Goal: Information Seeking & Learning: Learn about a topic

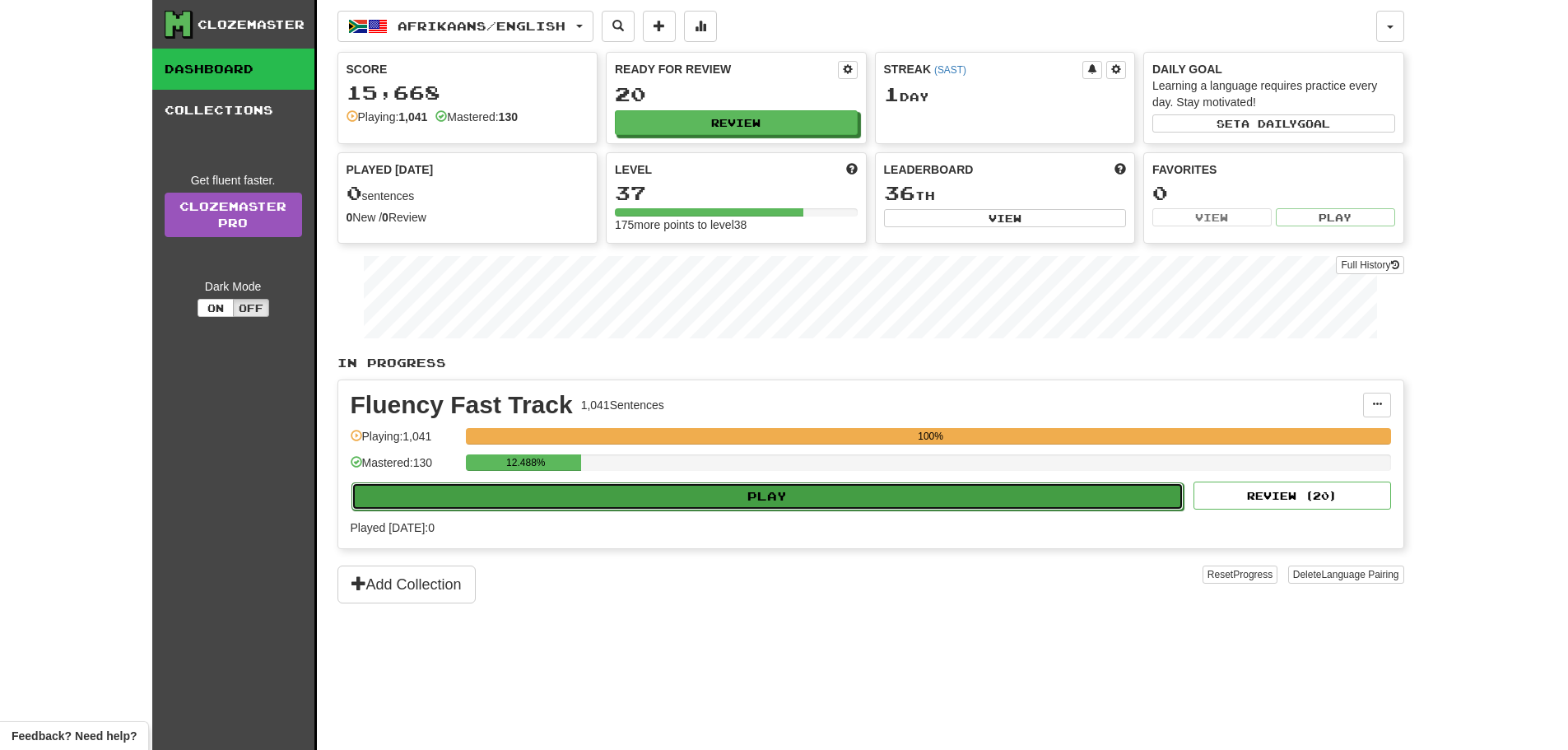
click at [775, 491] on button "Play" at bounding box center [768, 495] width 833 height 28
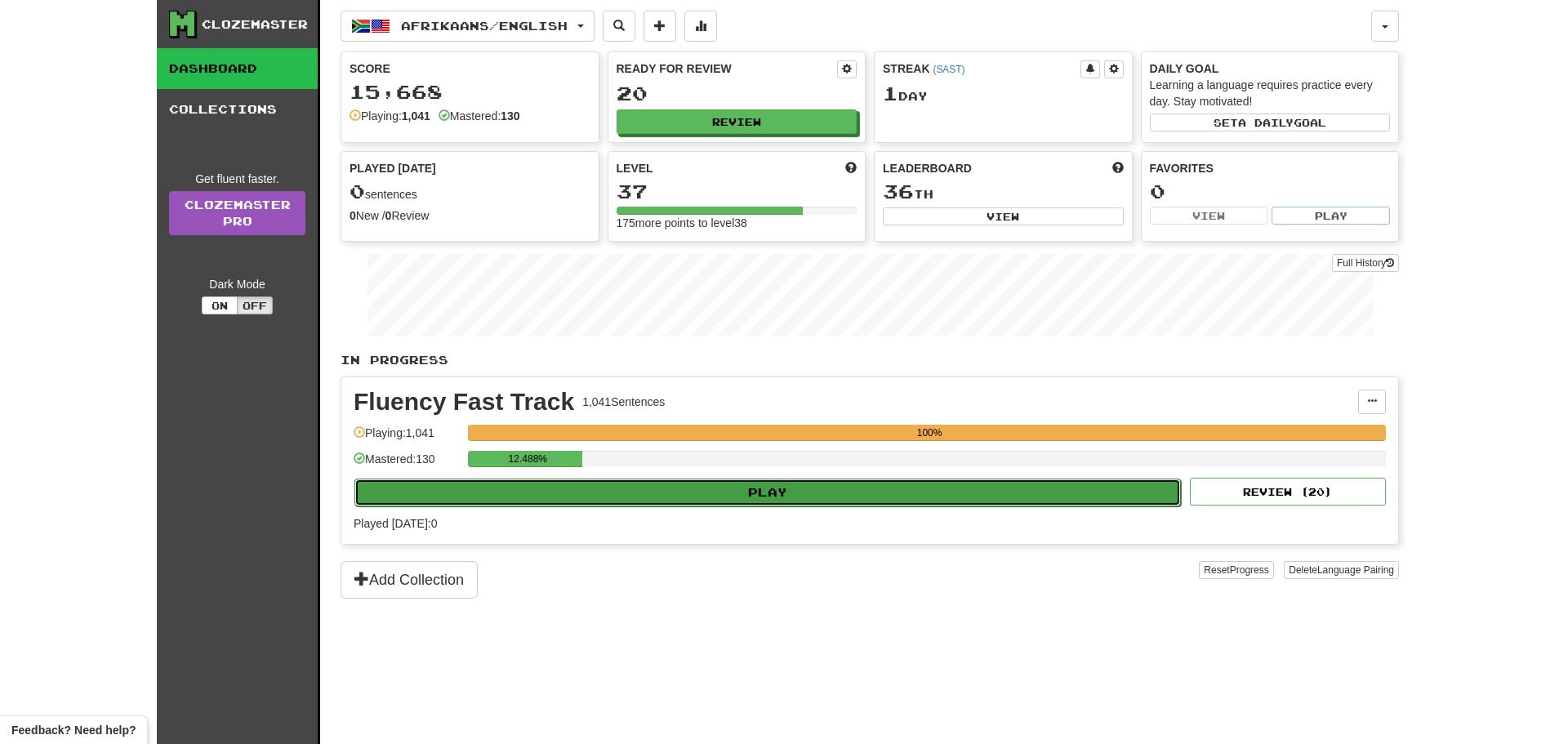
select select "**"
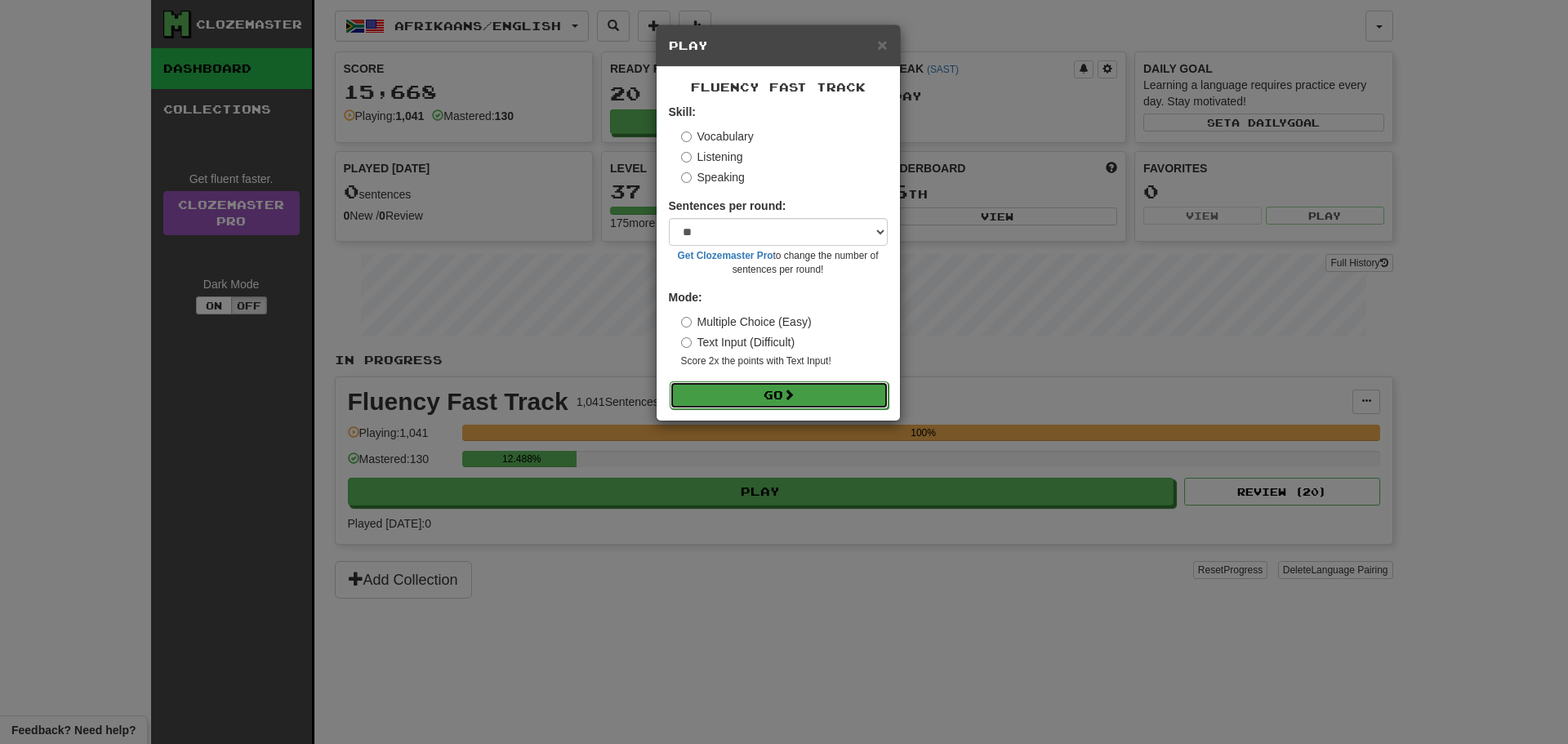
click at [759, 391] on button "Go" at bounding box center [779, 395] width 219 height 28
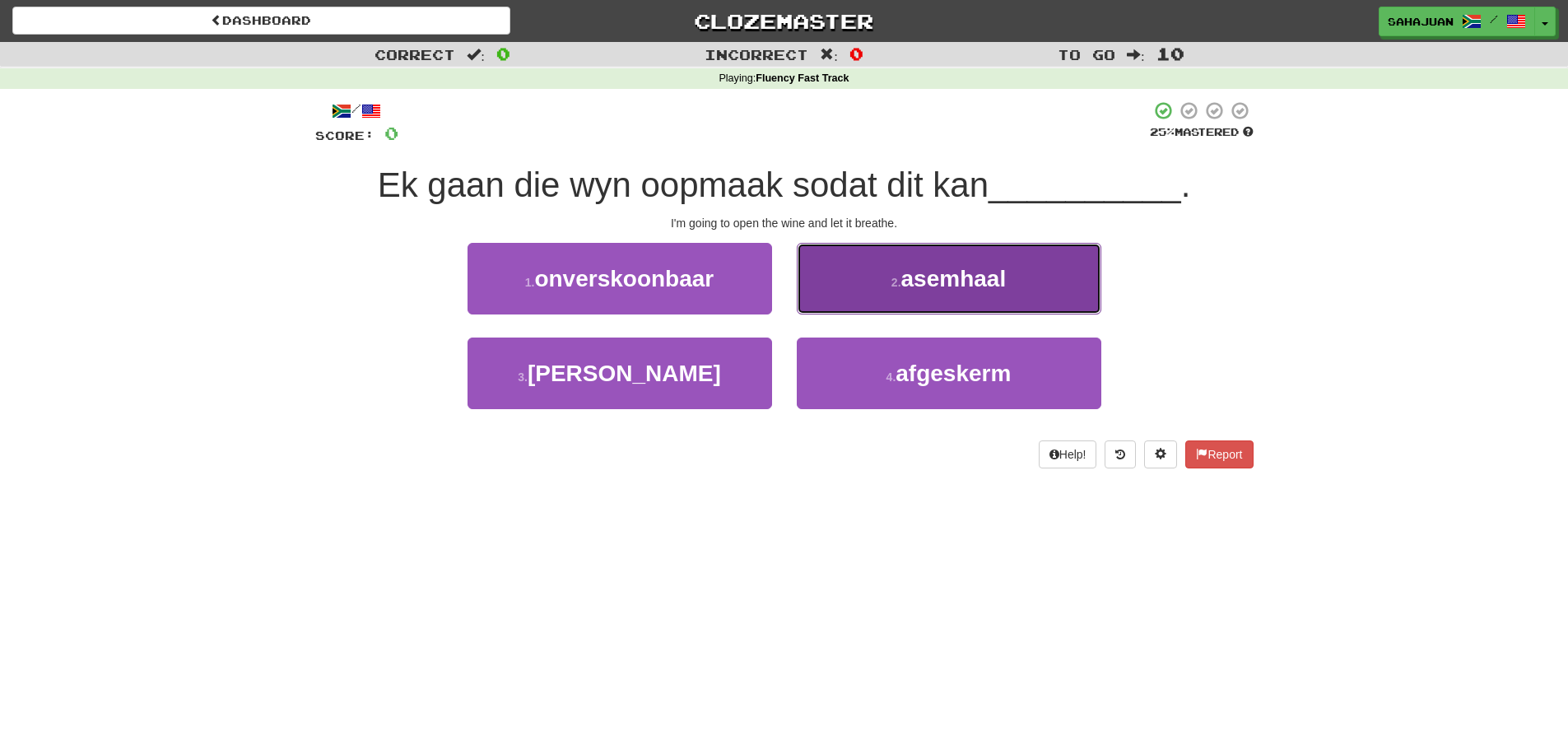
click at [928, 275] on span "asemhaal" at bounding box center [954, 278] width 105 height 26
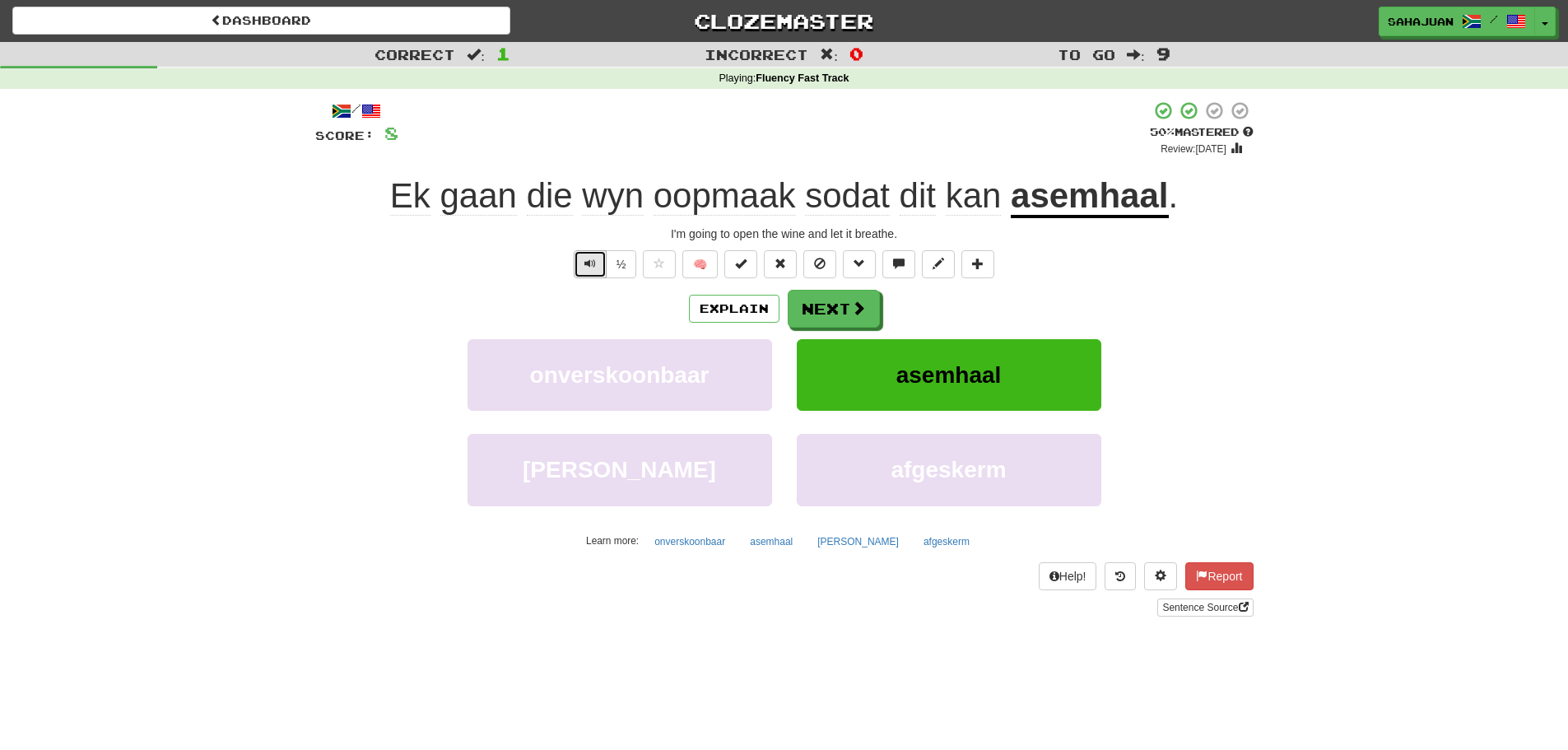
click at [591, 266] on span "Text-to-speech controls" at bounding box center [590, 263] width 12 height 12
click at [825, 312] on button "Next" at bounding box center [834, 308] width 92 height 37
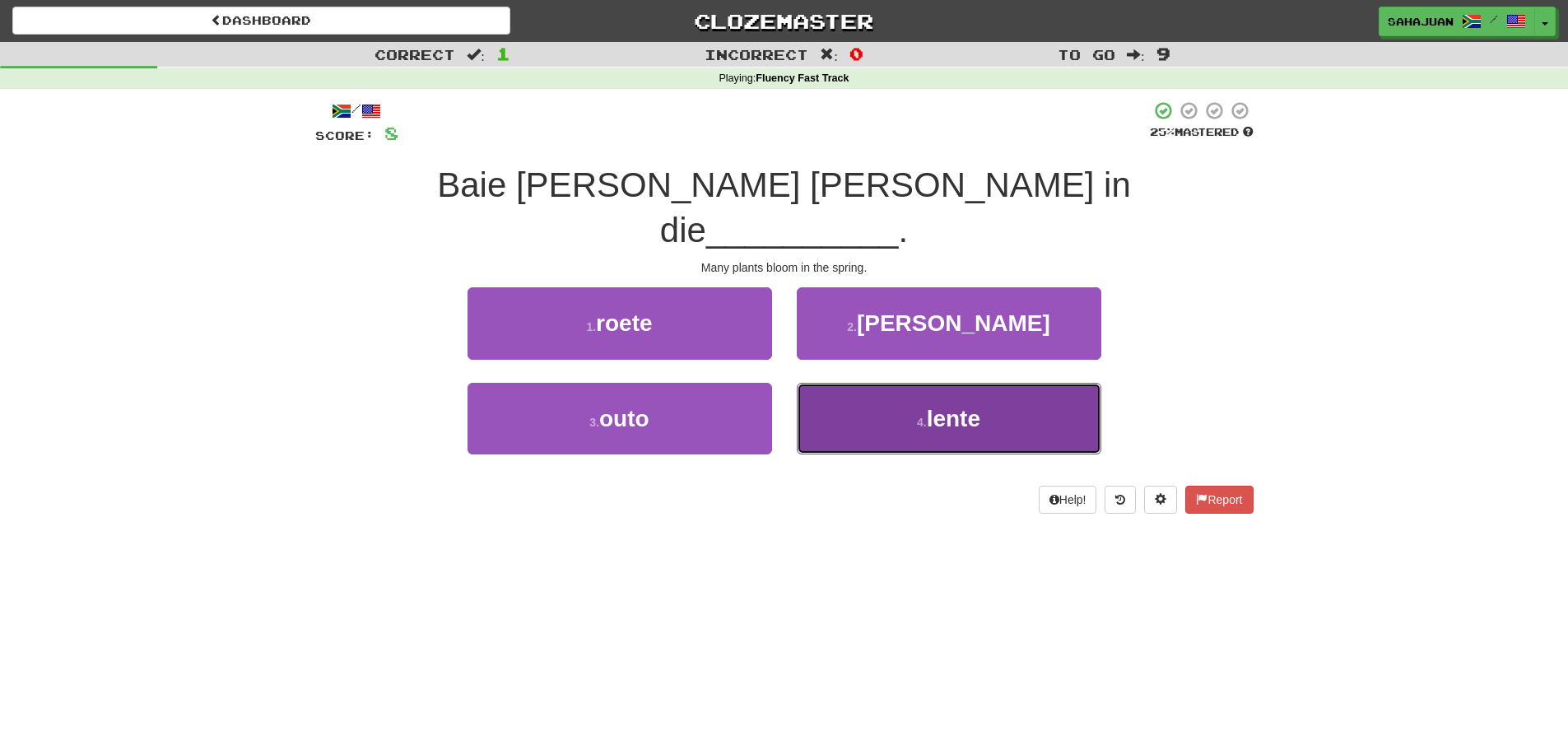
click at [952, 406] on span "lente" at bounding box center [953, 419] width 54 height 26
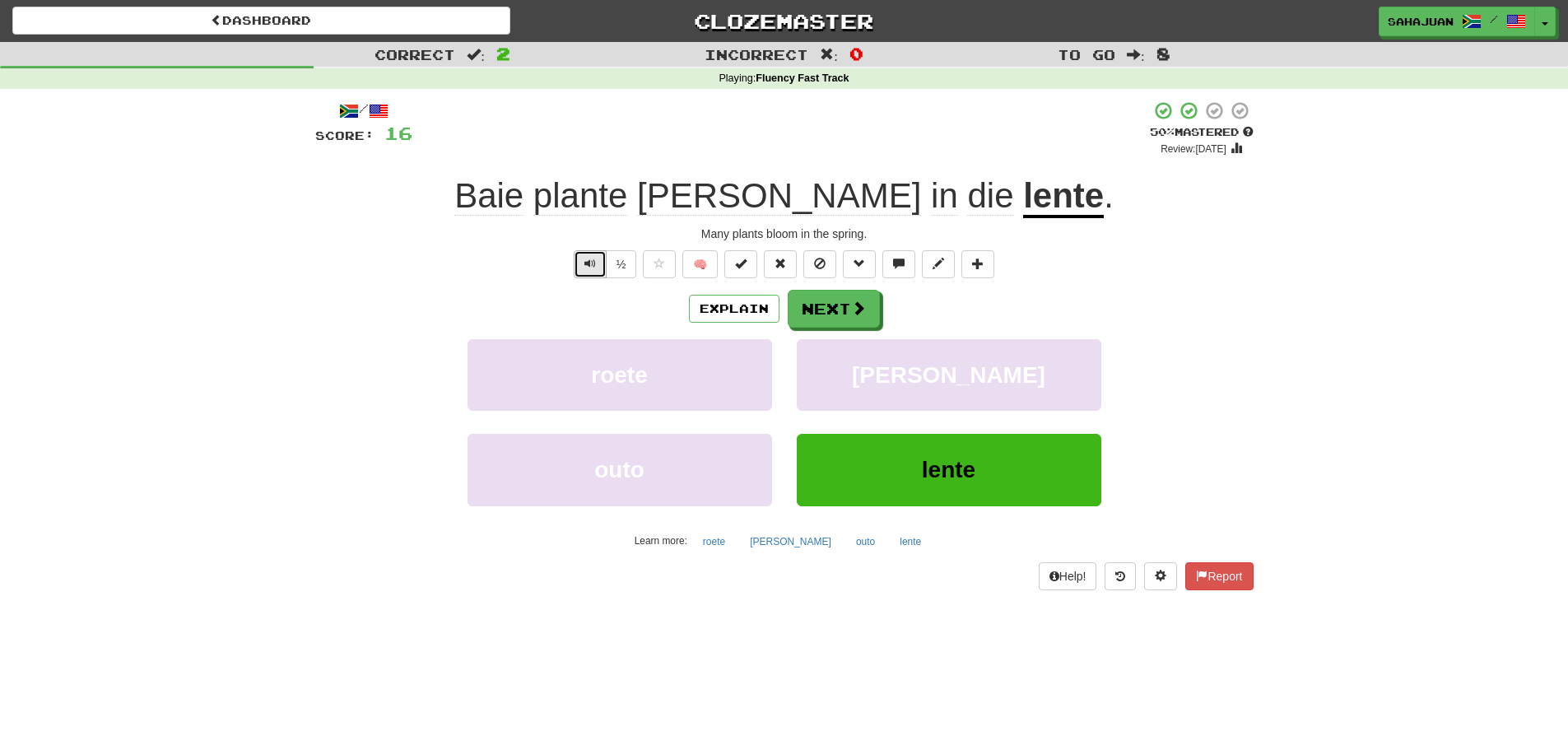
click at [590, 266] on span "Text-to-speech controls" at bounding box center [590, 263] width 12 height 12
click at [588, 268] on span "Text-to-speech controls" at bounding box center [590, 263] width 12 height 12
click at [833, 304] on button "Next" at bounding box center [834, 308] width 92 height 37
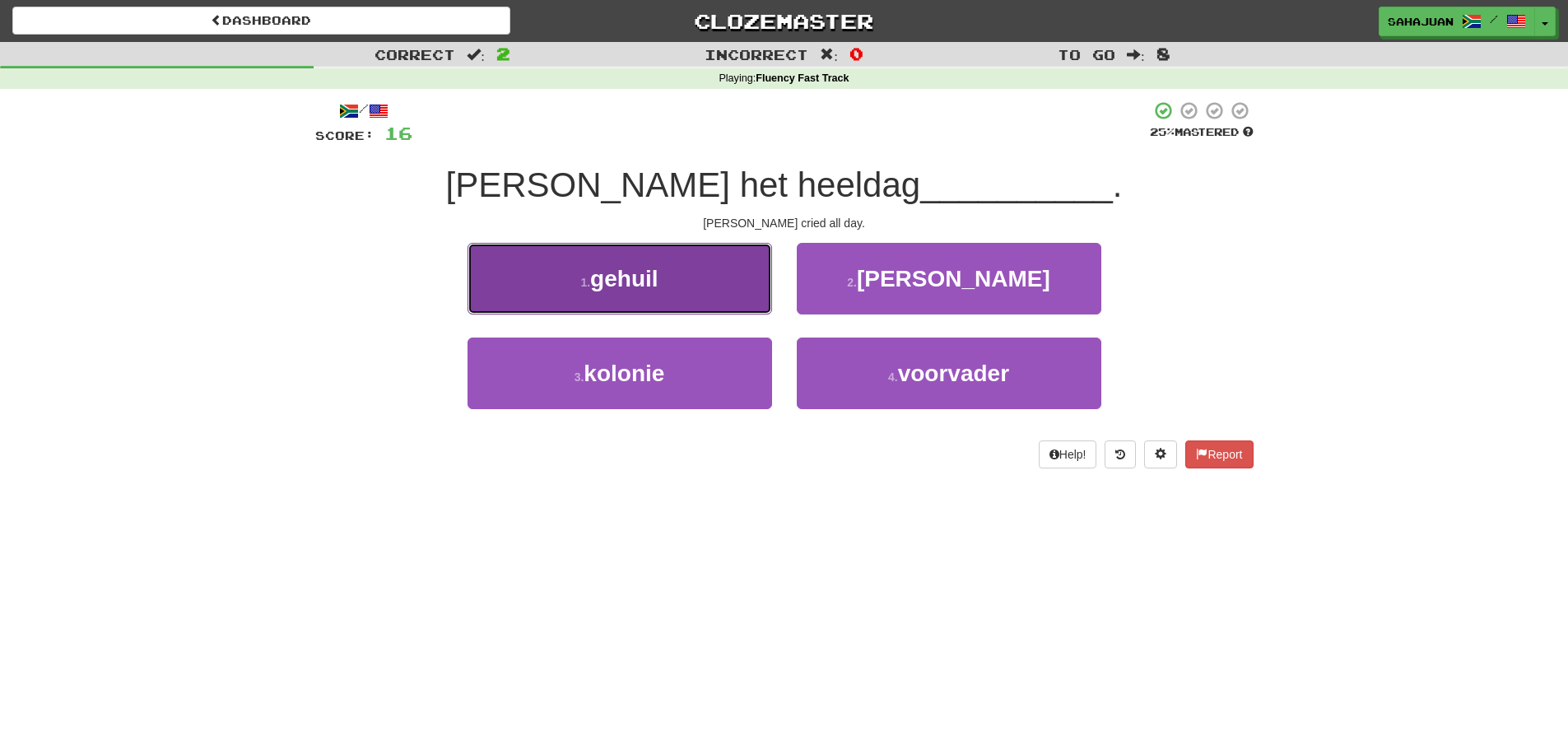
click at [640, 289] on span "gehuil" at bounding box center [624, 278] width 68 height 26
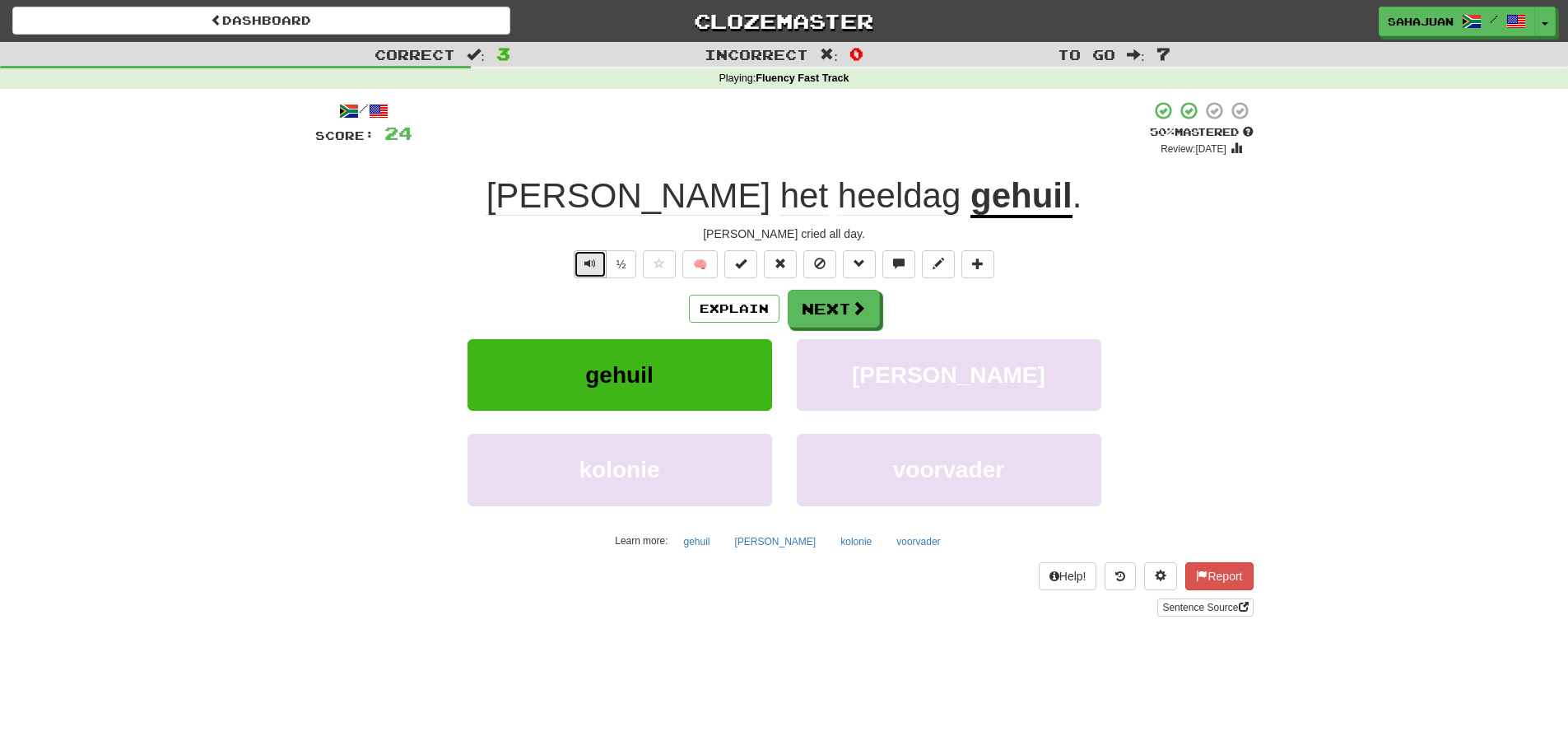
click at [591, 266] on span "Text-to-speech controls" at bounding box center [590, 263] width 12 height 12
click at [836, 315] on button "Next" at bounding box center [834, 308] width 92 height 37
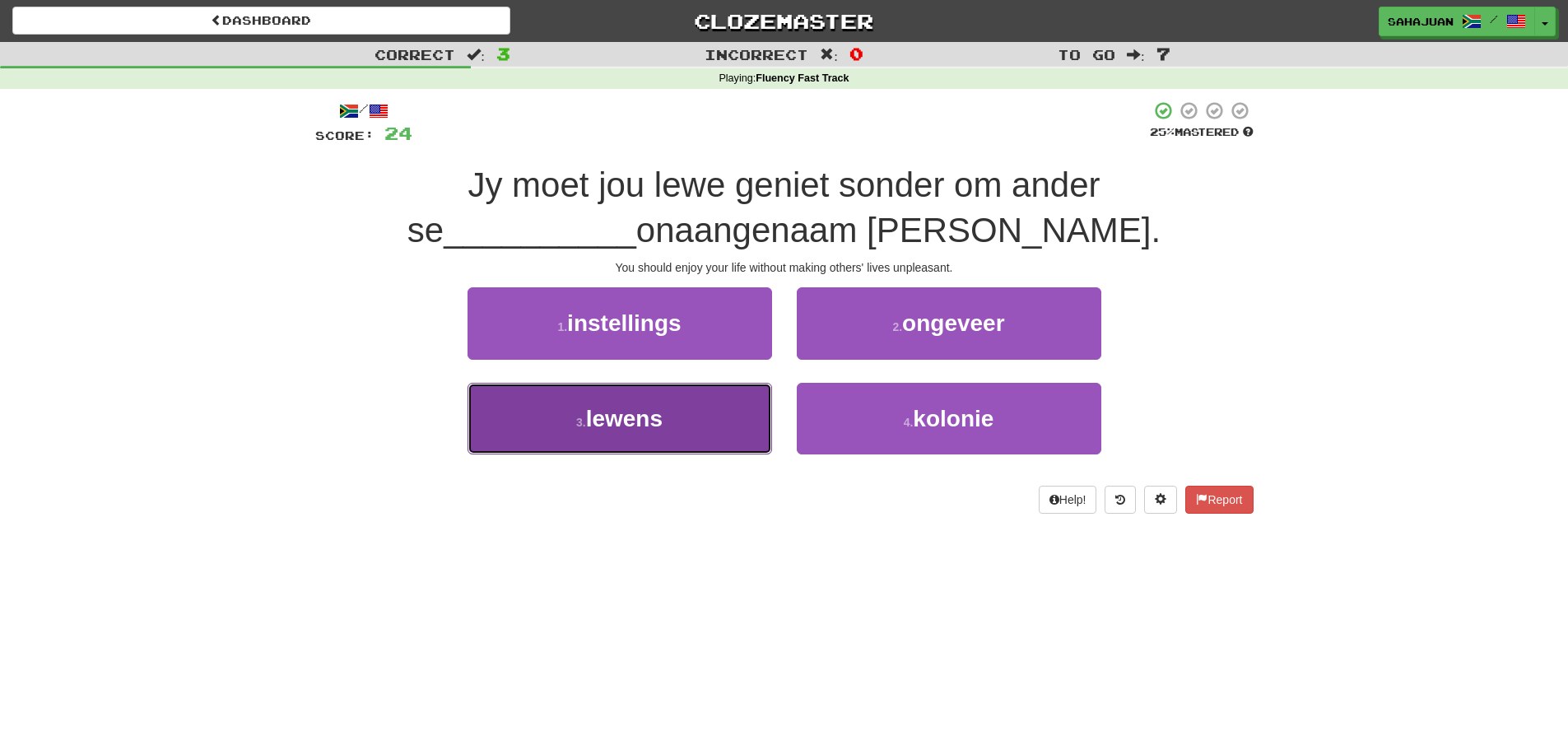
click at [616, 425] on span "lewens" at bounding box center [624, 419] width 77 height 26
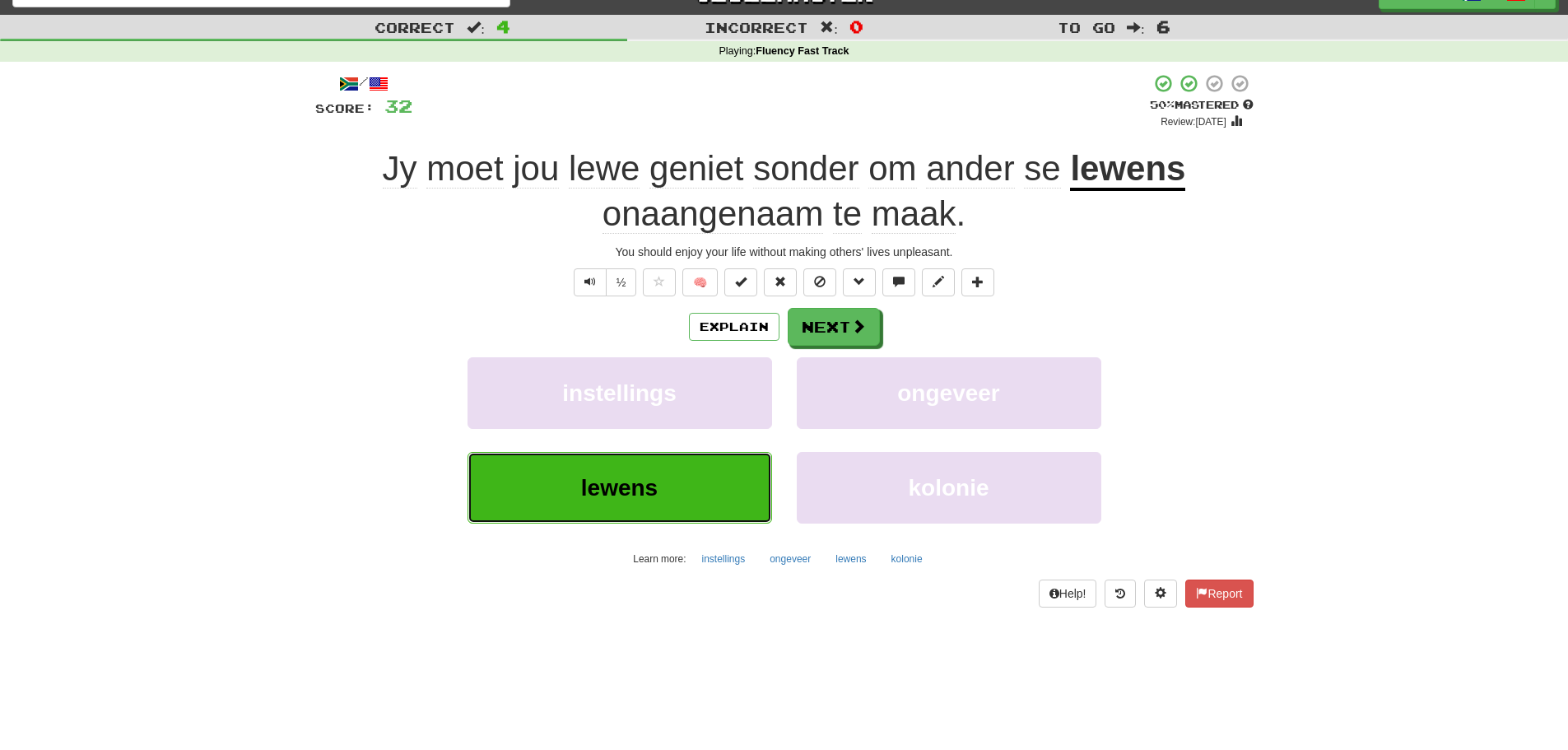
scroll to position [29, 0]
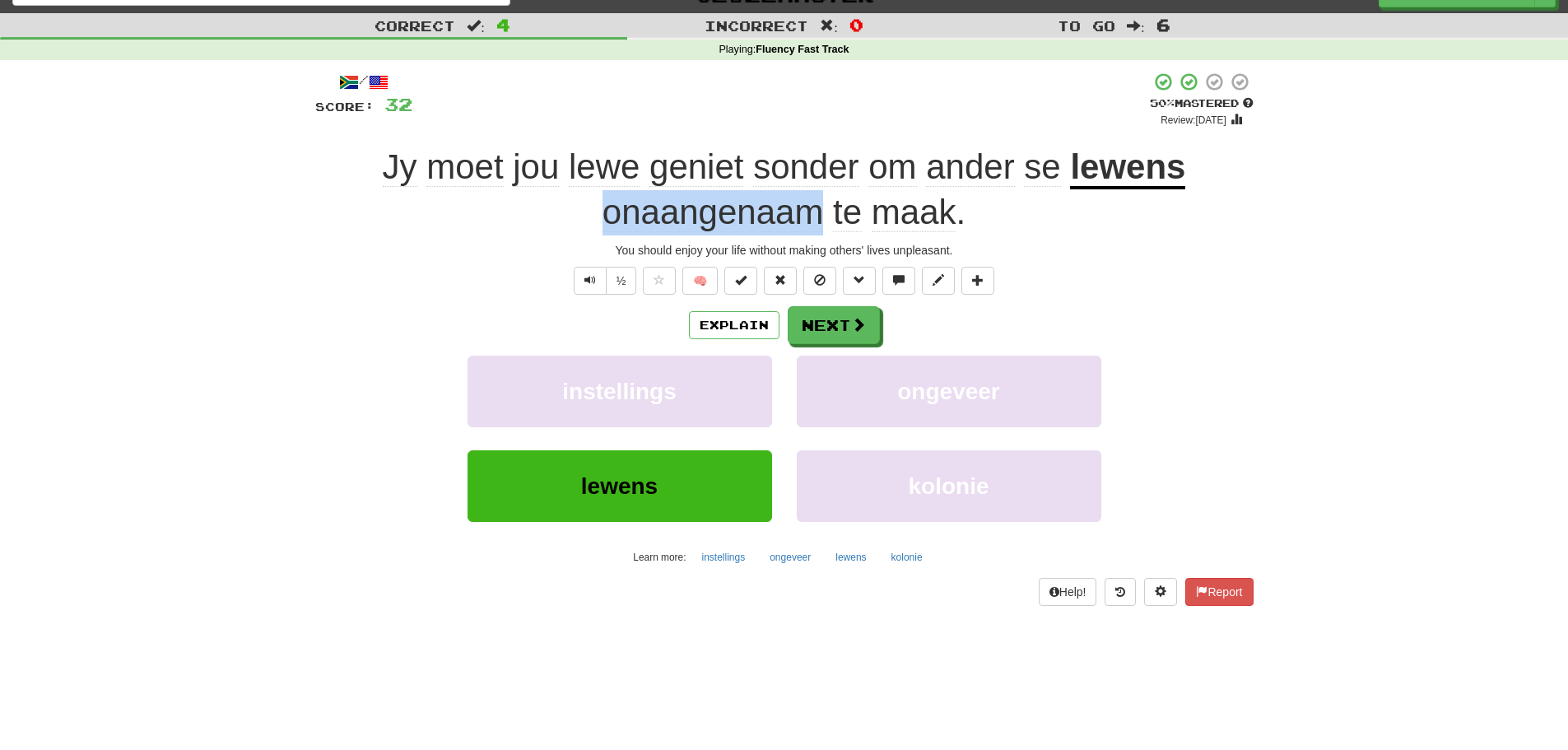
drag, startPoint x: 597, startPoint y: 210, endPoint x: 827, endPoint y: 215, distance: 230.1
click at [827, 215] on div "Jy moet jou lewe geniet sonder om ander se lewens onaangenaam te maak ." at bounding box center [784, 190] width 938 height 89
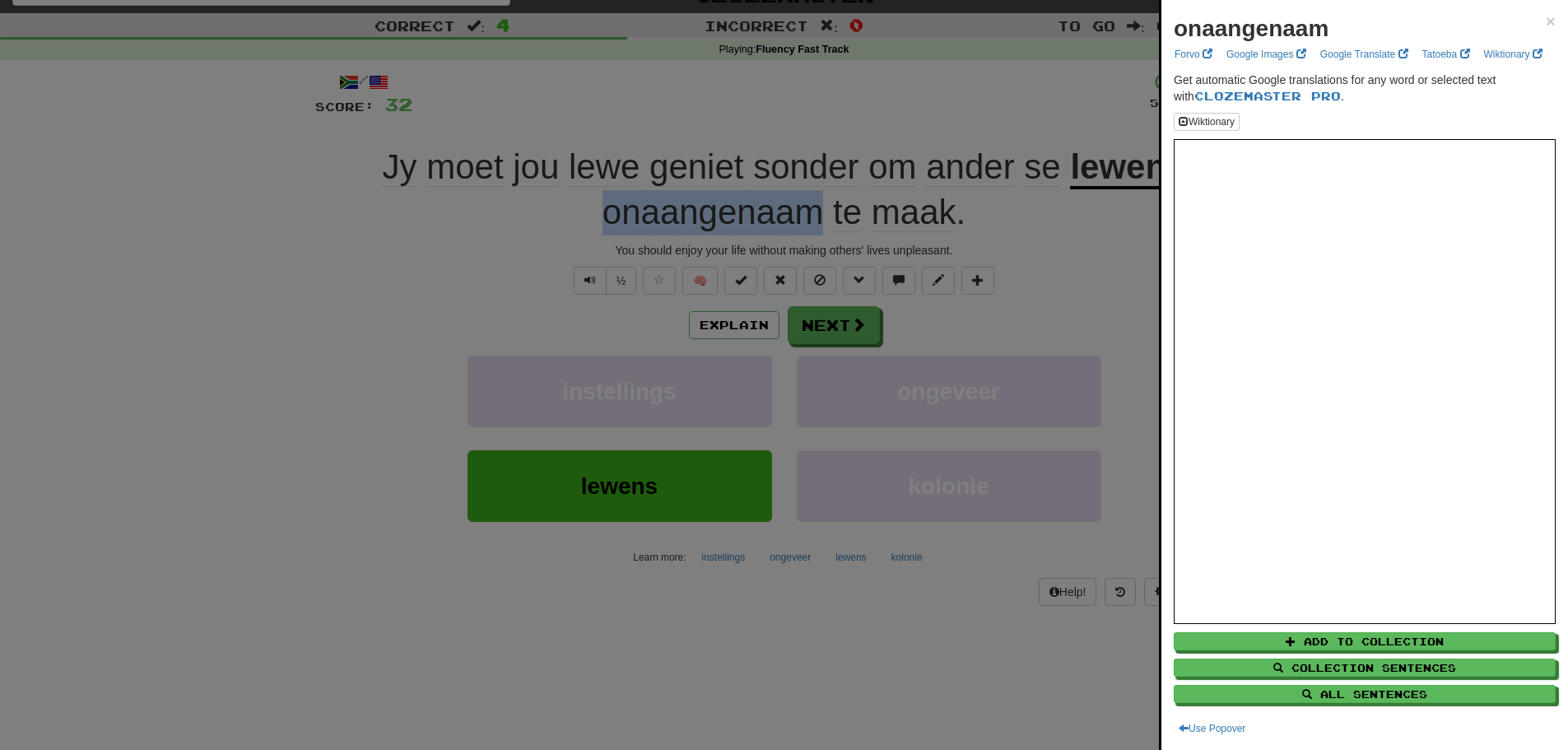
copy span "onaangenaam"
click at [587, 284] on div at bounding box center [784, 375] width 1568 height 750
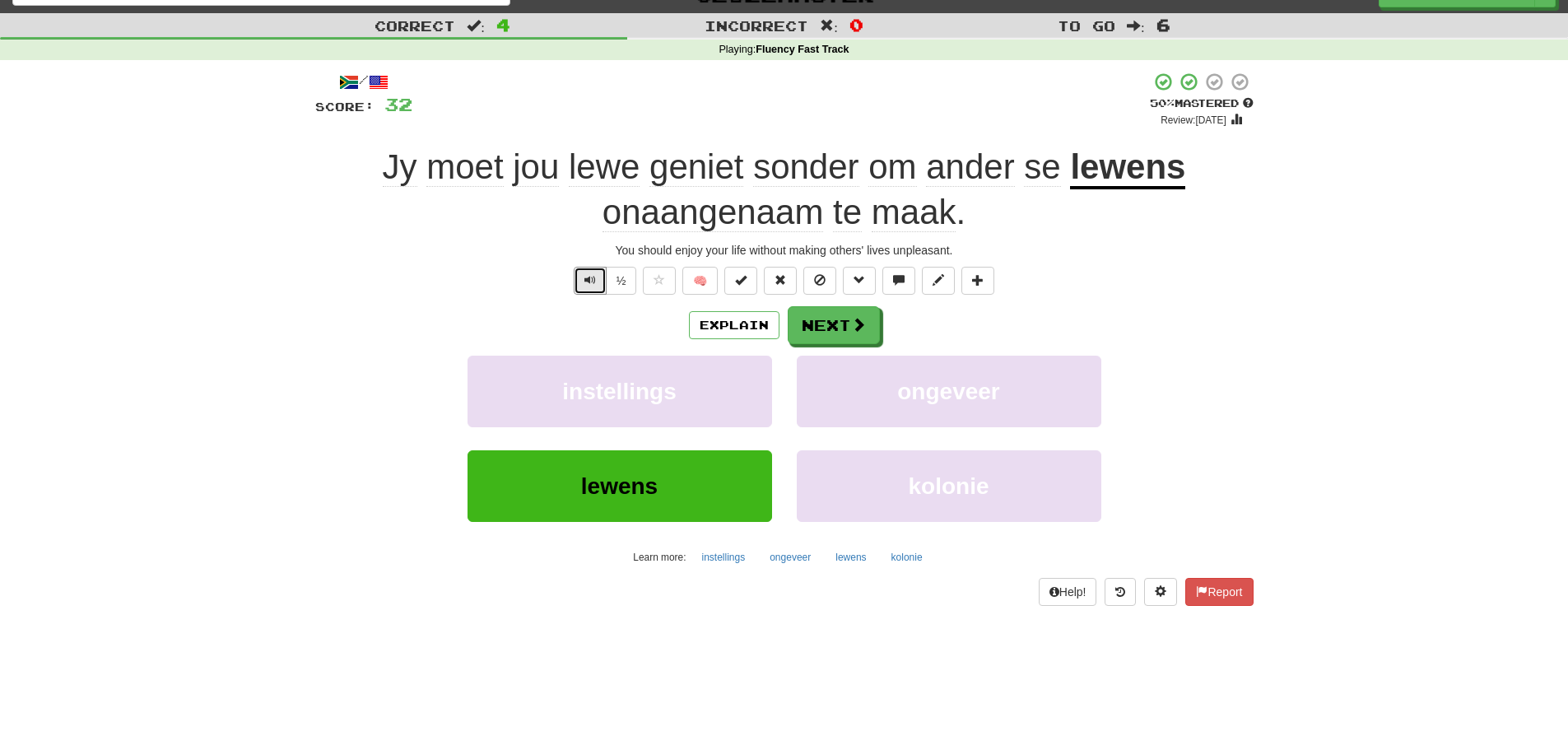
click at [587, 284] on span "Text-to-speech controls" at bounding box center [590, 279] width 12 height 12
click at [838, 323] on button "Next" at bounding box center [834, 325] width 92 height 37
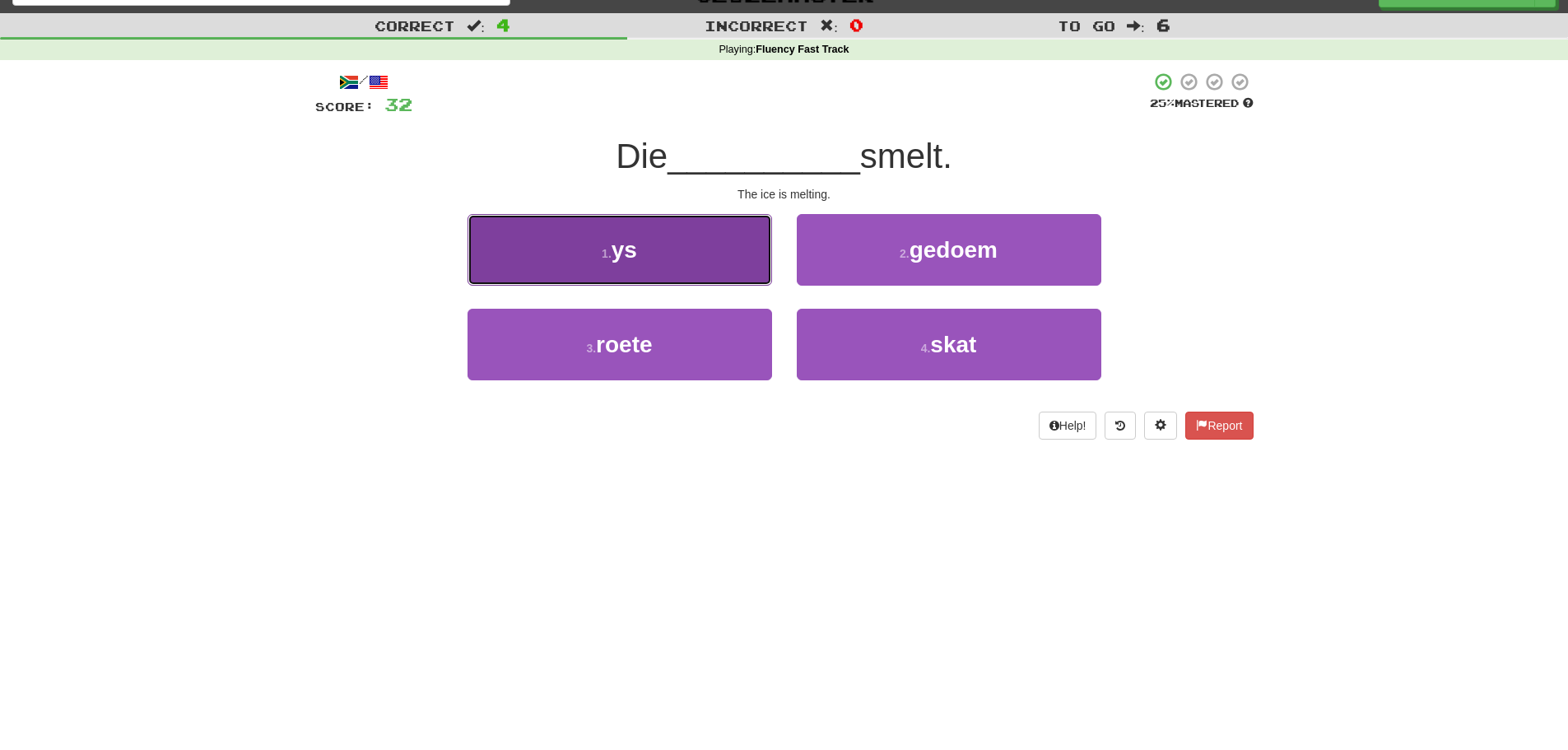
click at [618, 255] on span "ys" at bounding box center [624, 250] width 26 height 26
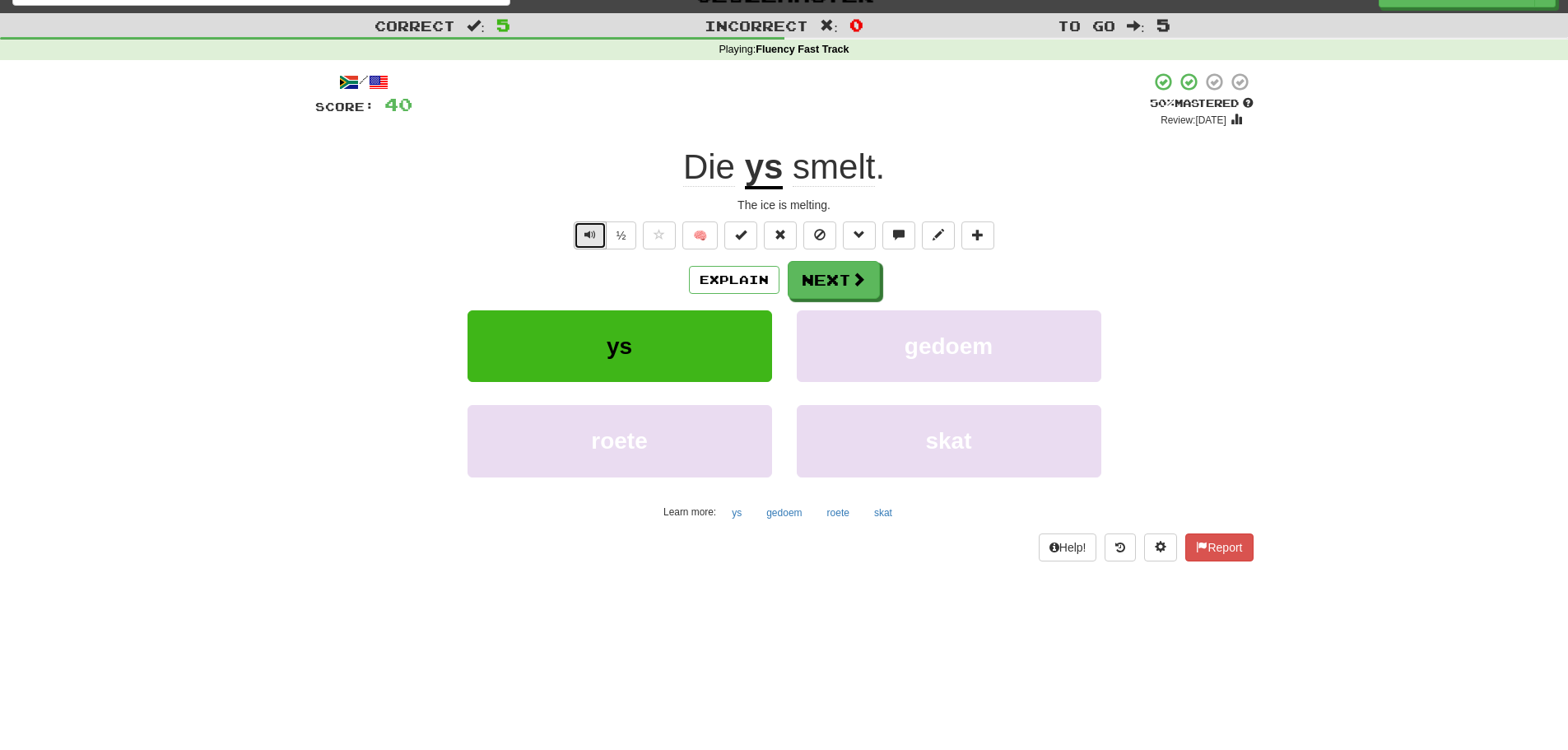
click at [588, 237] on span "Text-to-speech controls" at bounding box center [590, 234] width 12 height 12
click at [826, 281] on button "Next" at bounding box center [834, 280] width 92 height 37
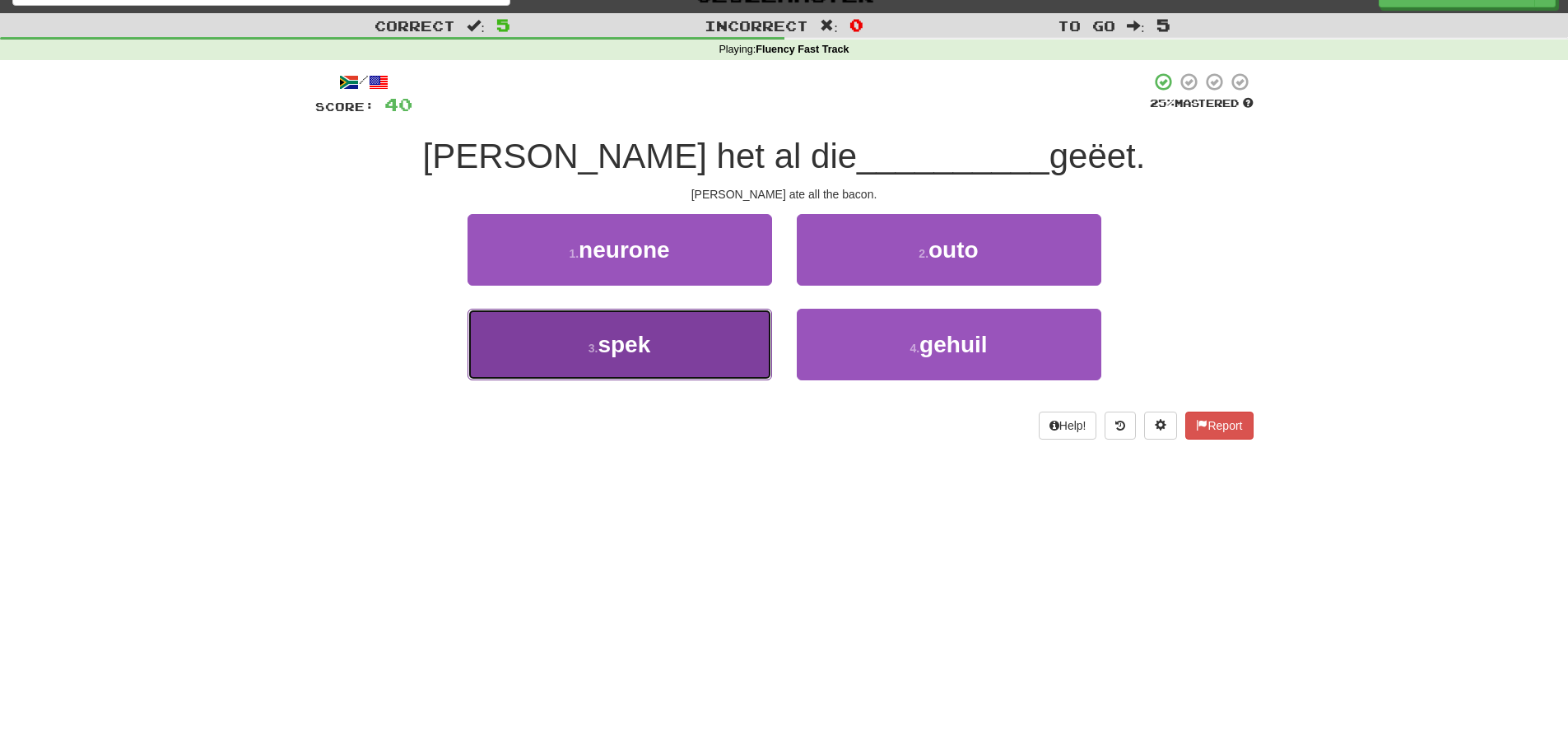
click at [643, 352] on span "spek" at bounding box center [624, 344] width 53 height 26
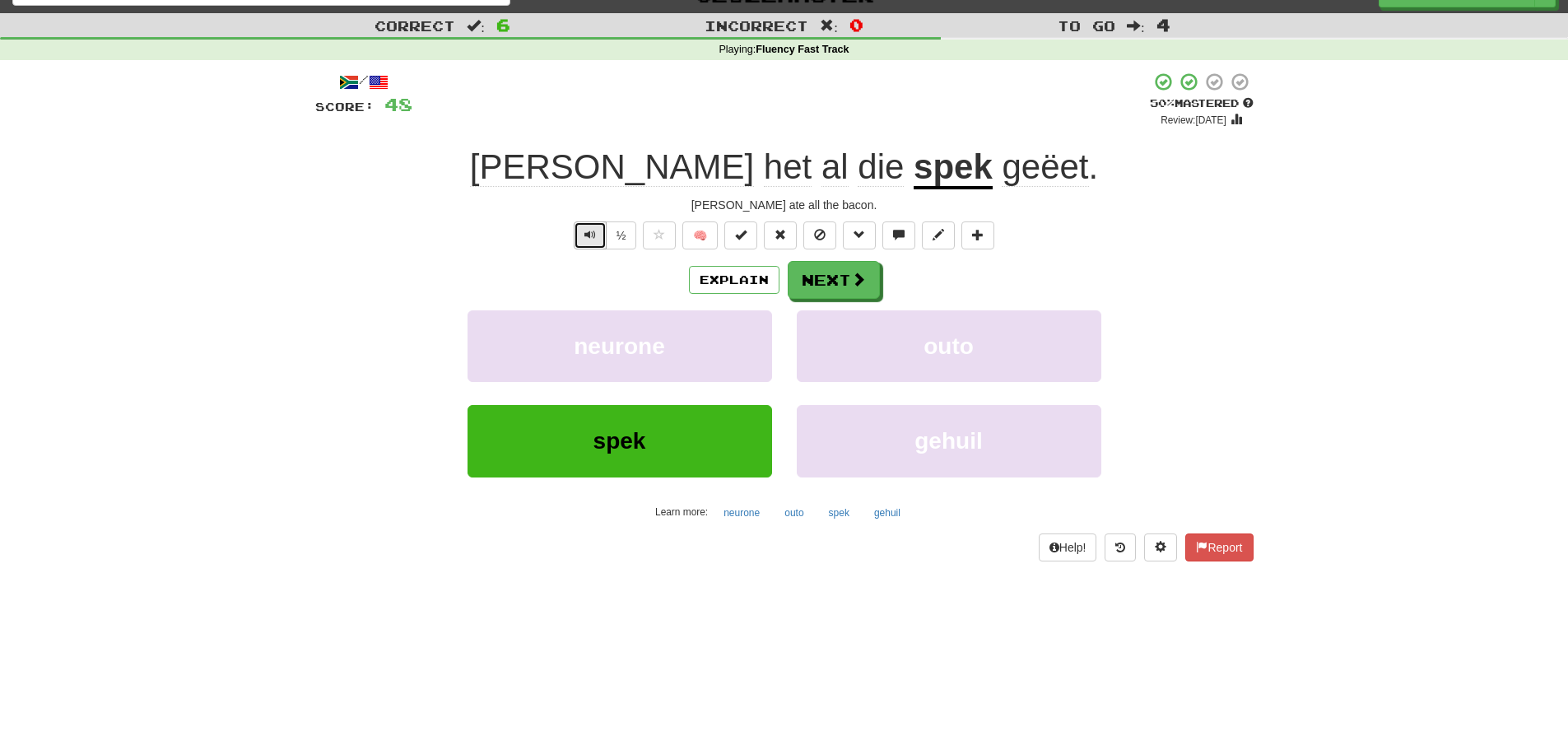
click at [591, 238] on span "Text-to-speech controls" at bounding box center [590, 234] width 12 height 12
click at [593, 234] on span "Text-to-speech controls" at bounding box center [590, 234] width 12 height 12
click at [827, 289] on button "Next" at bounding box center [834, 280] width 92 height 37
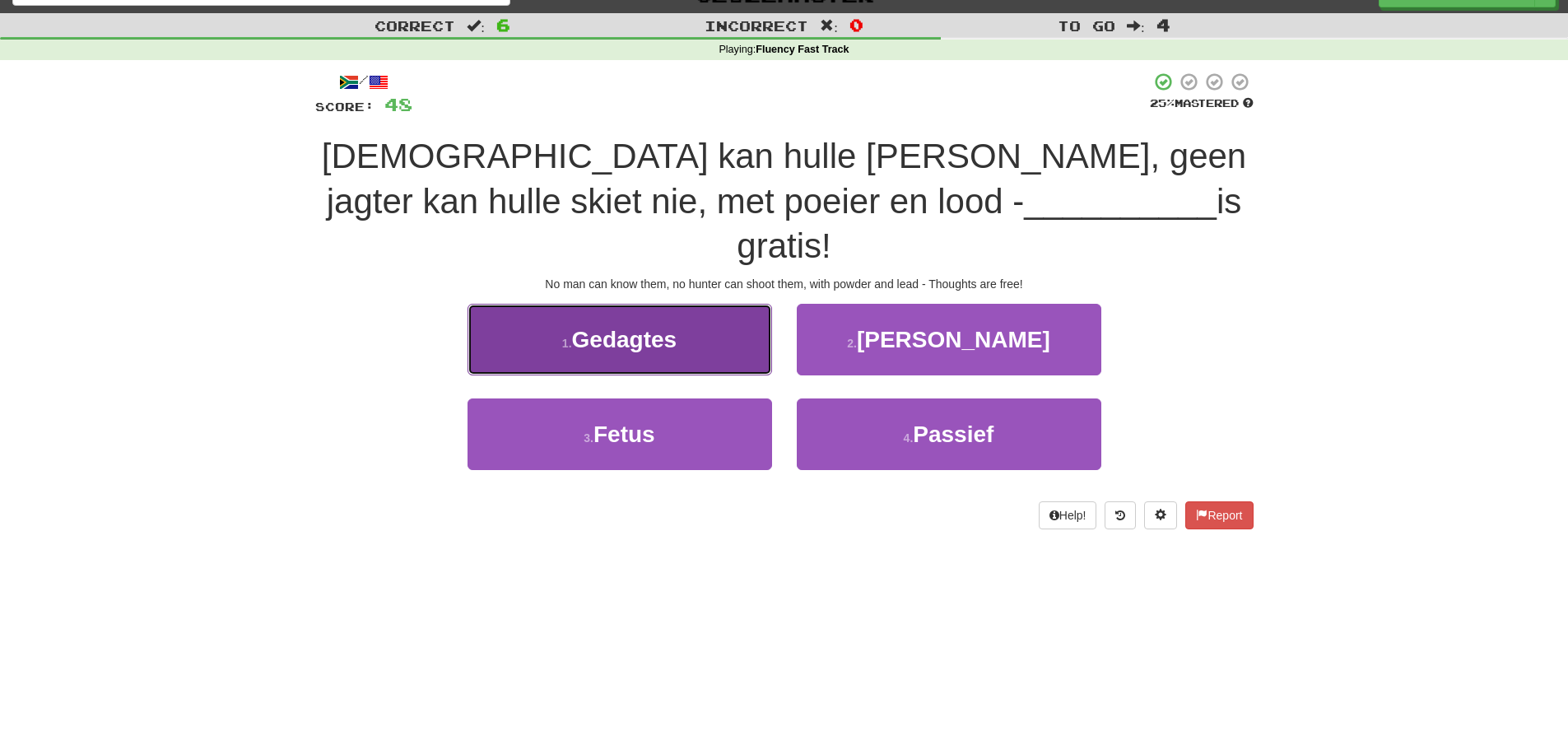
click at [657, 327] on span "Gedagtes" at bounding box center [624, 339] width 105 height 26
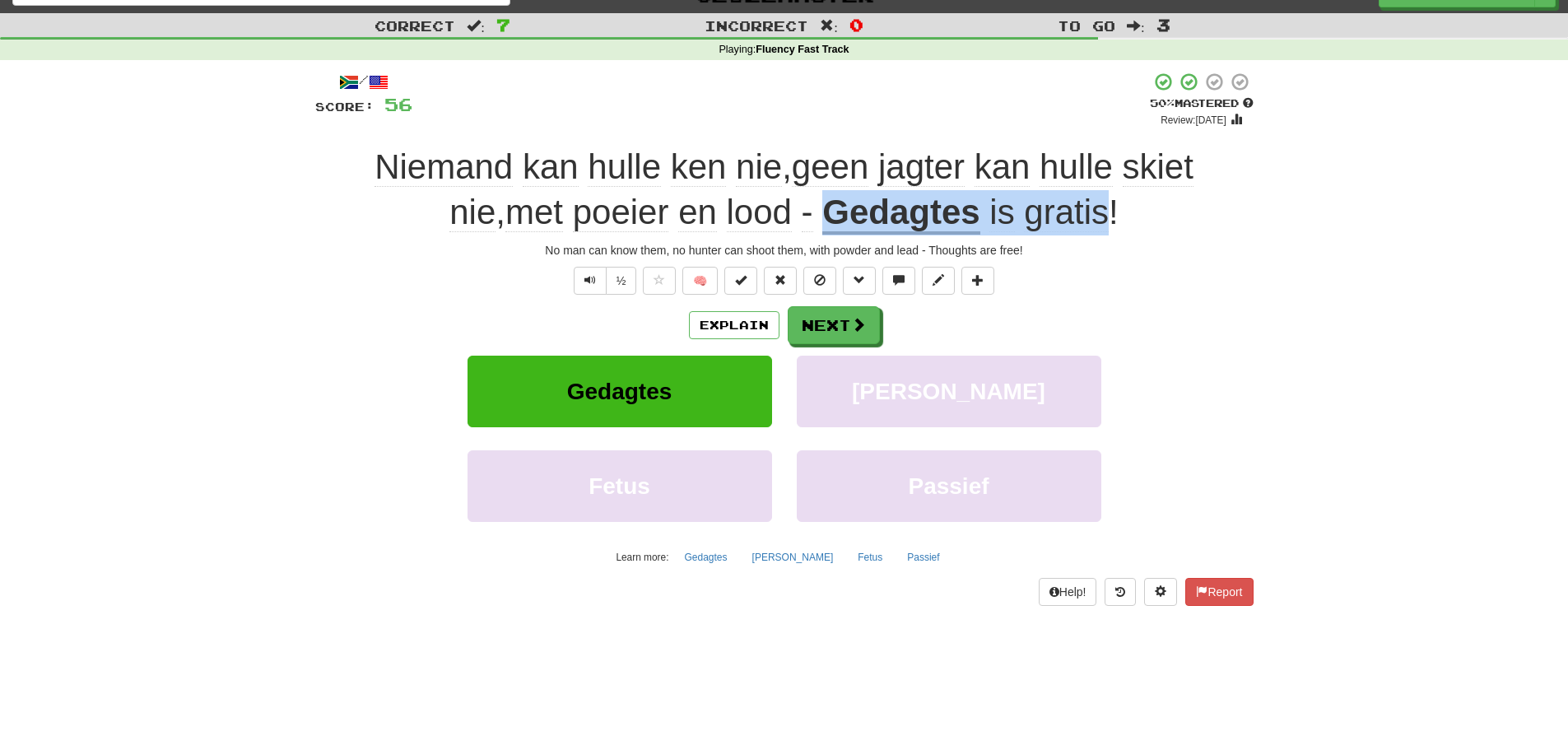
drag, startPoint x: 800, startPoint y: 213, endPoint x: 1078, endPoint y: 215, distance: 278.0
click at [1078, 215] on div "Niemand kan hulle ken nie , geen jagter kan hulle skiet nie , met poeier en loo…" at bounding box center [784, 190] width 938 height 89
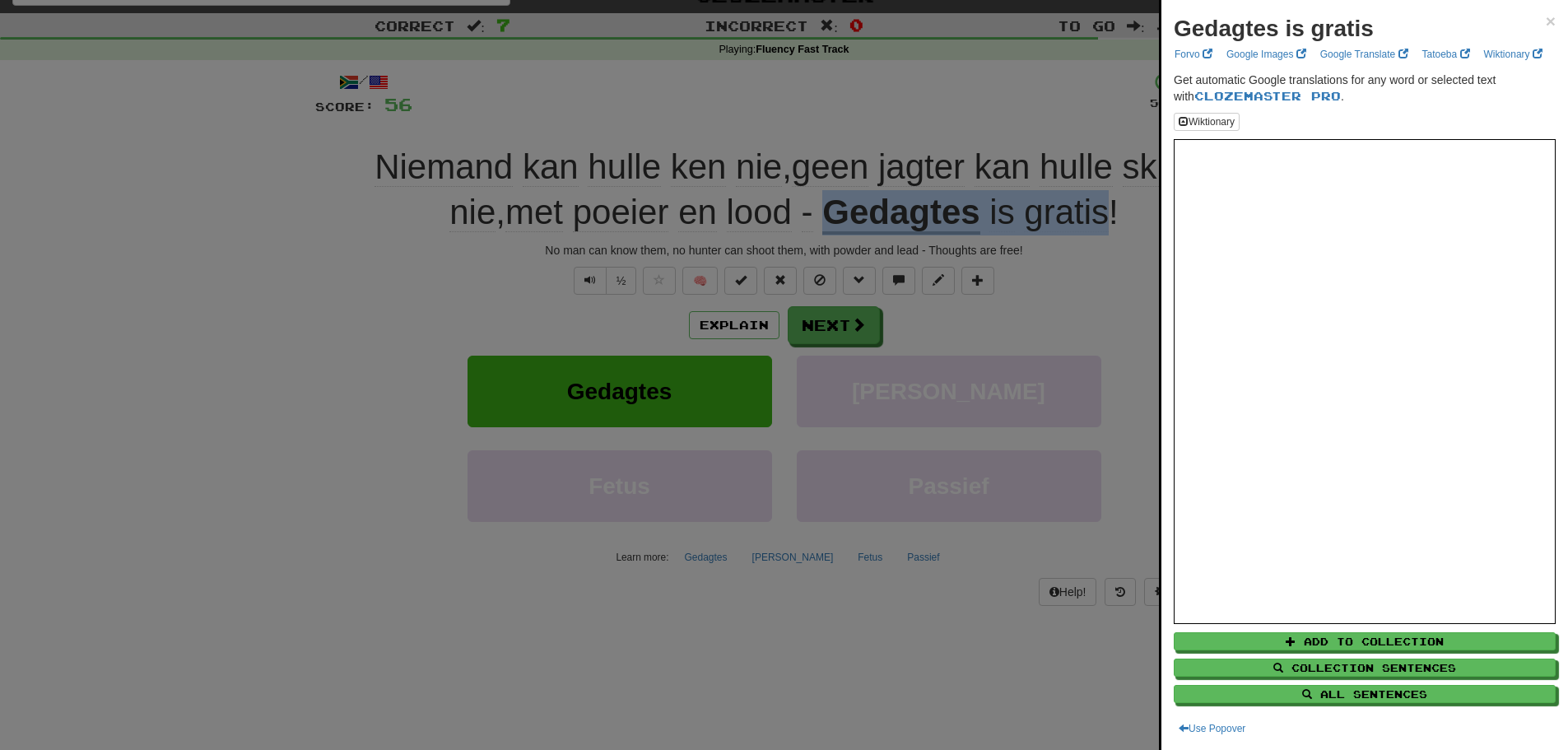
copy div "Gedagtes is gratis"
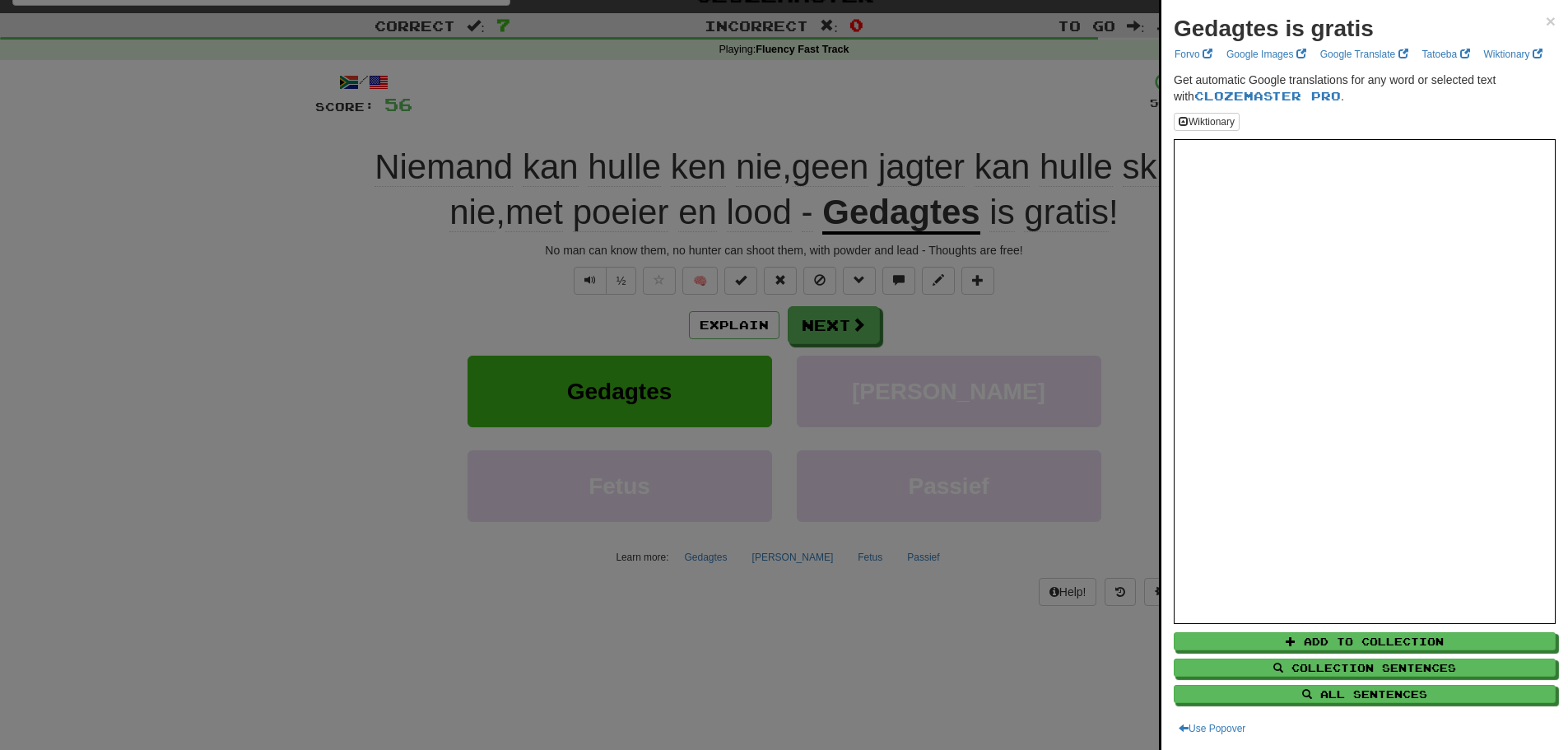
click at [548, 309] on div at bounding box center [784, 375] width 1568 height 750
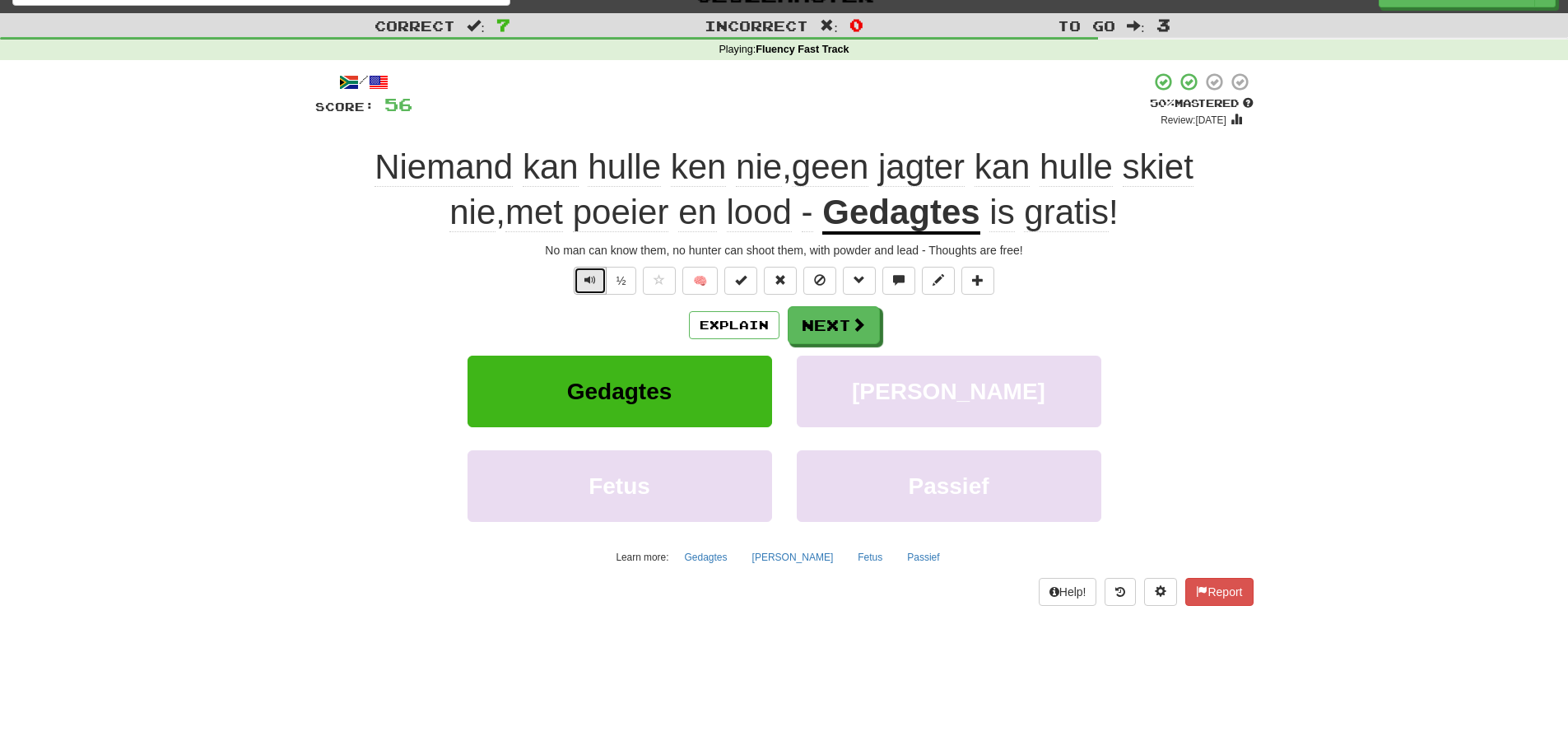
click at [586, 286] on span "Text-to-speech controls" at bounding box center [590, 279] width 12 height 12
click at [847, 331] on button "Next" at bounding box center [834, 325] width 92 height 37
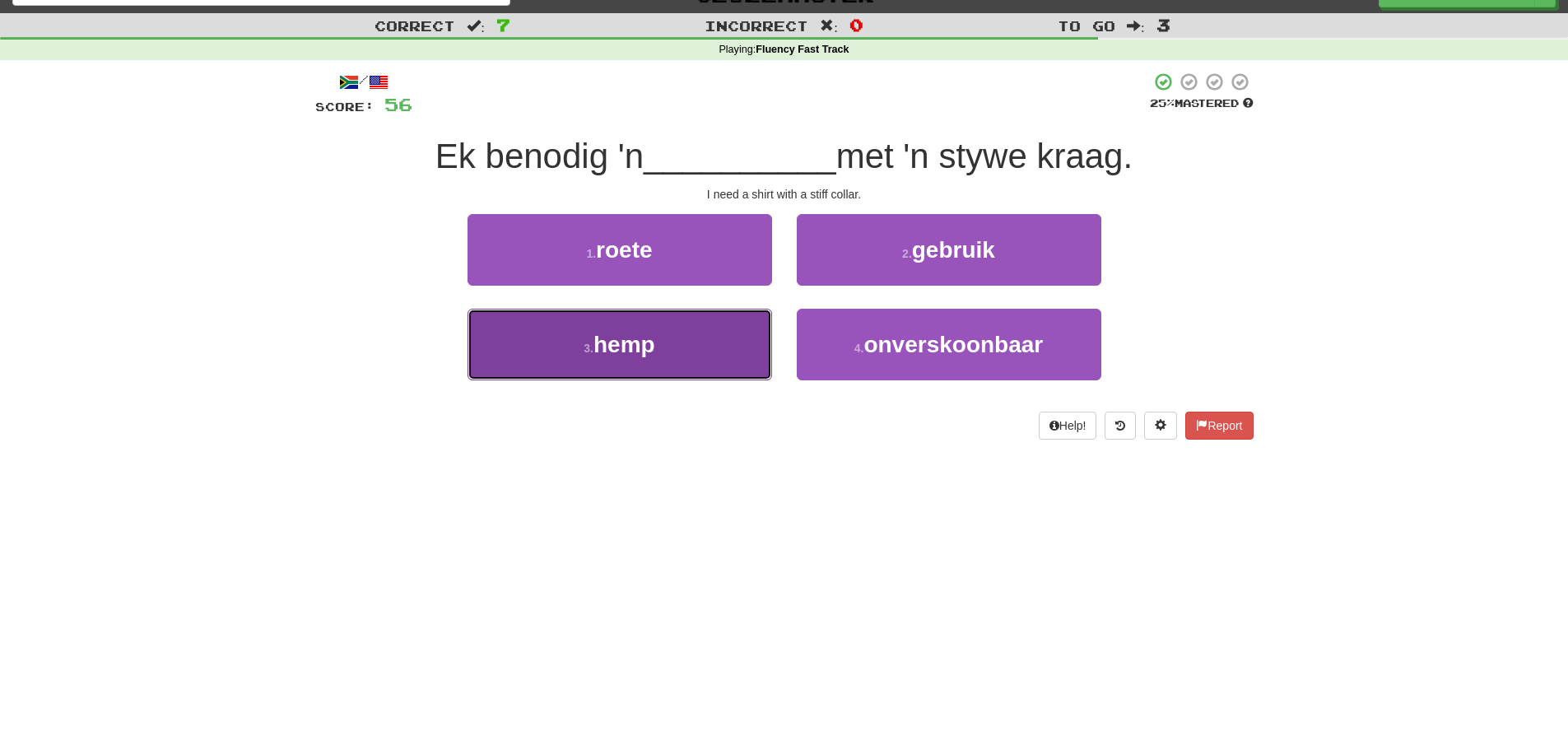
click at [633, 342] on span "hemp" at bounding box center [624, 344] width 62 height 26
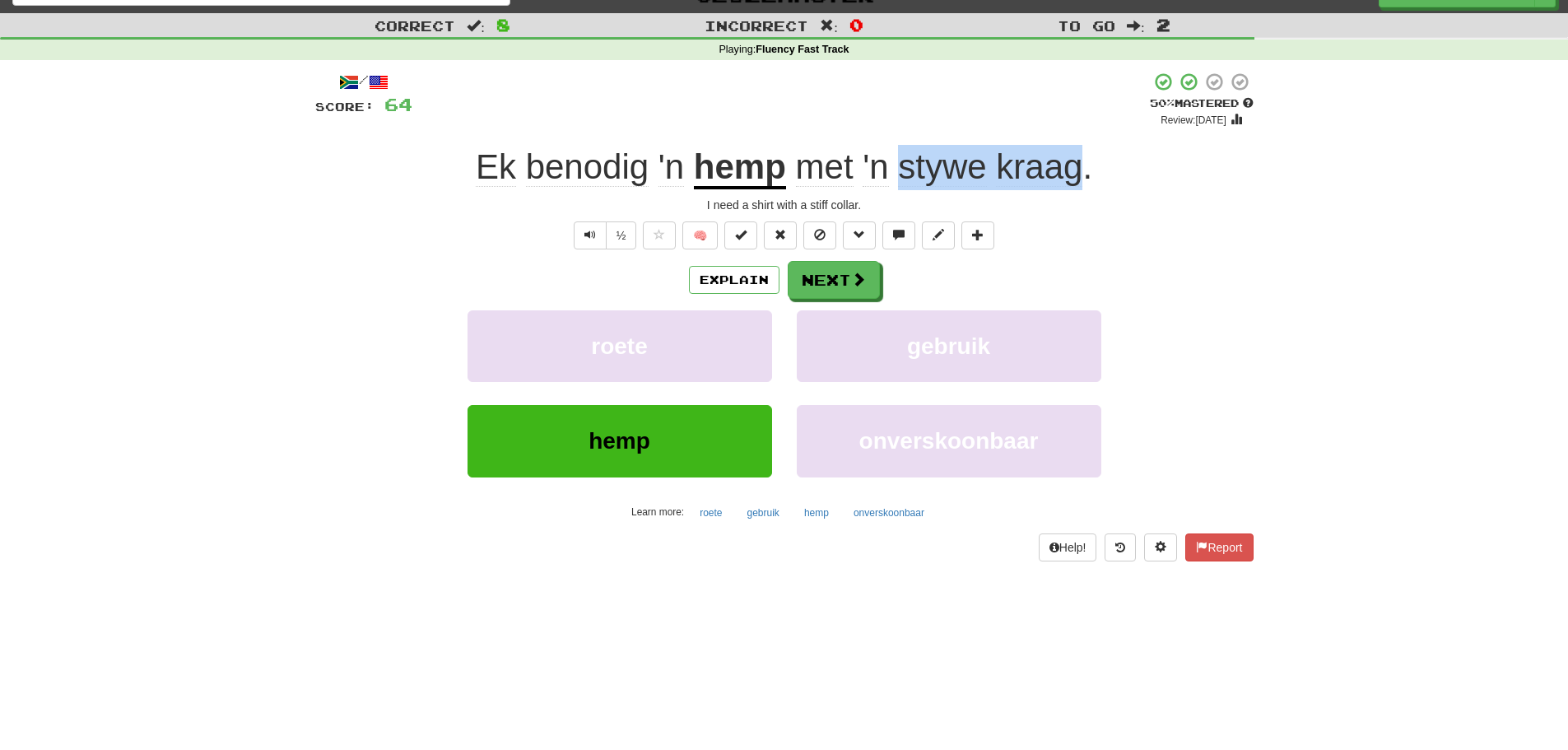
drag, startPoint x: 899, startPoint y: 164, endPoint x: 1075, endPoint y: 178, distance: 176.6
click at [1075, 178] on span "met 'n stywe kraag ." at bounding box center [938, 166] width 306 height 39
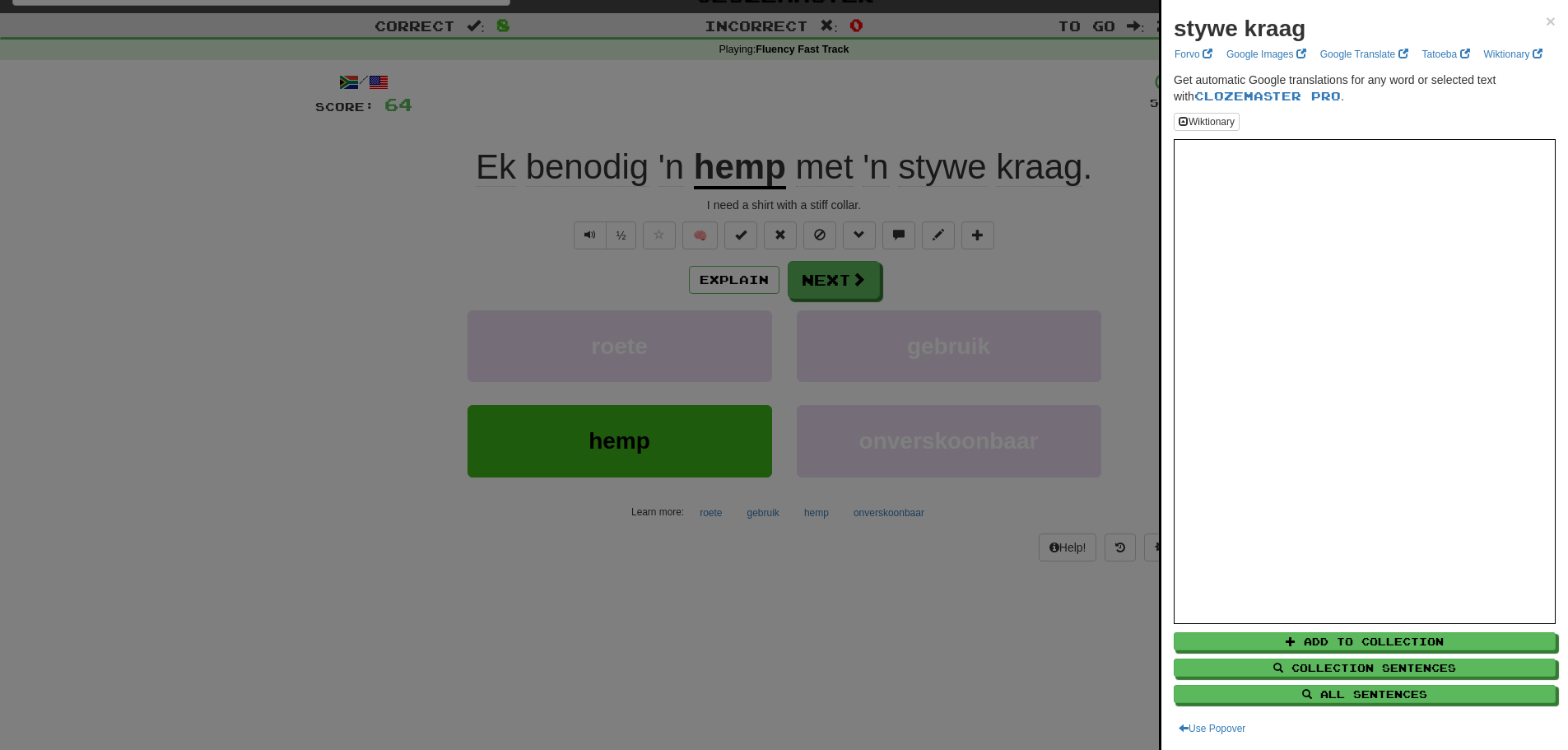
click at [1075, 178] on div at bounding box center [784, 375] width 1568 height 750
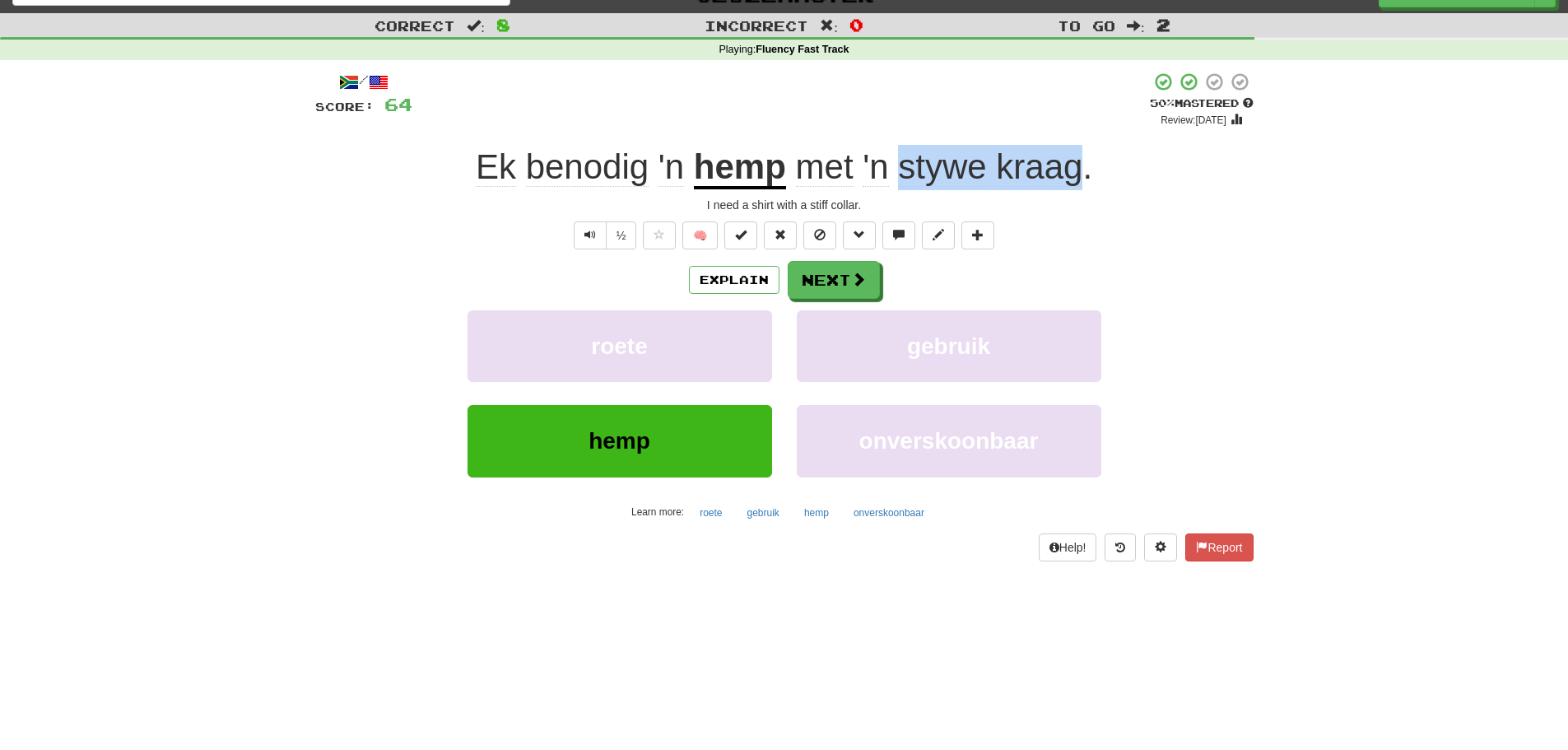
drag, startPoint x: 902, startPoint y: 163, endPoint x: 1077, endPoint y: 153, distance: 175.3
click at [1077, 153] on span "met 'n stywe kraag ." at bounding box center [938, 166] width 306 height 39
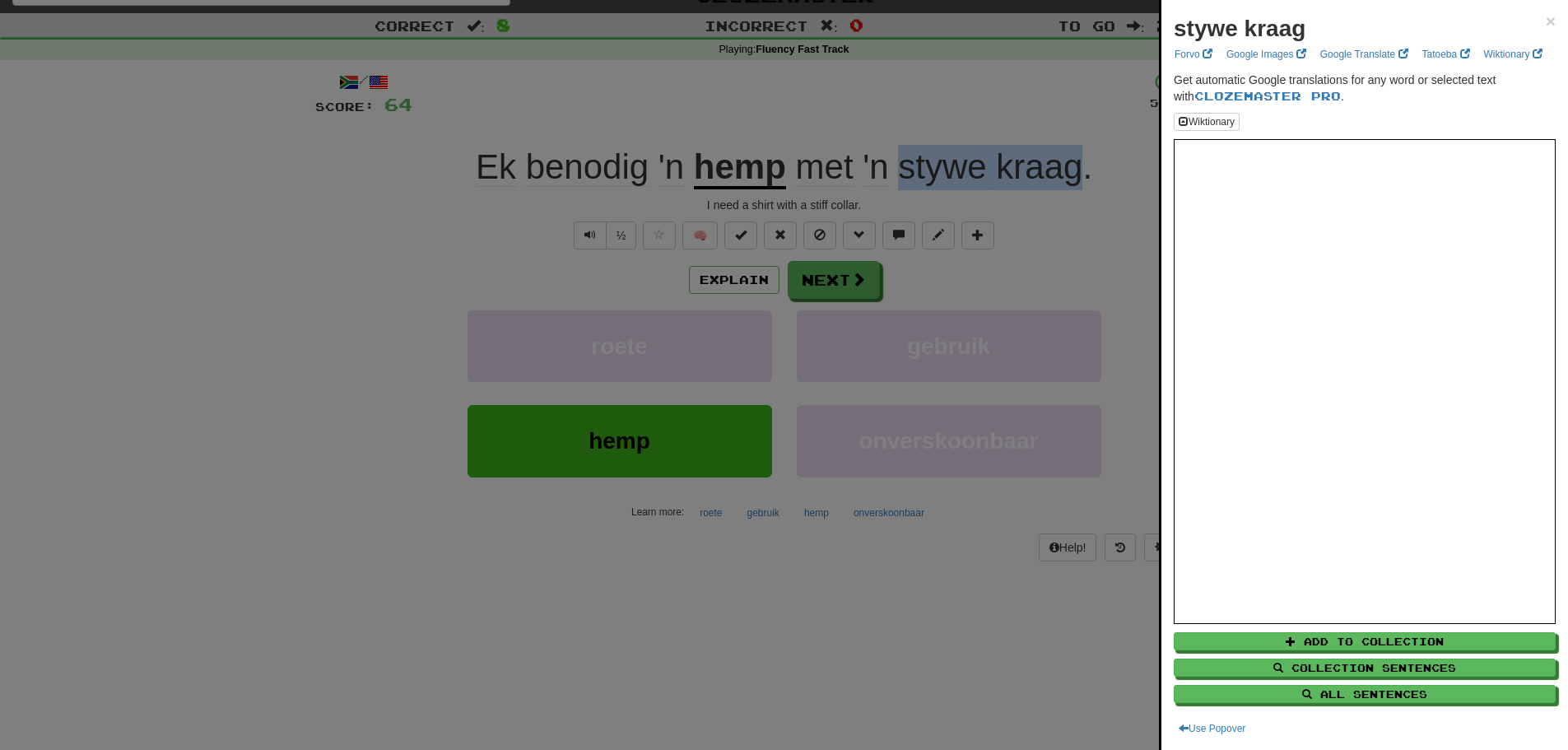
copy span "stywe kraag"
click at [543, 264] on div at bounding box center [784, 375] width 1568 height 750
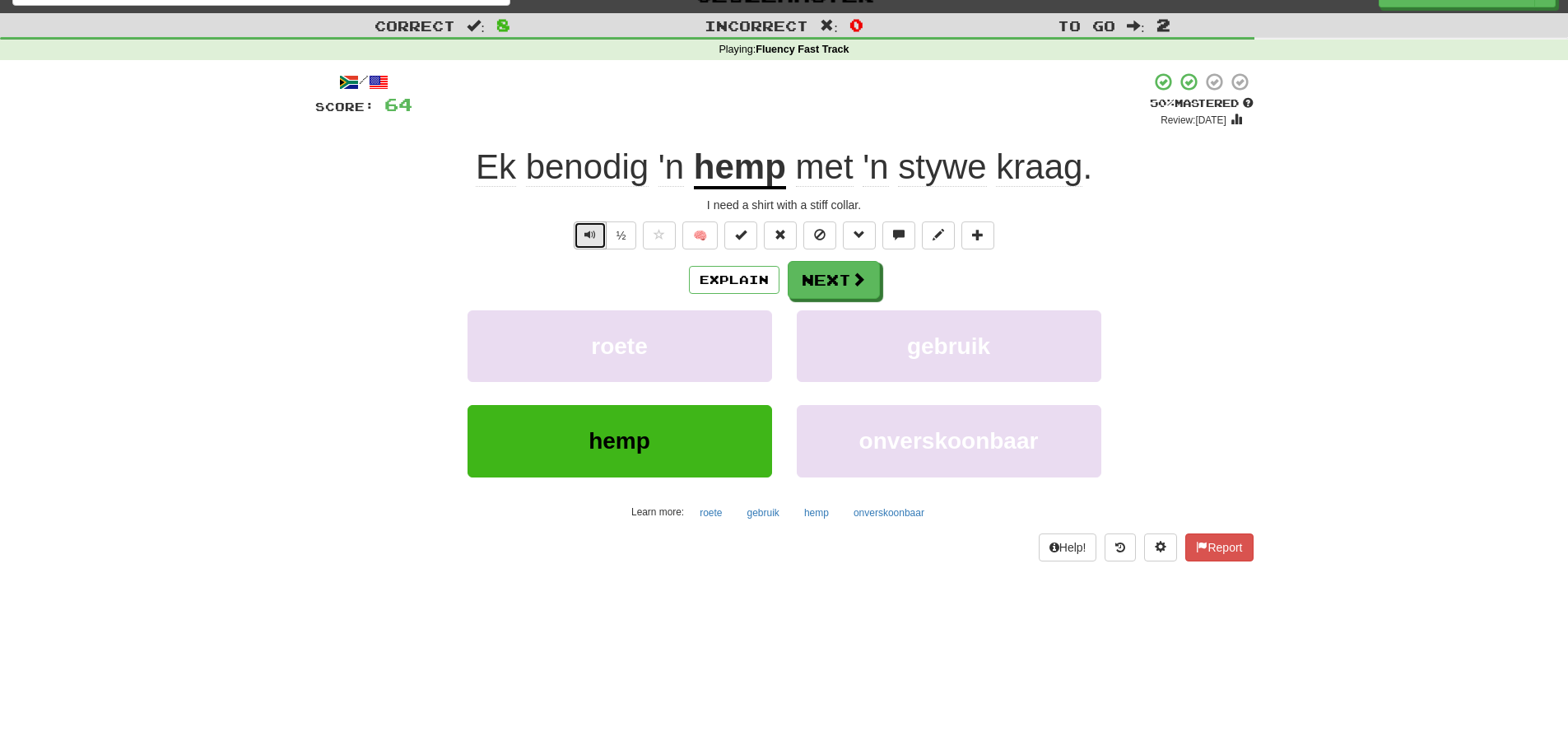
click at [591, 233] on span "Text-to-speech controls" at bounding box center [590, 234] width 12 height 12
click at [832, 281] on button "Next" at bounding box center [834, 280] width 92 height 37
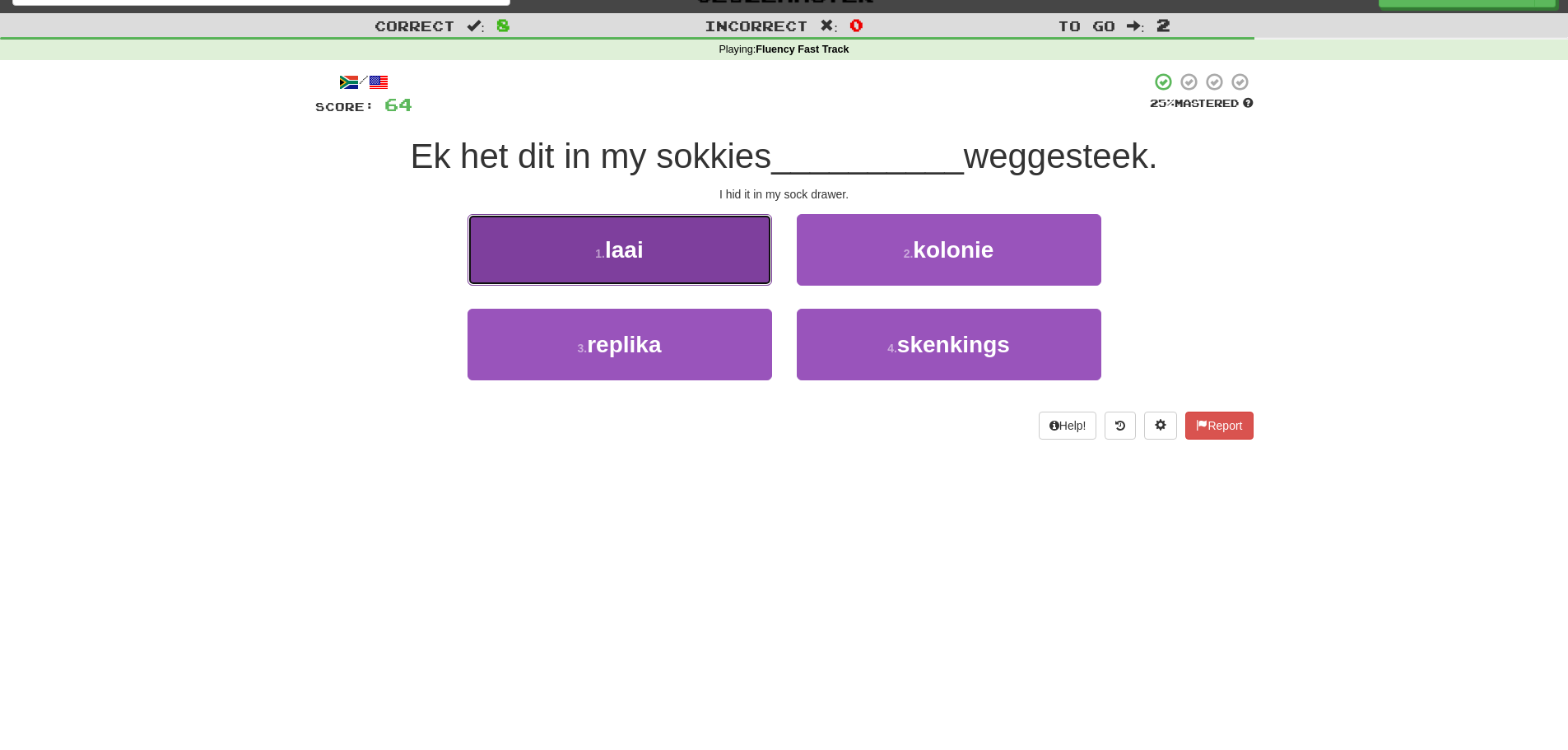
click at [619, 267] on button "1 . laai" at bounding box center [620, 249] width 305 height 71
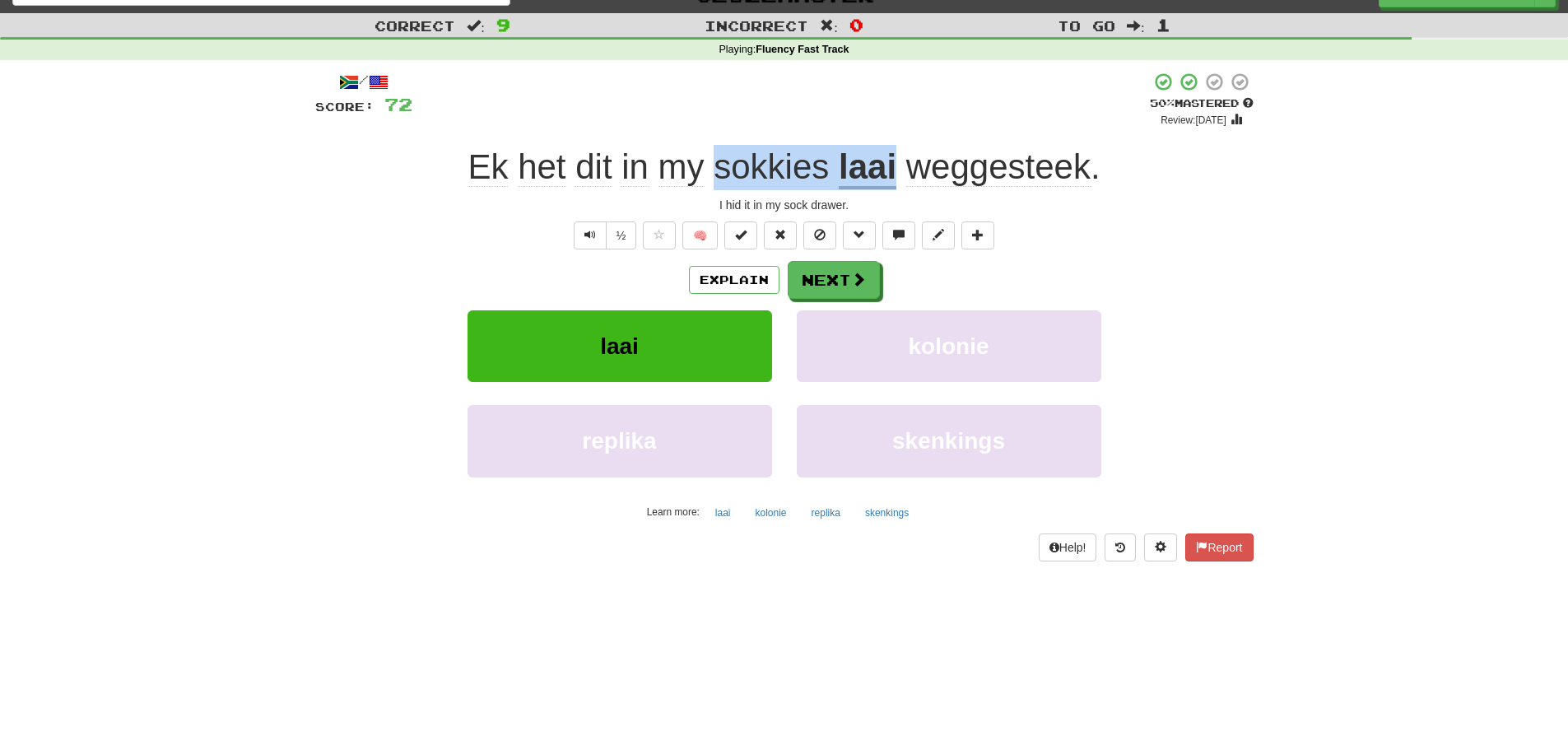
drag, startPoint x: 720, startPoint y: 157, endPoint x: 900, endPoint y: 167, distance: 180.3
click at [900, 167] on div "Ek het dit in my sokkies laai weggesteek ." at bounding box center [784, 168] width 938 height 46
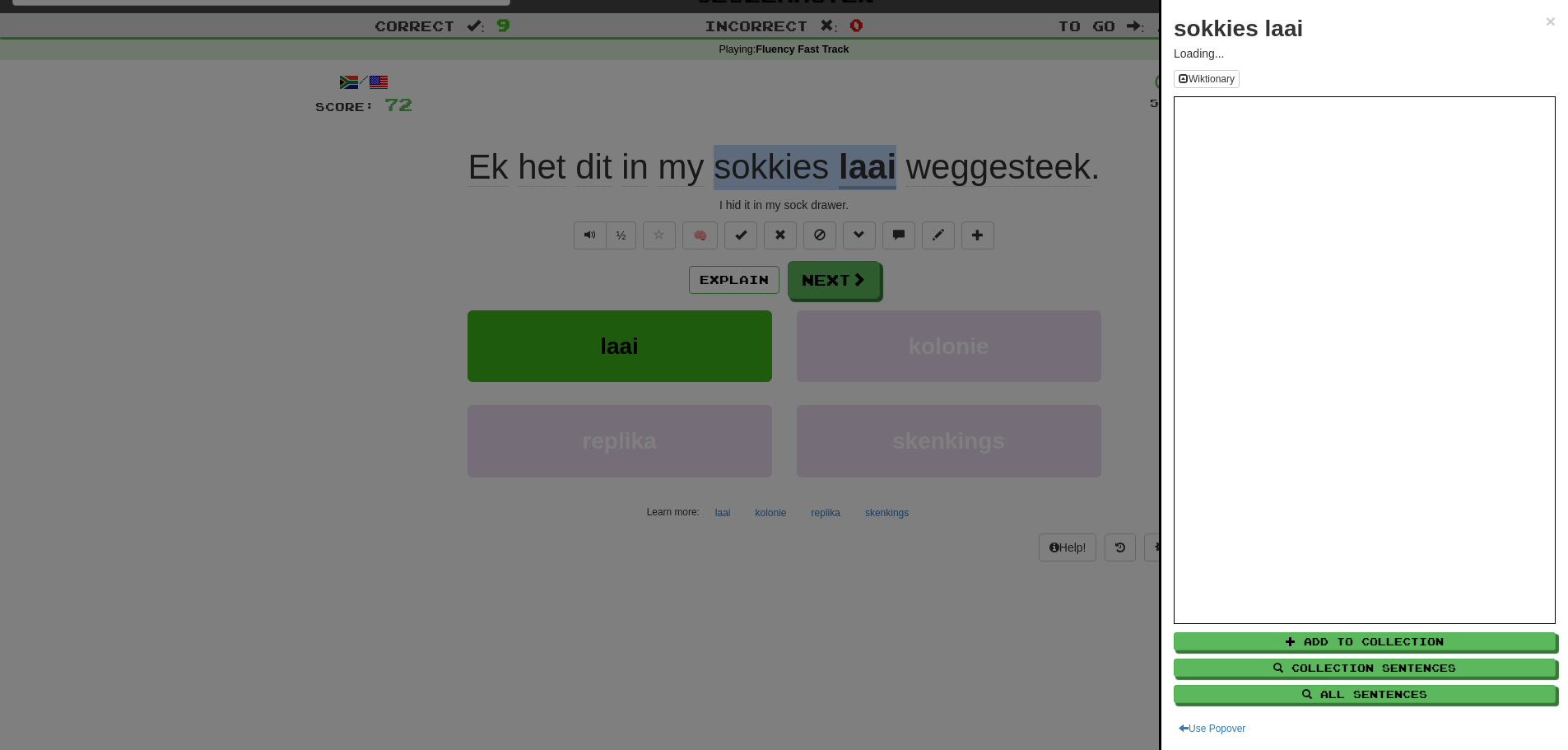
copy div "sokkies laai"
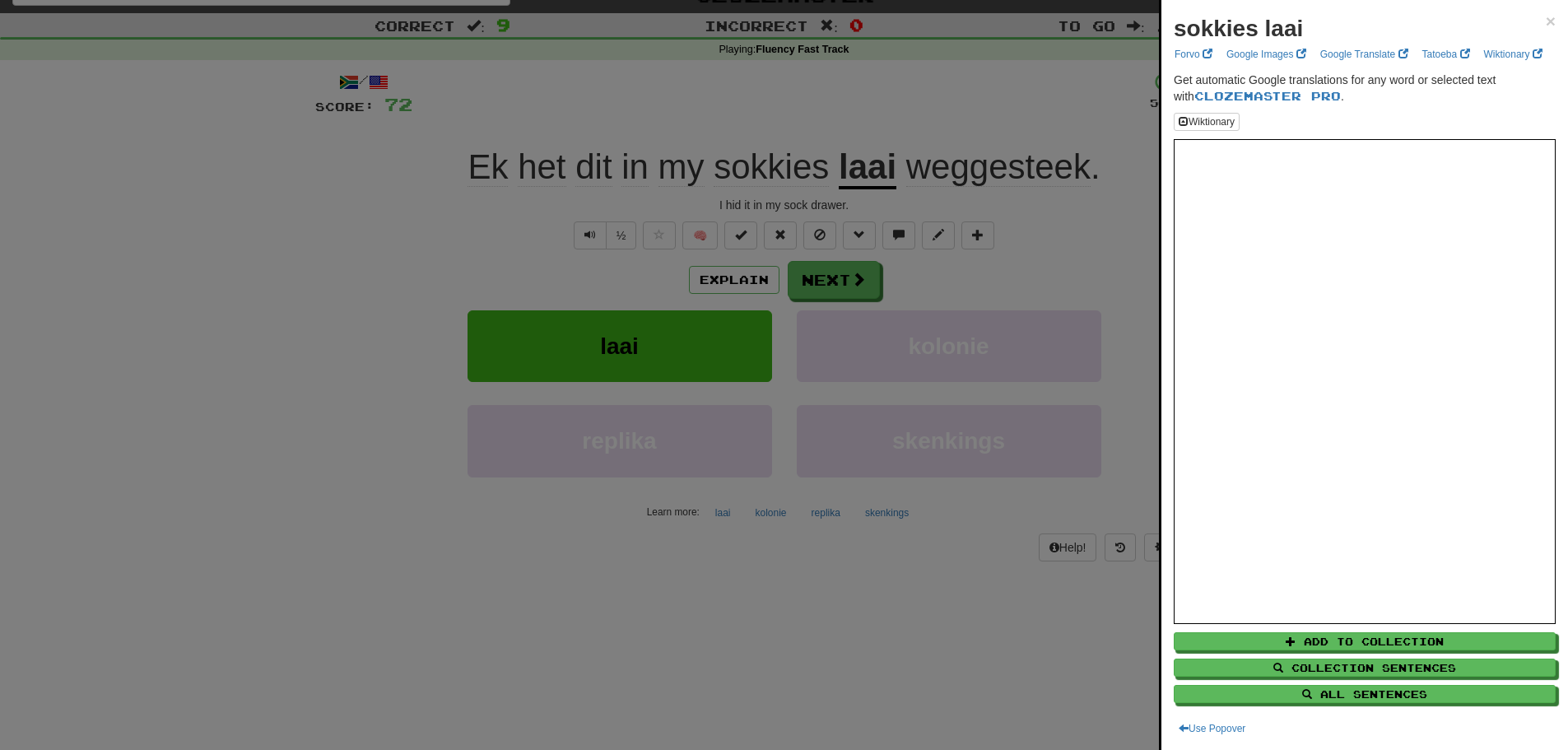
click at [361, 547] on div at bounding box center [784, 375] width 1568 height 750
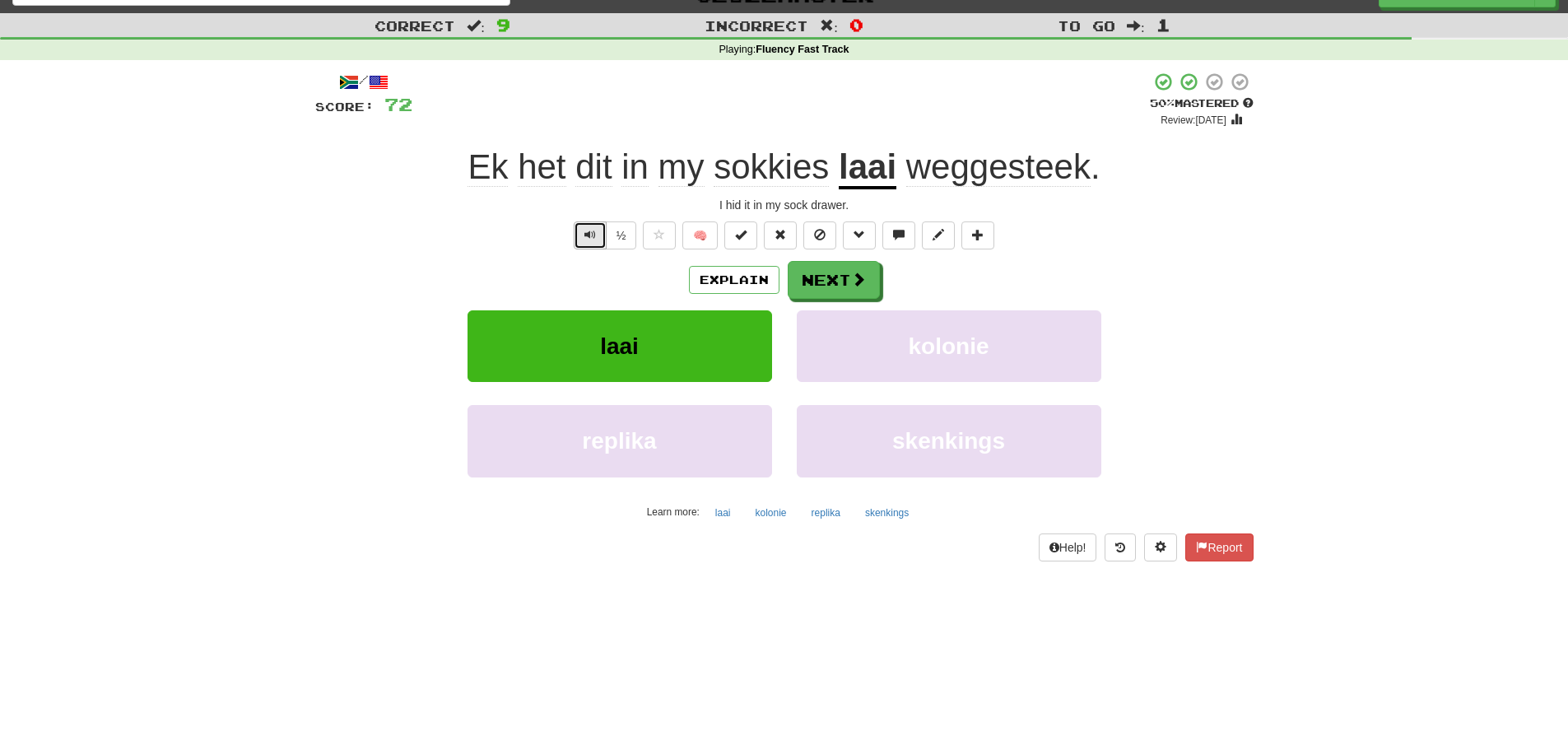
click at [588, 234] on span "Text-to-speech controls" at bounding box center [590, 234] width 12 height 12
click at [828, 283] on button "Next" at bounding box center [834, 280] width 92 height 37
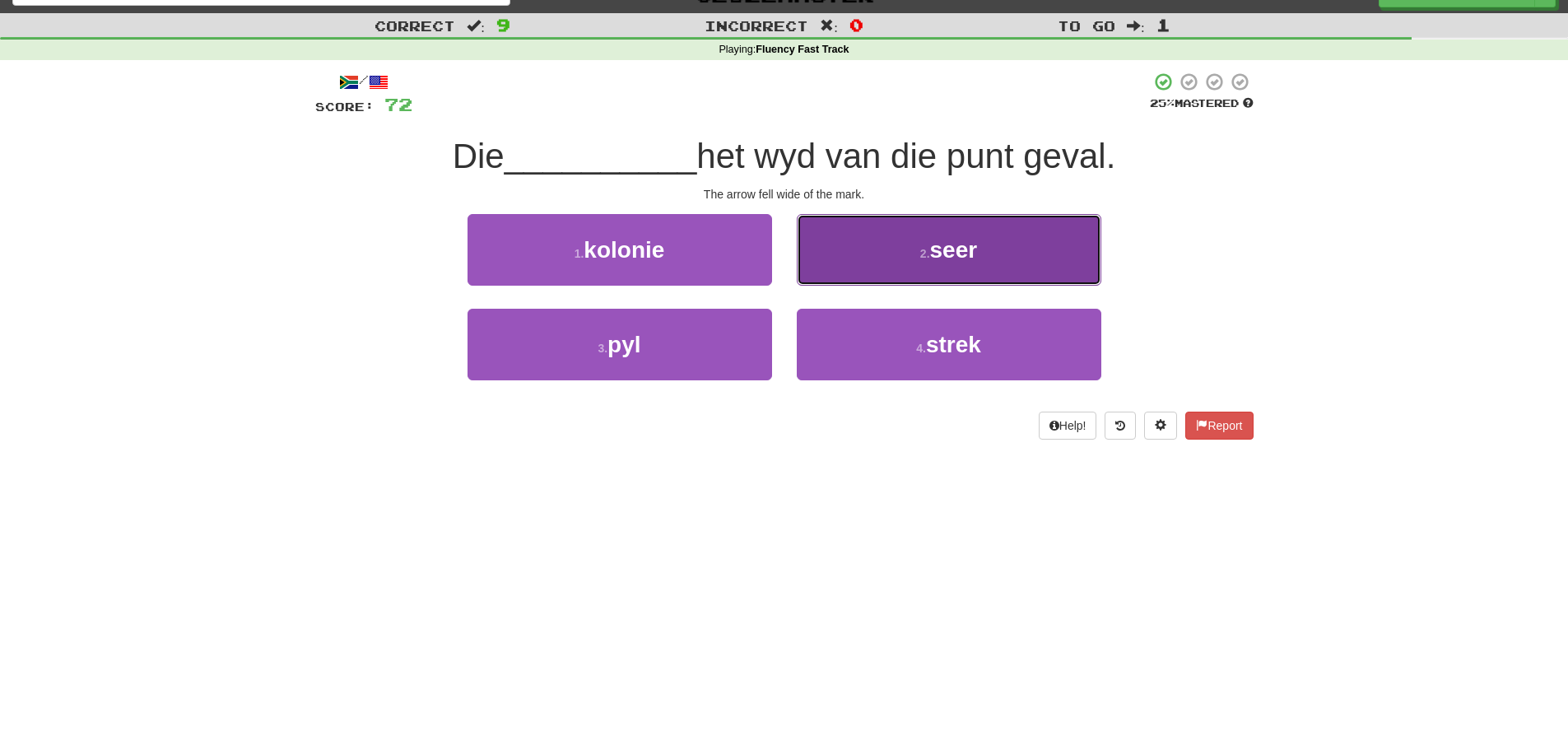
click at [972, 255] on span "seer" at bounding box center [954, 250] width 47 height 26
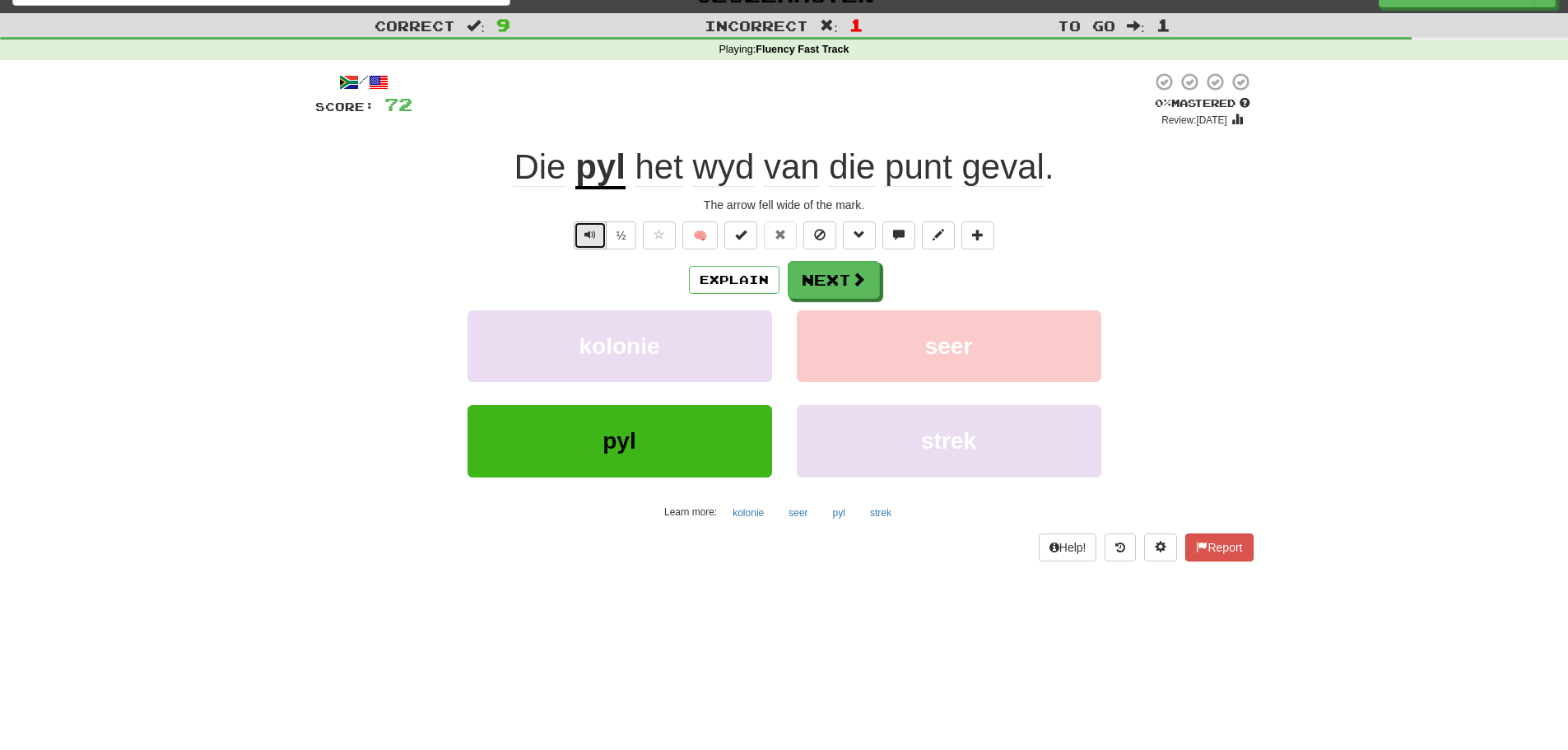
click at [584, 239] on span "Text-to-speech controls" at bounding box center [590, 234] width 12 height 12
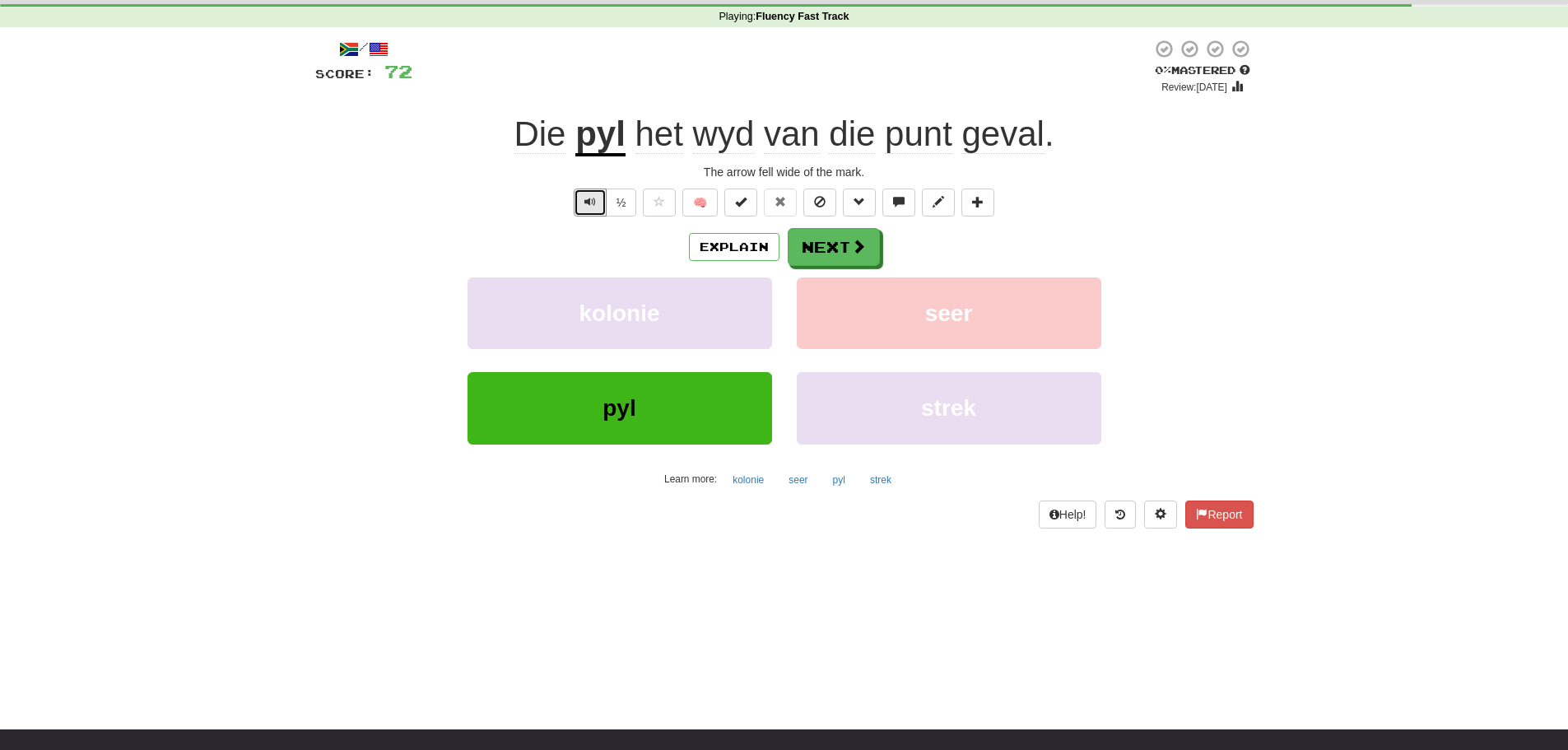
scroll to position [67, 0]
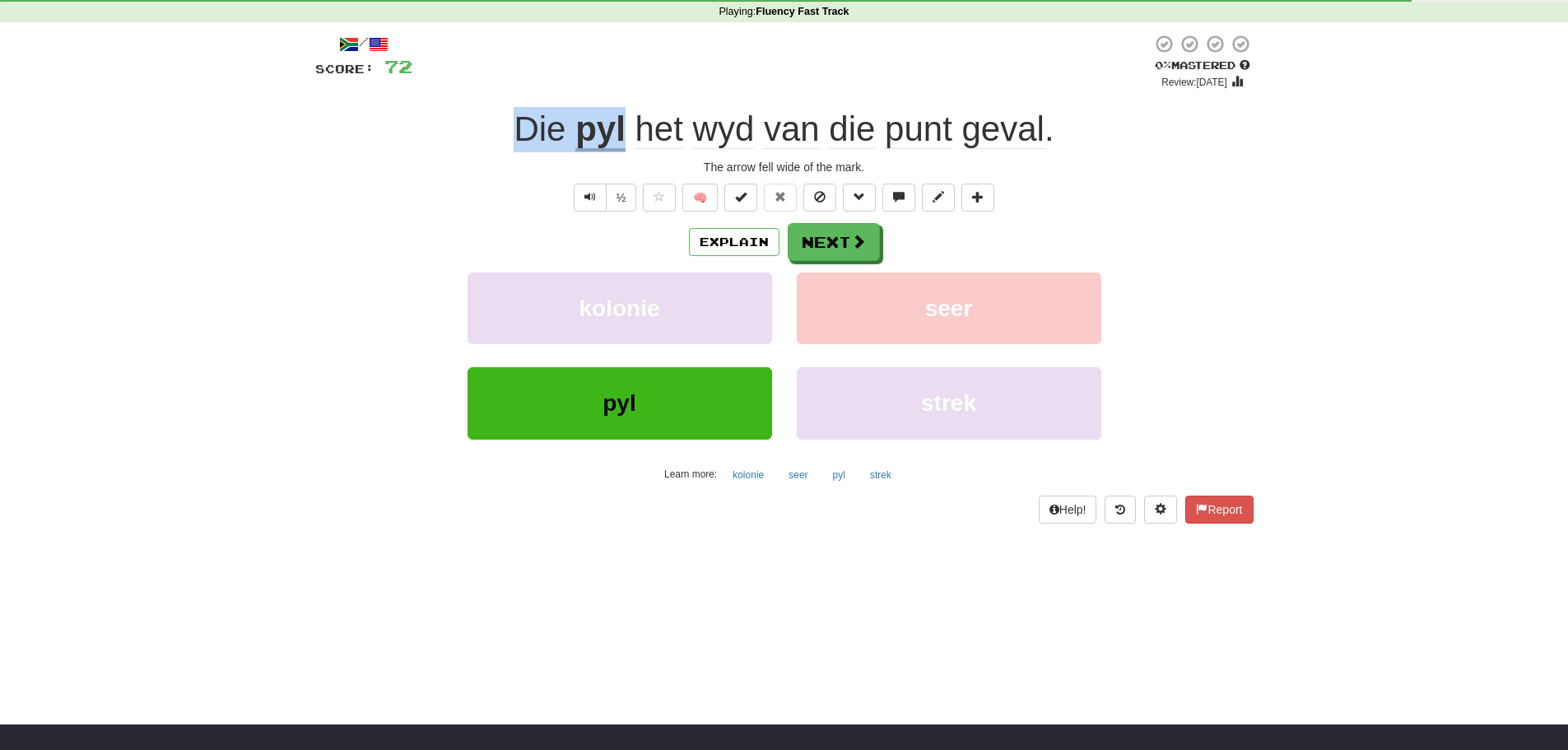
drag, startPoint x: 502, startPoint y: 119, endPoint x: 627, endPoint y: 131, distance: 125.6
click at [627, 131] on div "Die pyl het wyd van die punt geval ." at bounding box center [784, 130] width 938 height 46
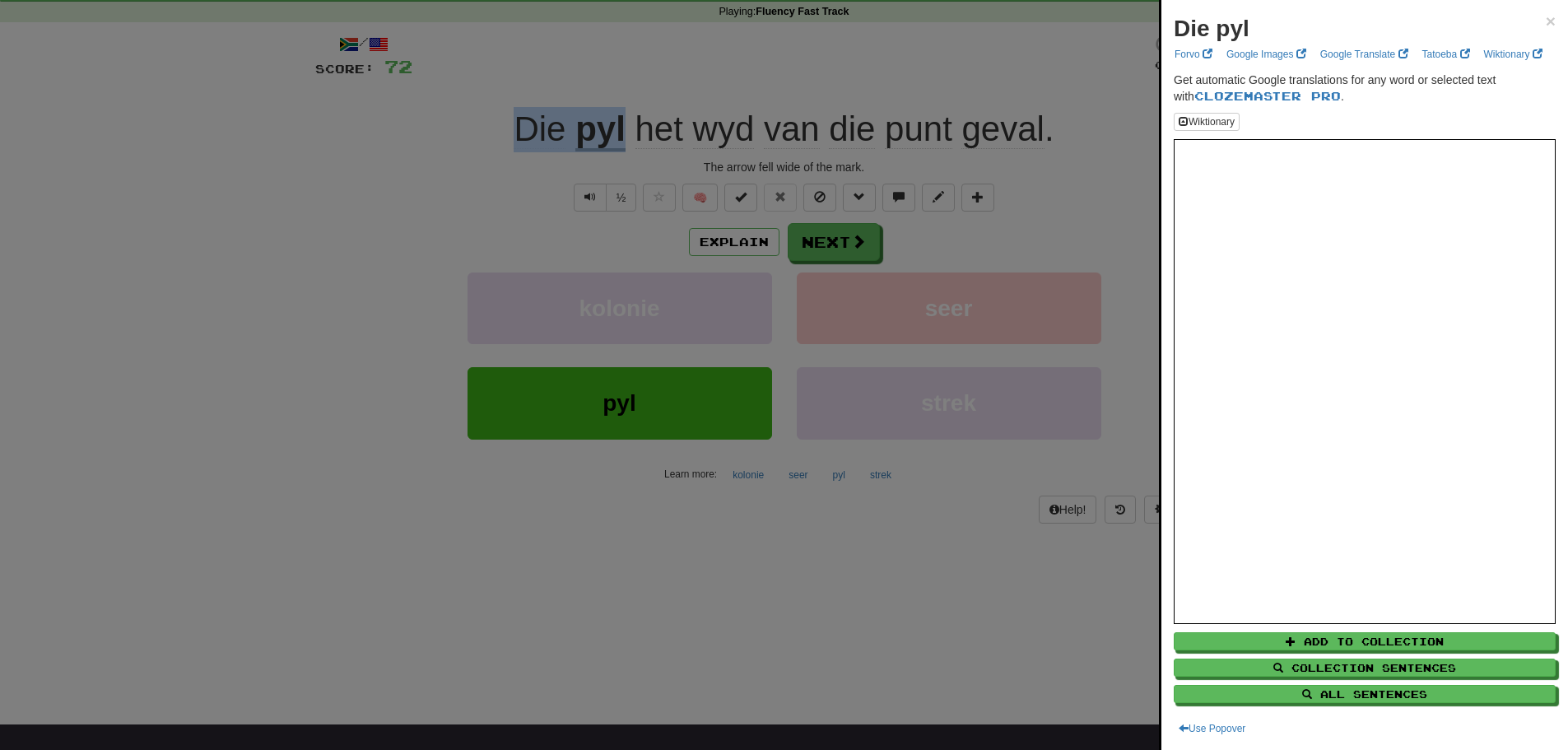
copy div "Die pyl"
click at [386, 592] on div at bounding box center [784, 375] width 1568 height 750
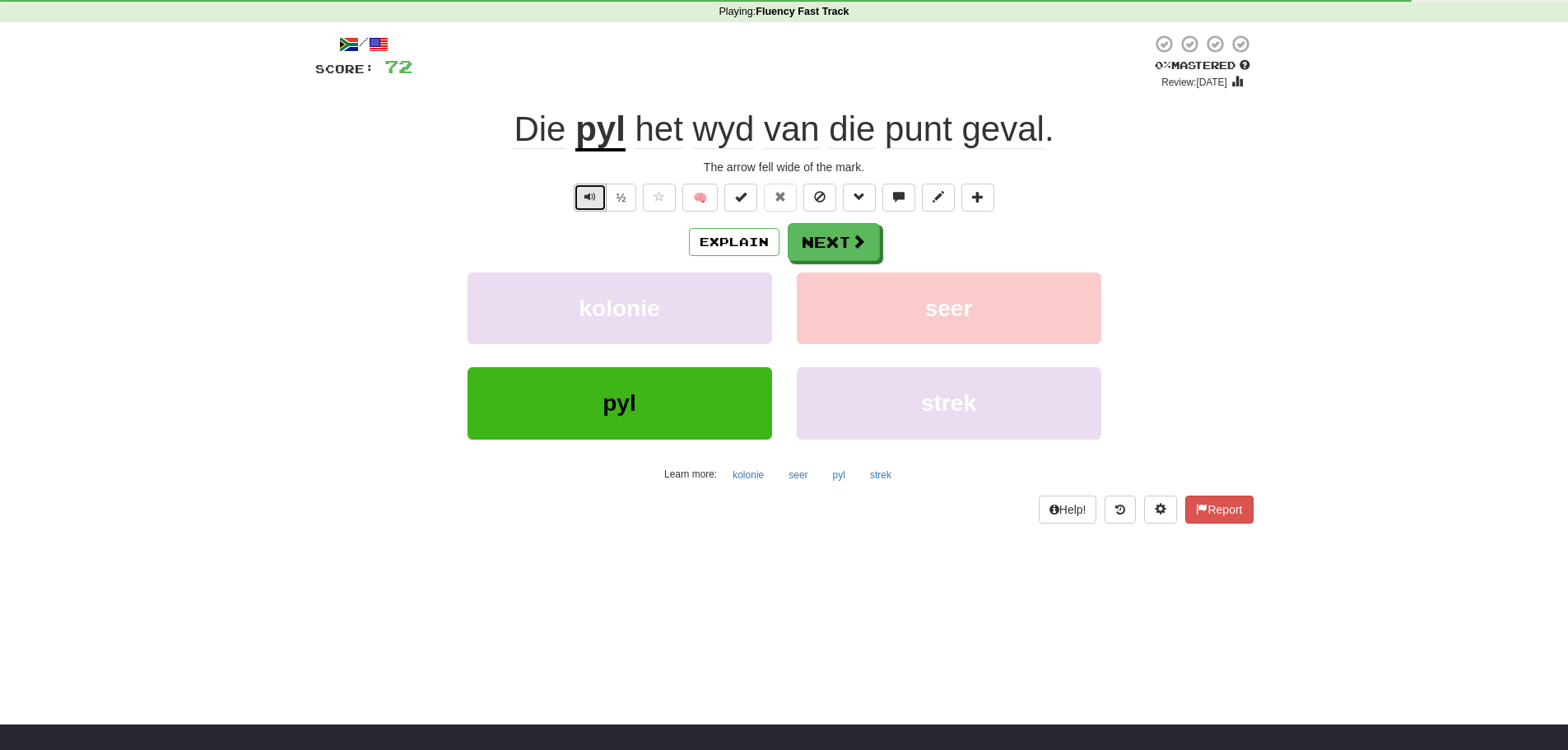
click at [584, 199] on span "Text-to-speech controls" at bounding box center [590, 196] width 12 height 12
click at [836, 246] on button "Next" at bounding box center [834, 242] width 92 height 37
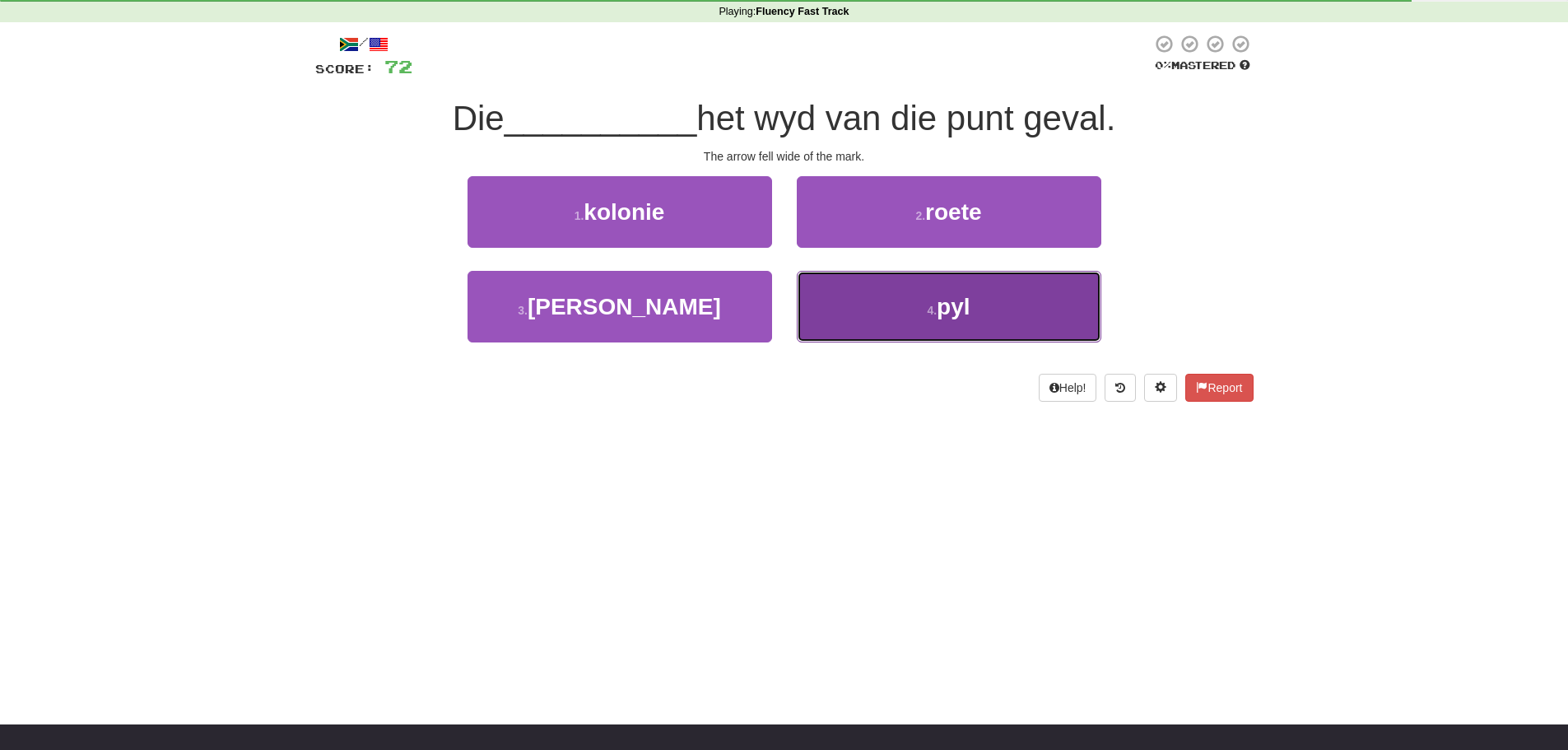
click at [946, 306] on span "pyl" at bounding box center [953, 307] width 33 height 26
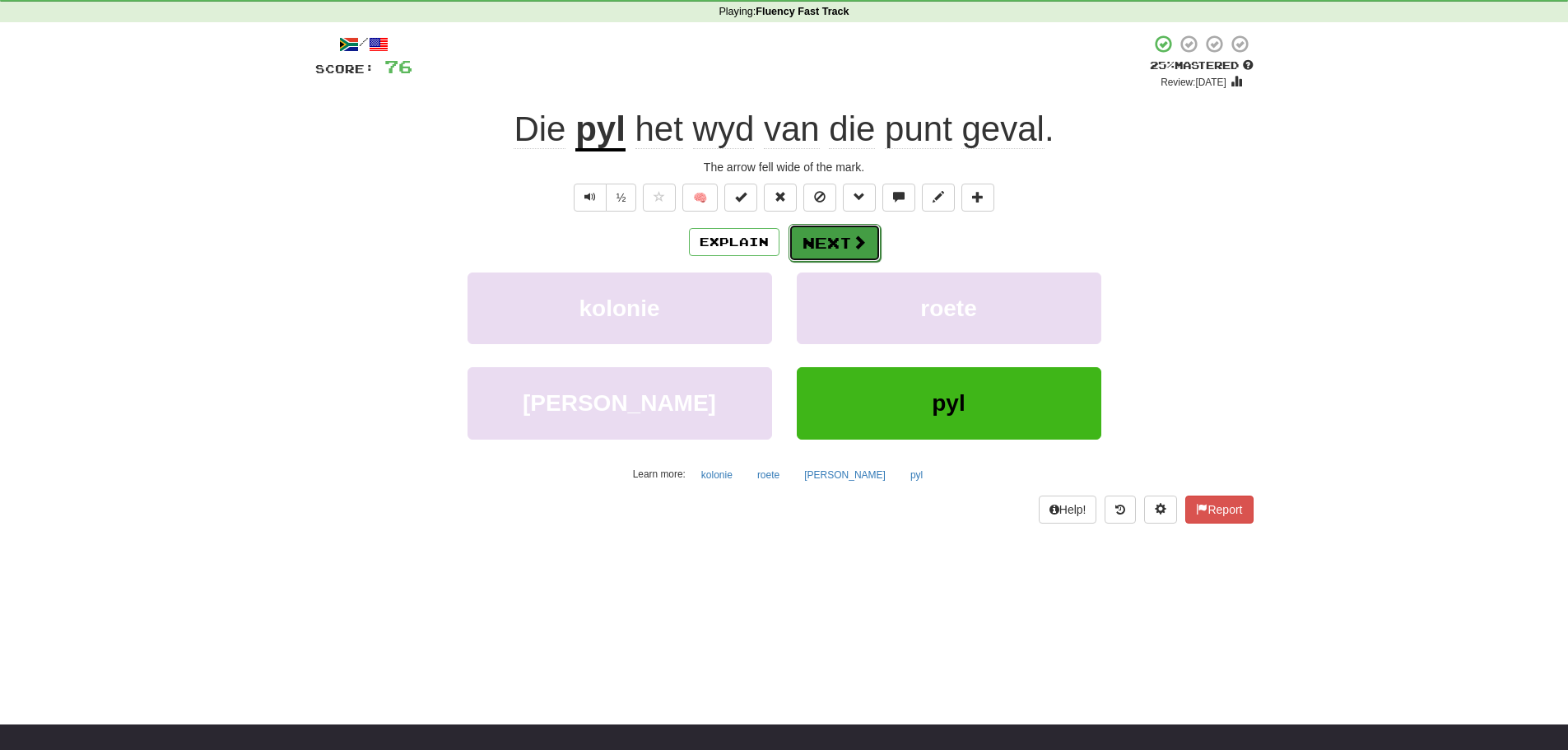
click at [832, 238] on button "Next" at bounding box center [834, 242] width 92 height 37
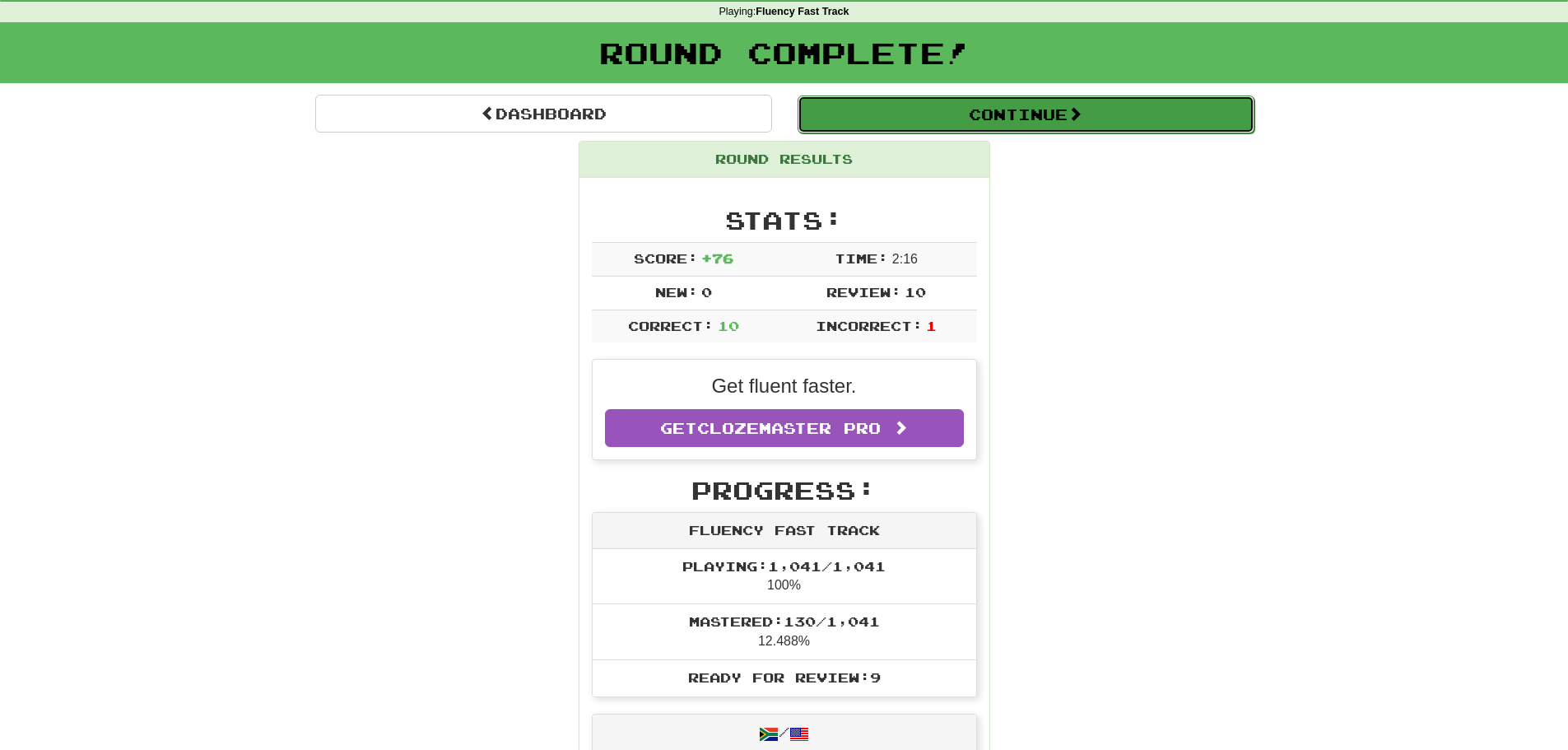
click at [1010, 97] on button "Continue" at bounding box center [1026, 114] width 457 height 37
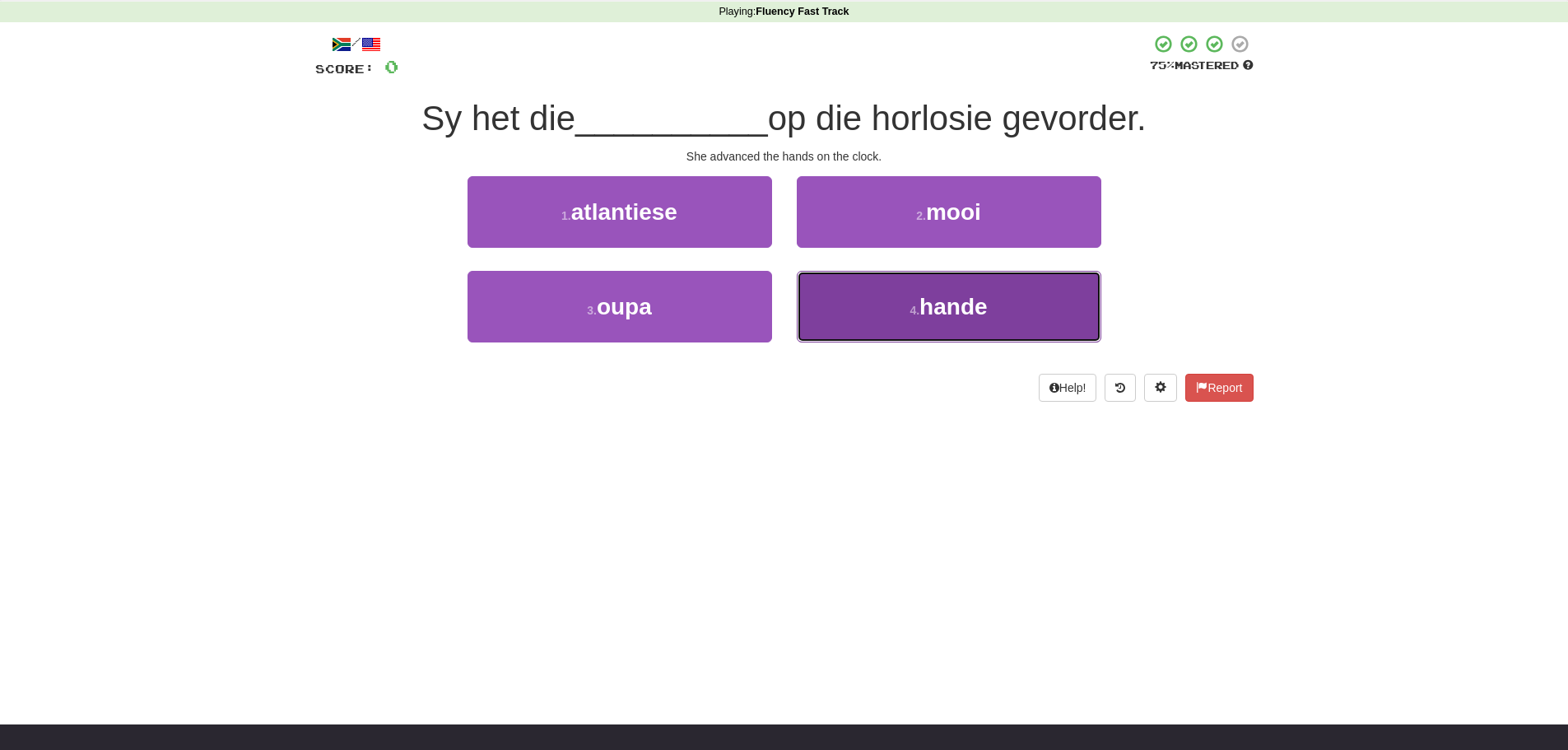
click at [926, 307] on span "hande" at bounding box center [953, 307] width 68 height 26
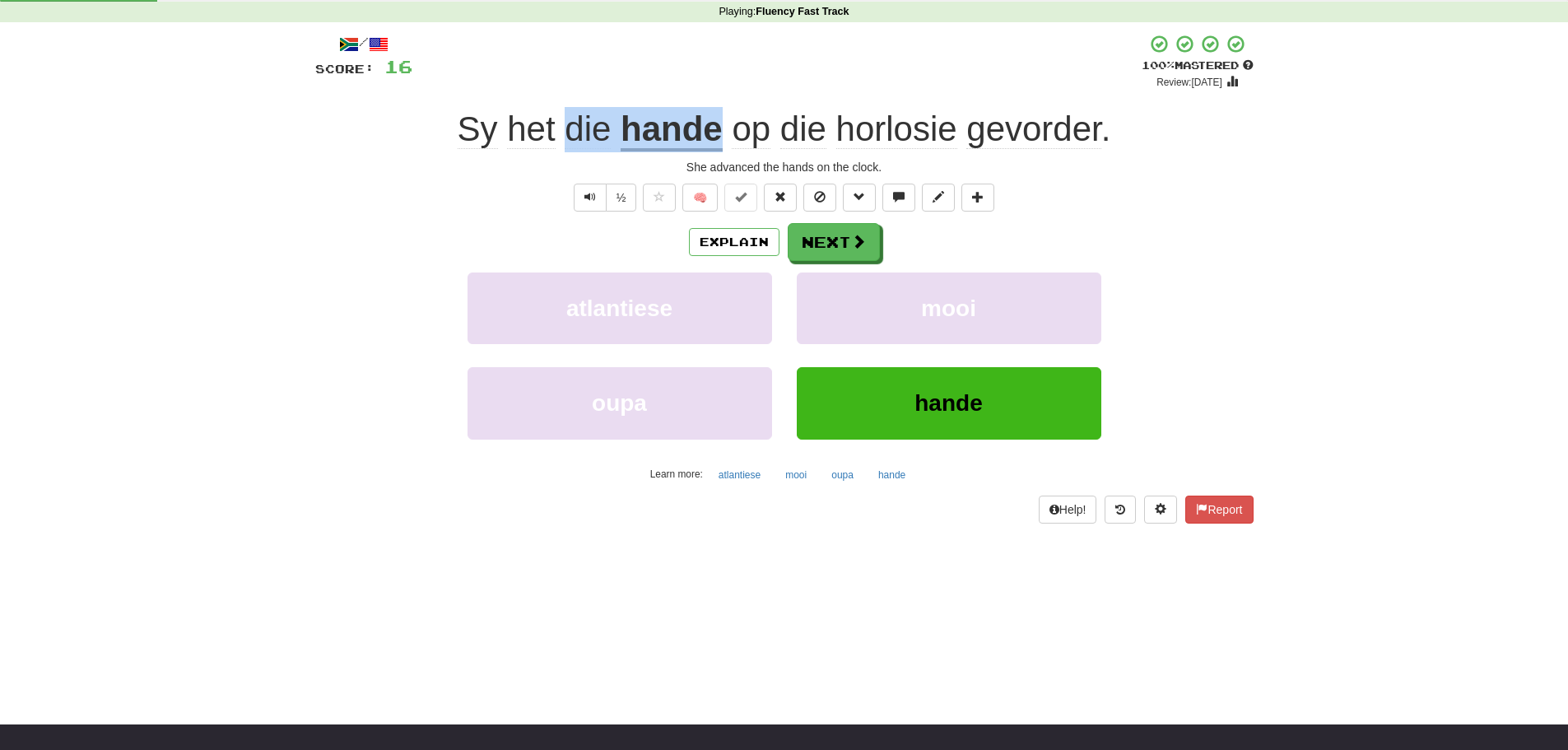
drag, startPoint x: 562, startPoint y: 131, endPoint x: 717, endPoint y: 125, distance: 155.1
click at [717, 125] on div "Sy het die hande op die horlosie gevorder ." at bounding box center [784, 130] width 938 height 46
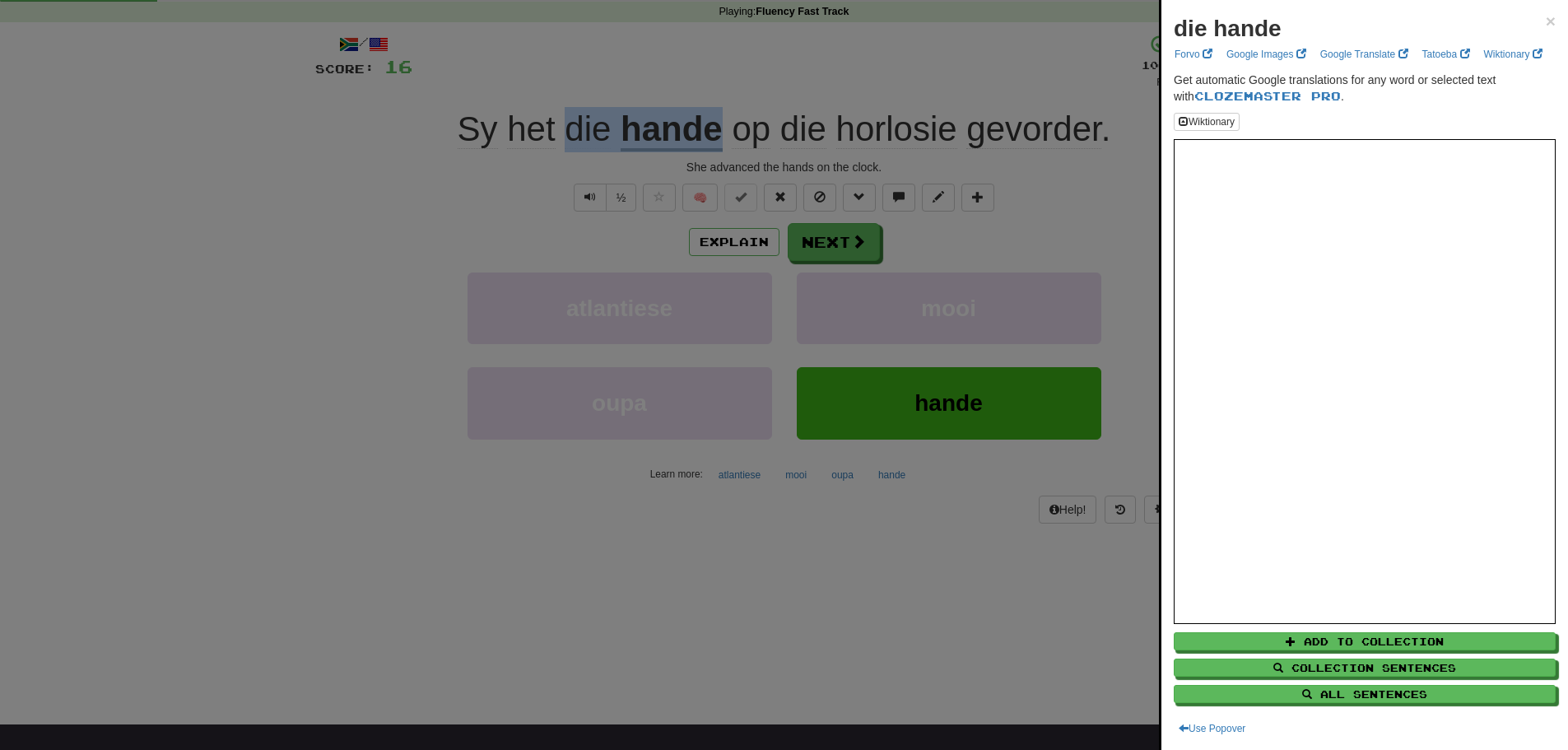
copy div "die hande"
click at [409, 639] on div at bounding box center [784, 375] width 1568 height 750
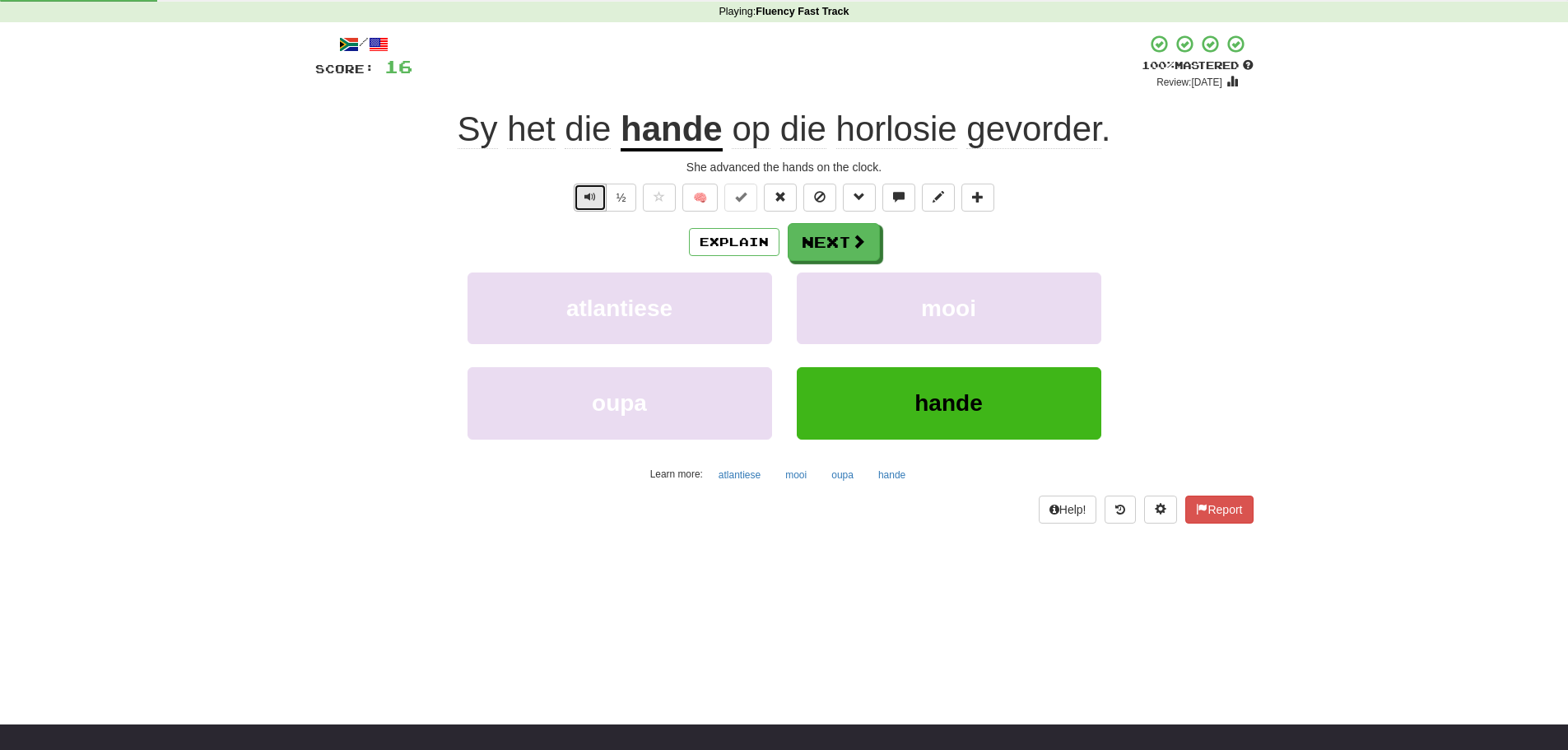
click at [591, 197] on span "Text-to-speech controls" at bounding box center [590, 196] width 12 height 12
click at [834, 245] on button "Next" at bounding box center [834, 242] width 92 height 37
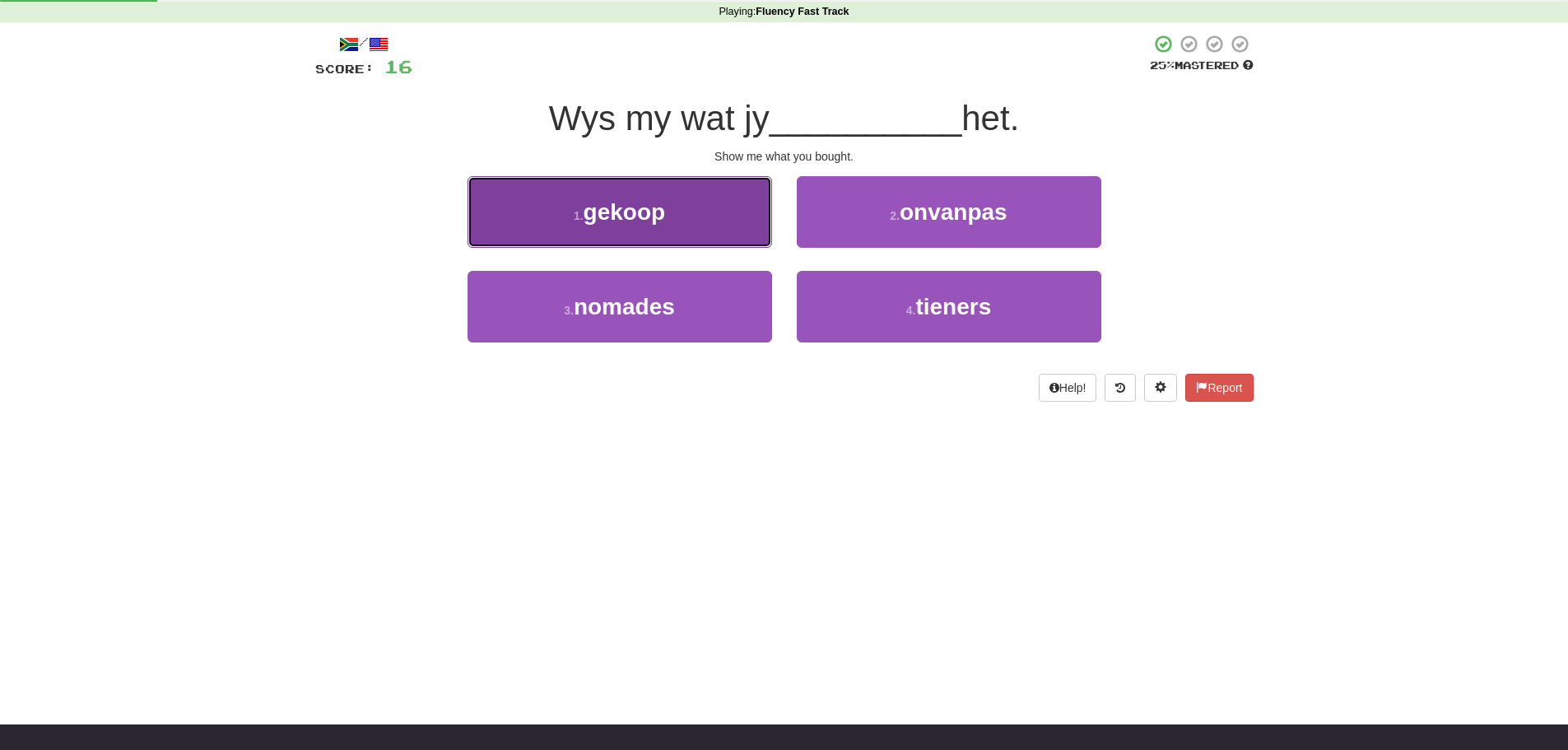
click at [638, 234] on button "1 . gekoop" at bounding box center [620, 212] width 305 height 71
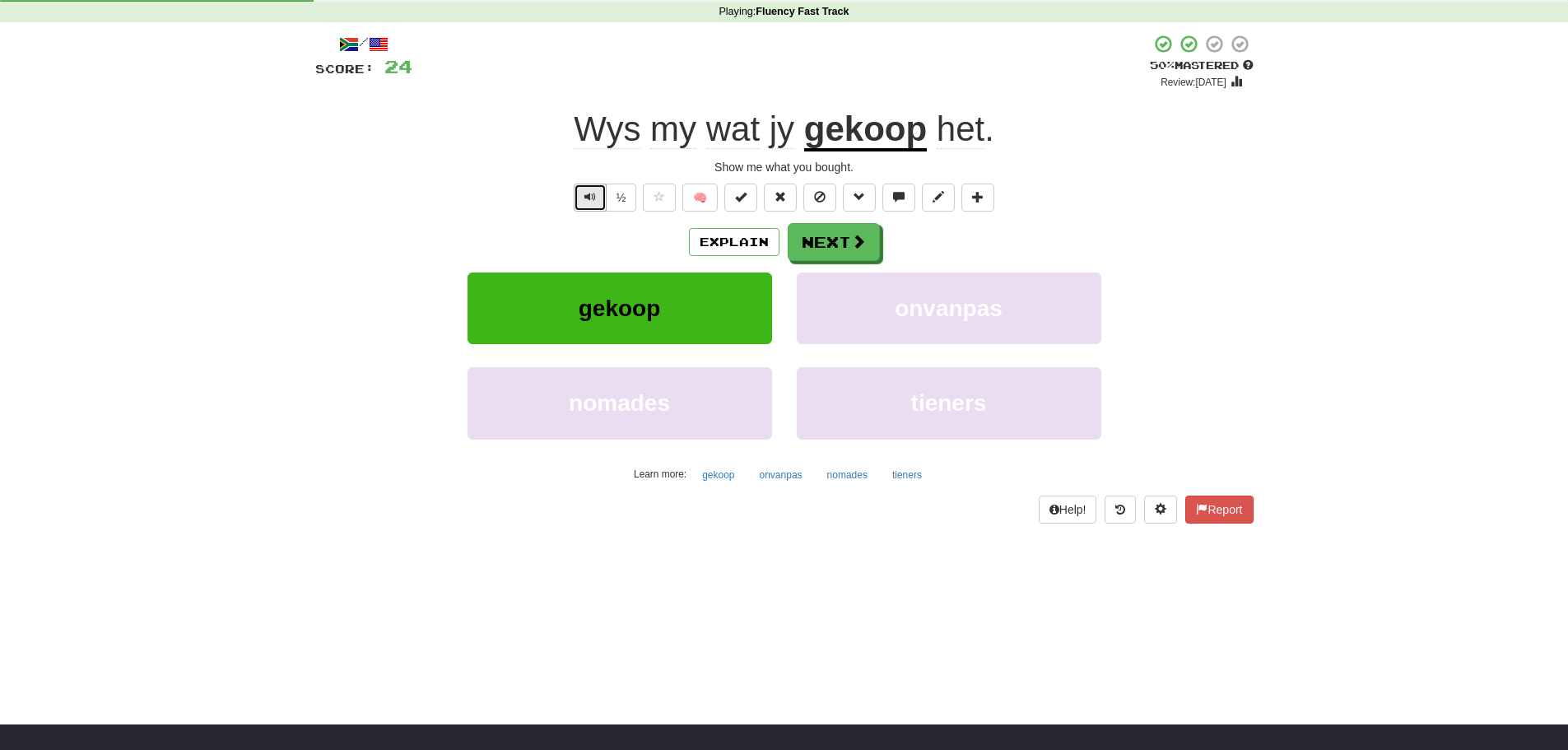
click at [584, 200] on span "Text-to-speech controls" at bounding box center [590, 196] width 12 height 12
click at [716, 240] on button "Explain" at bounding box center [734, 242] width 90 height 28
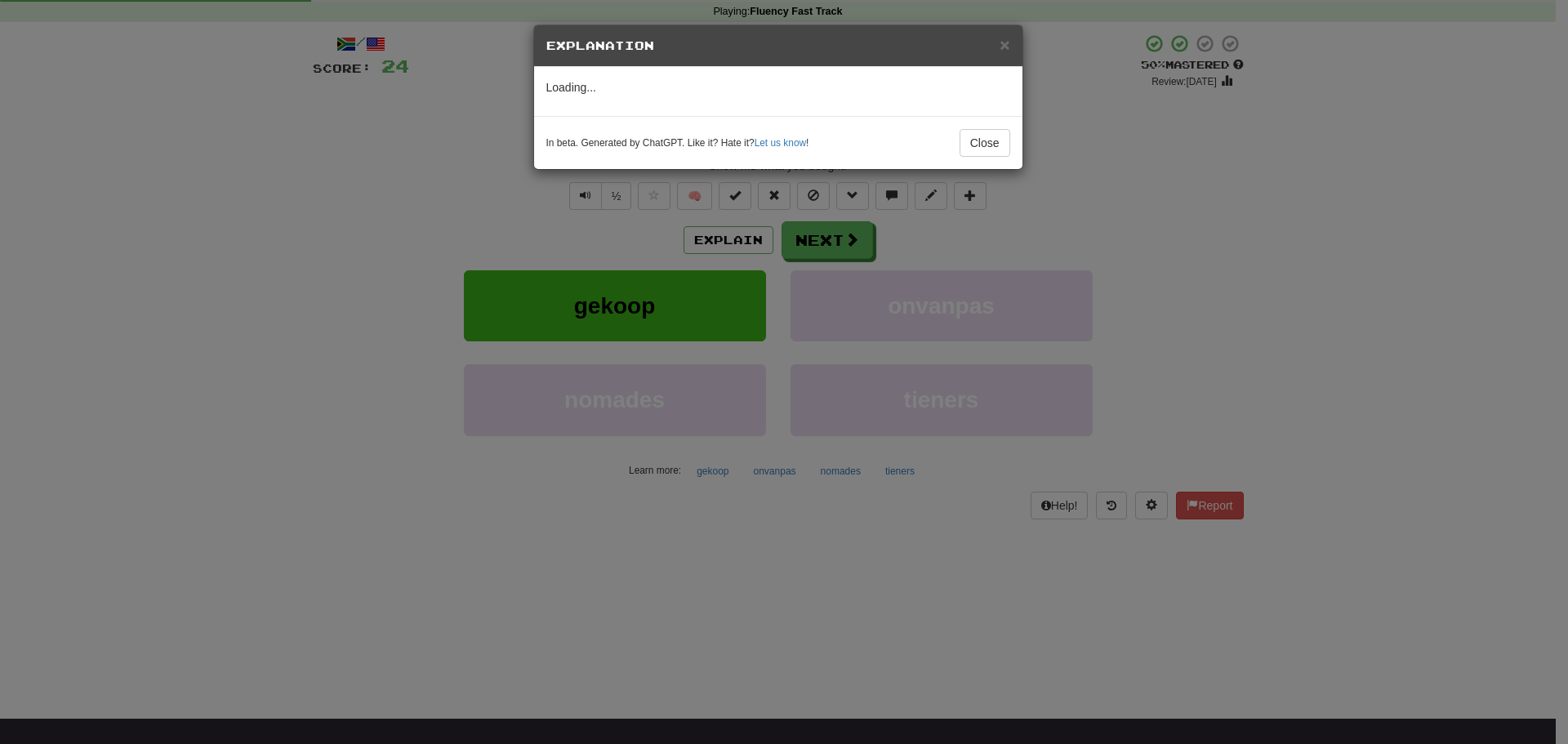
click at [936, 112] on div "Loading..." at bounding box center [778, 91] width 488 height 49
drag, startPoint x: 936, startPoint y: 112, endPoint x: 937, endPoint y: 121, distance: 9.1
click at [937, 121] on div "× Explanation Loading... In beta. Generated by ChatGPT. Like it? Hate it? Let u…" at bounding box center [778, 97] width 490 height 146
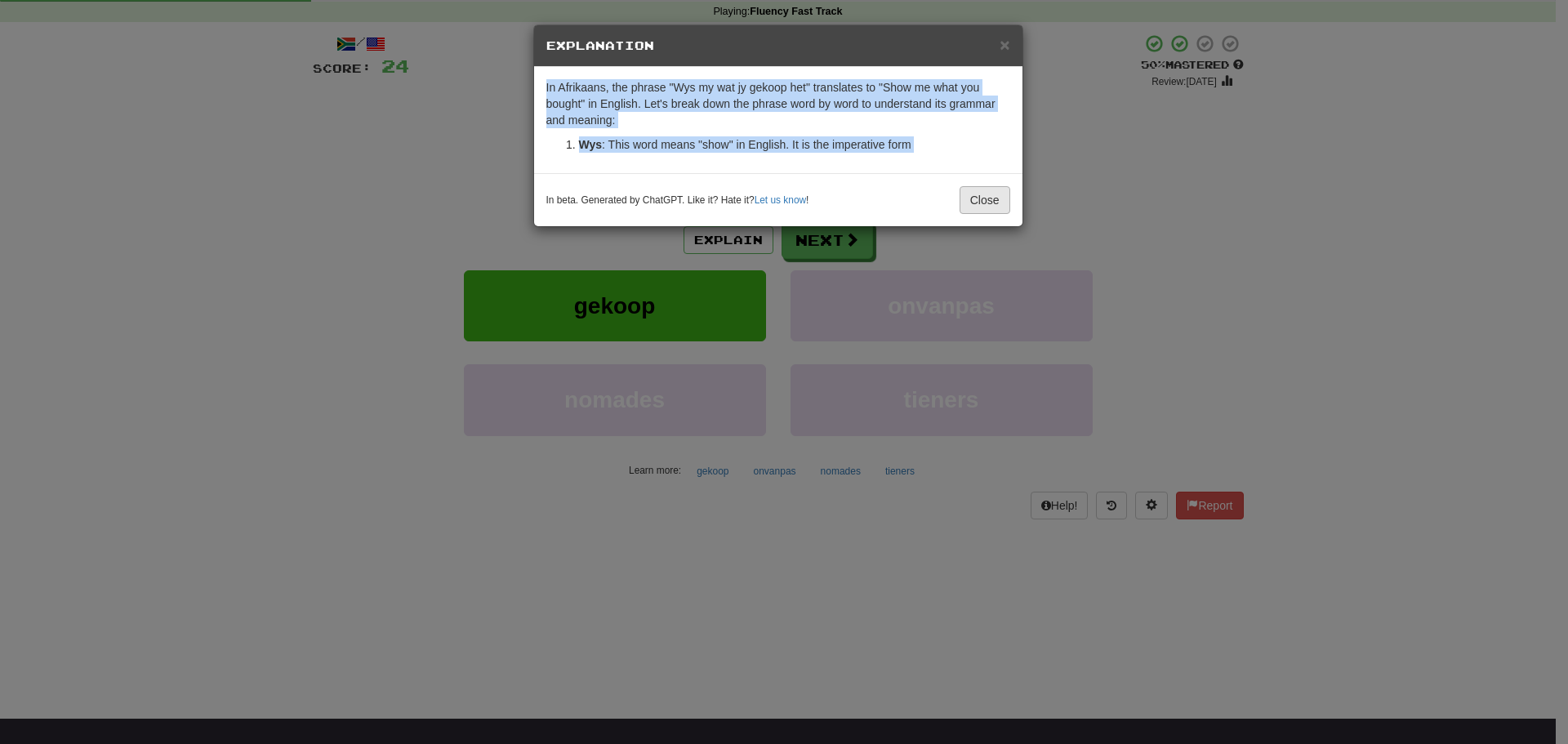
click at [986, 196] on div "× Explanation In Afrikaans, the phrase "Wys my wat jy gekoop het" translates to…" at bounding box center [778, 126] width 490 height 203
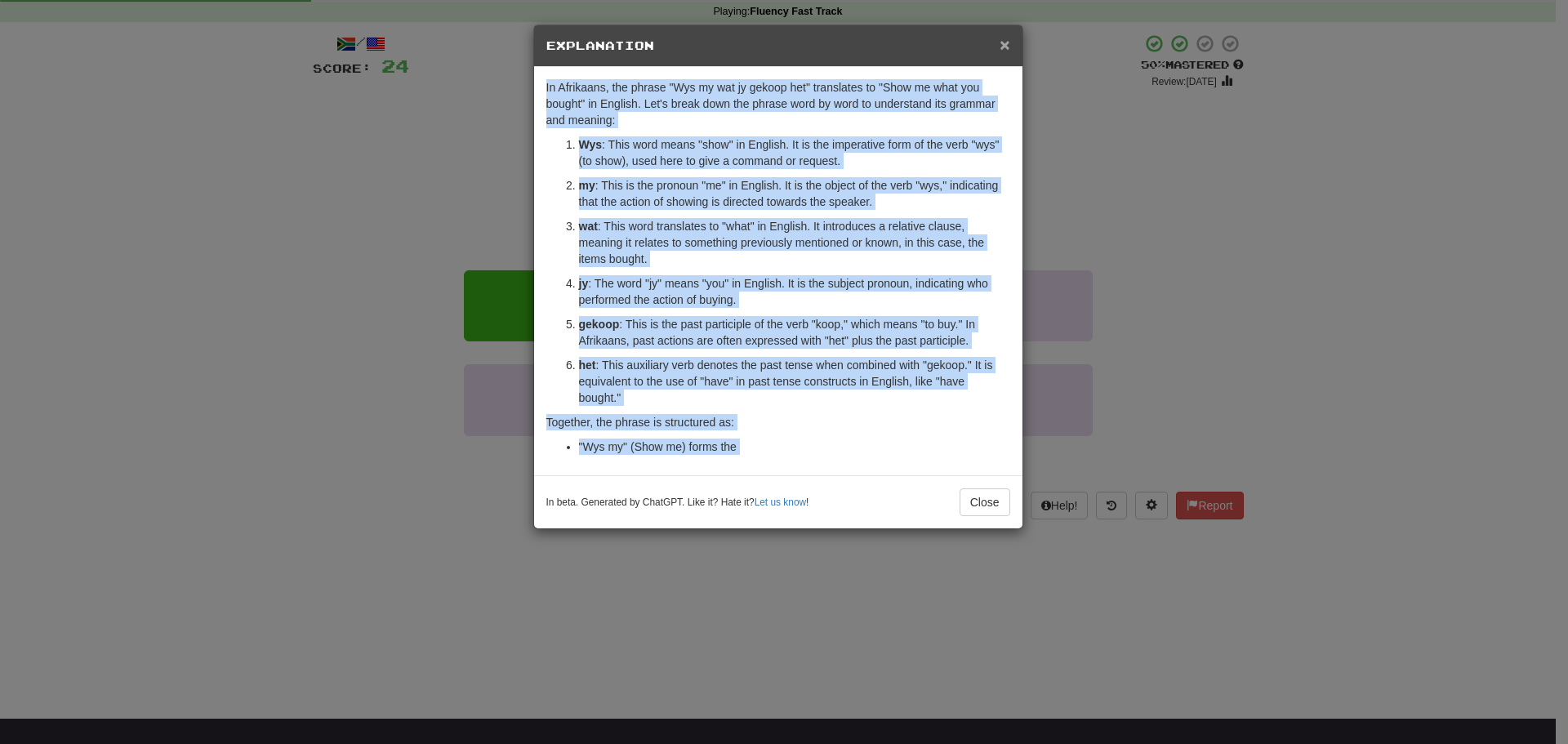
click at [1005, 41] on span "×" at bounding box center [1004, 44] width 10 height 19
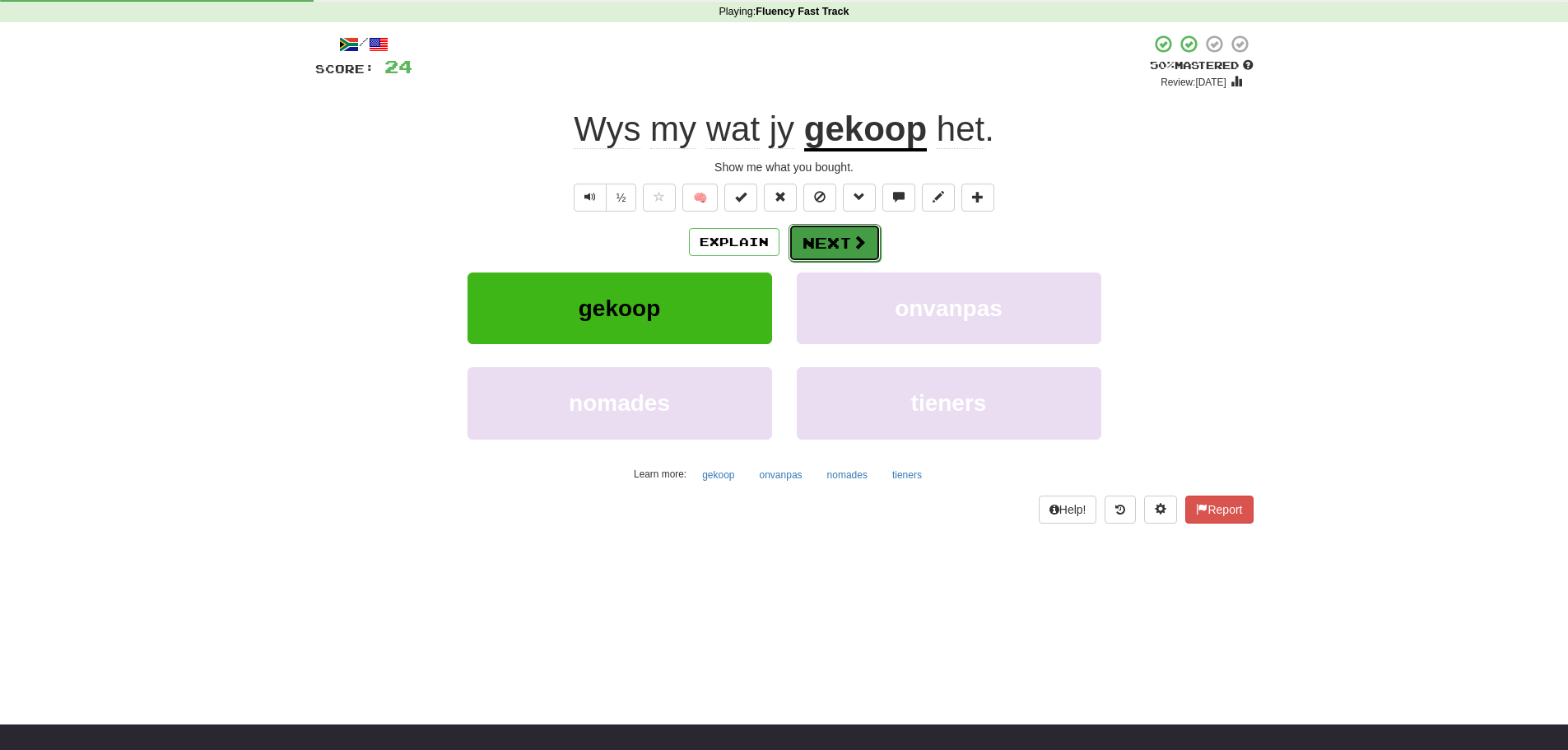
click at [829, 242] on button "Next" at bounding box center [834, 242] width 92 height 37
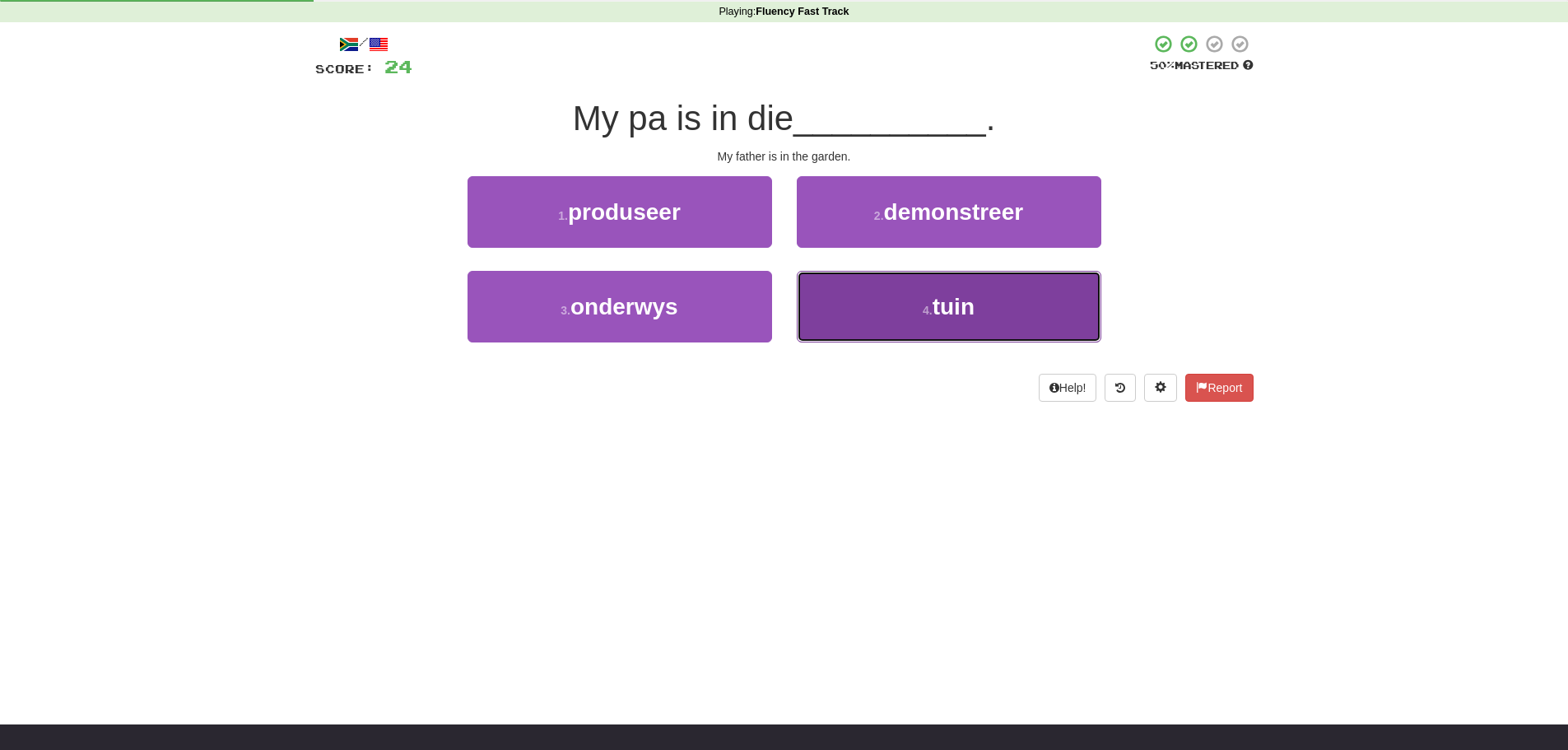
click at [936, 306] on span "tuin" at bounding box center [954, 307] width 42 height 26
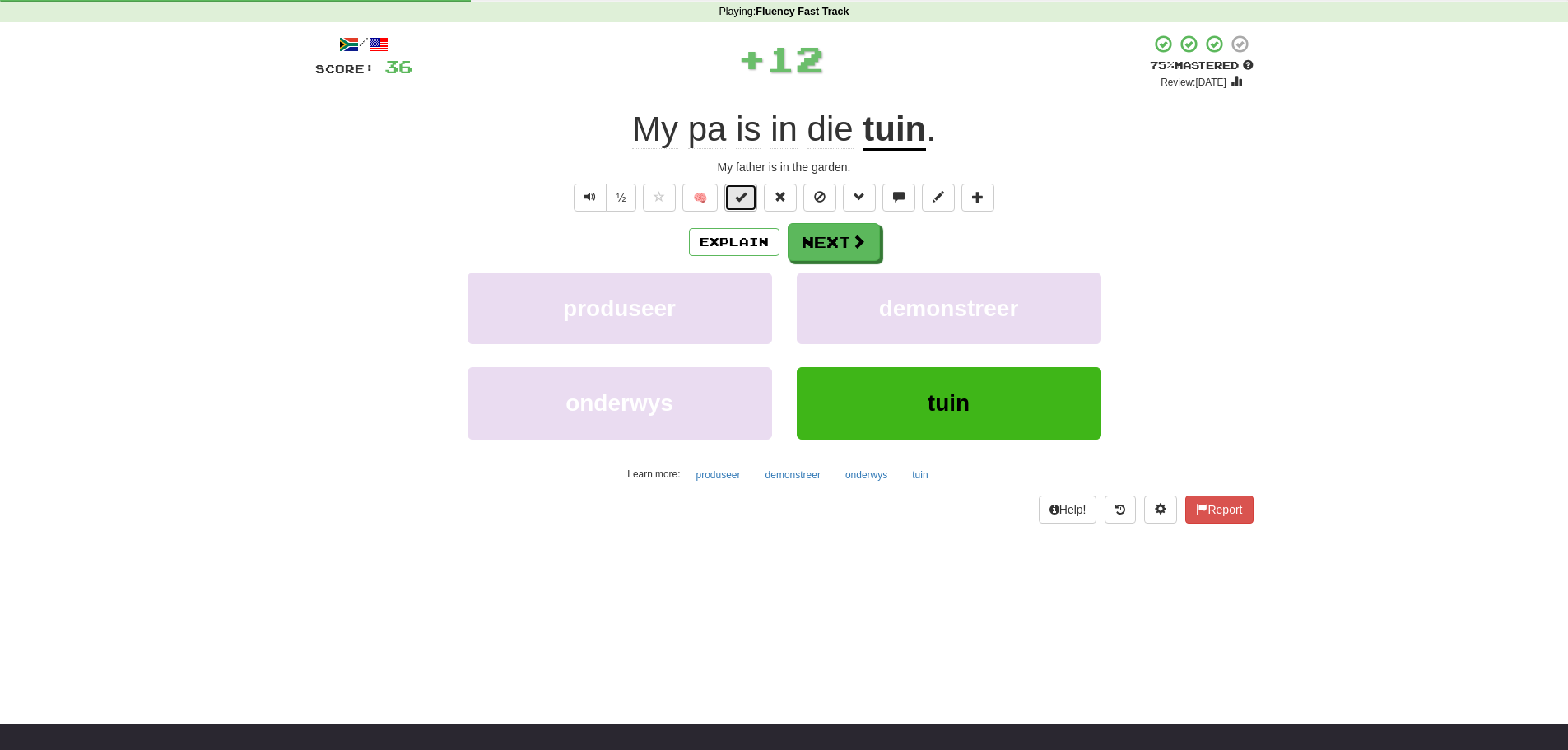
click at [735, 201] on button at bounding box center [741, 197] width 33 height 28
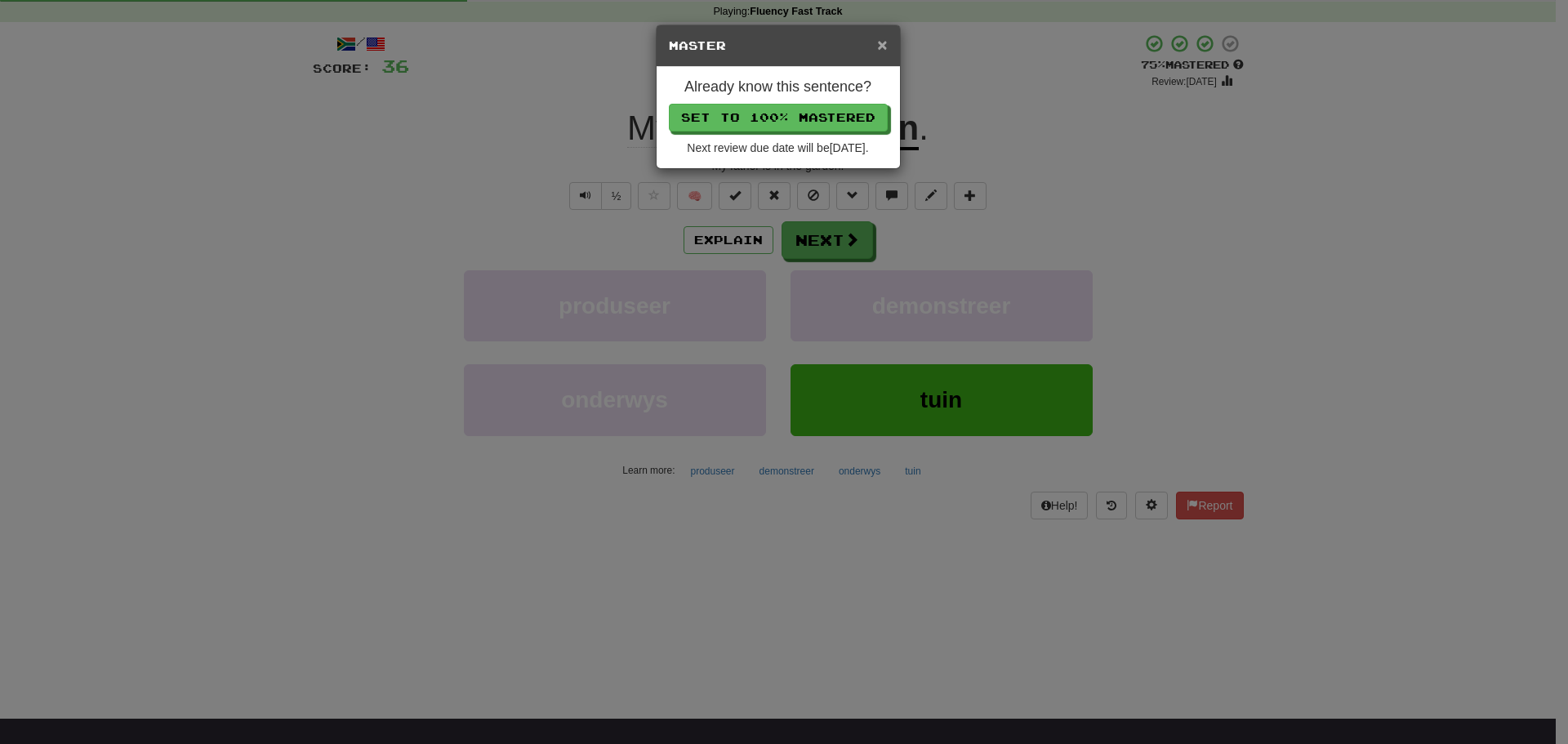
click at [879, 46] on span "×" at bounding box center [882, 44] width 10 height 19
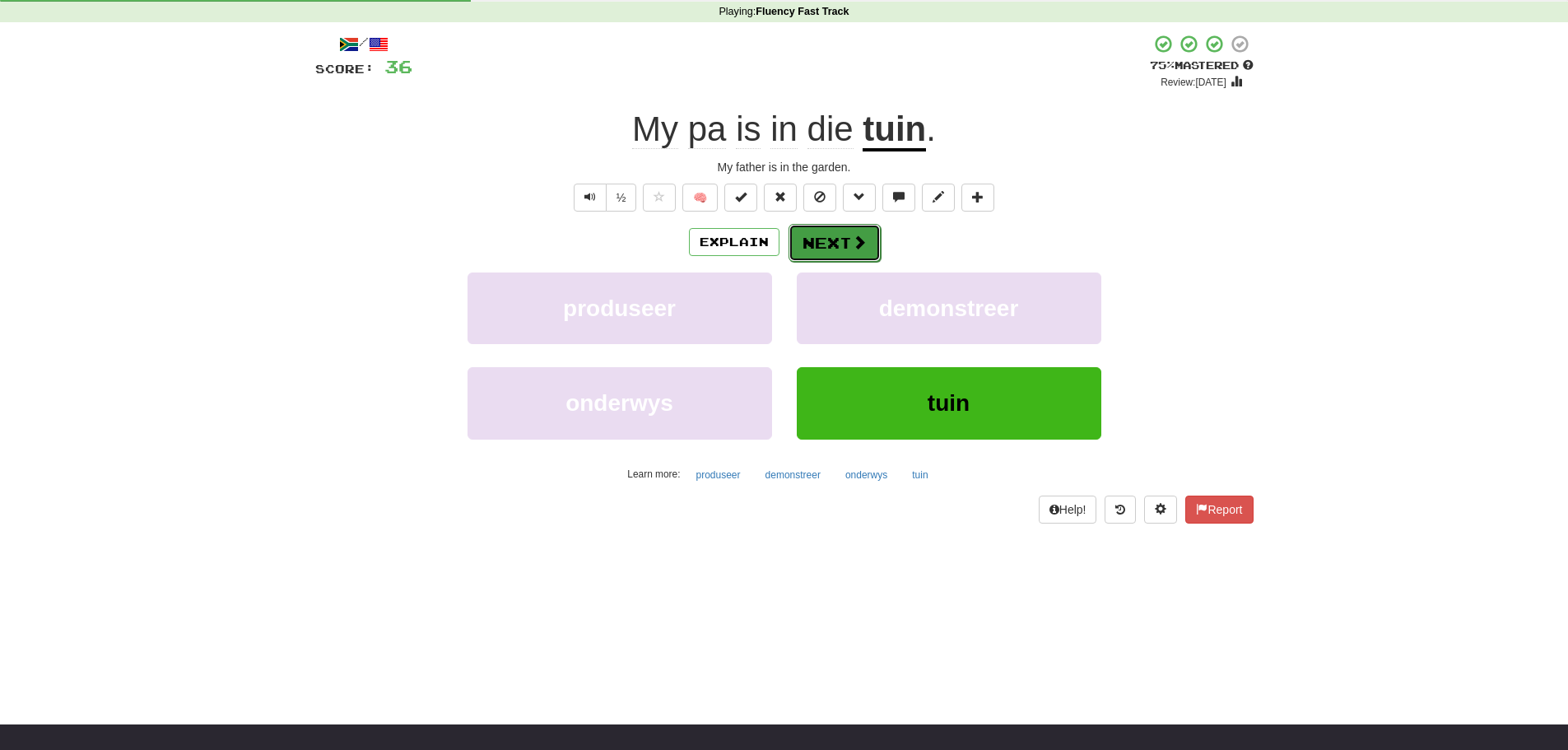
click at [824, 236] on button "Next" at bounding box center [834, 242] width 92 height 37
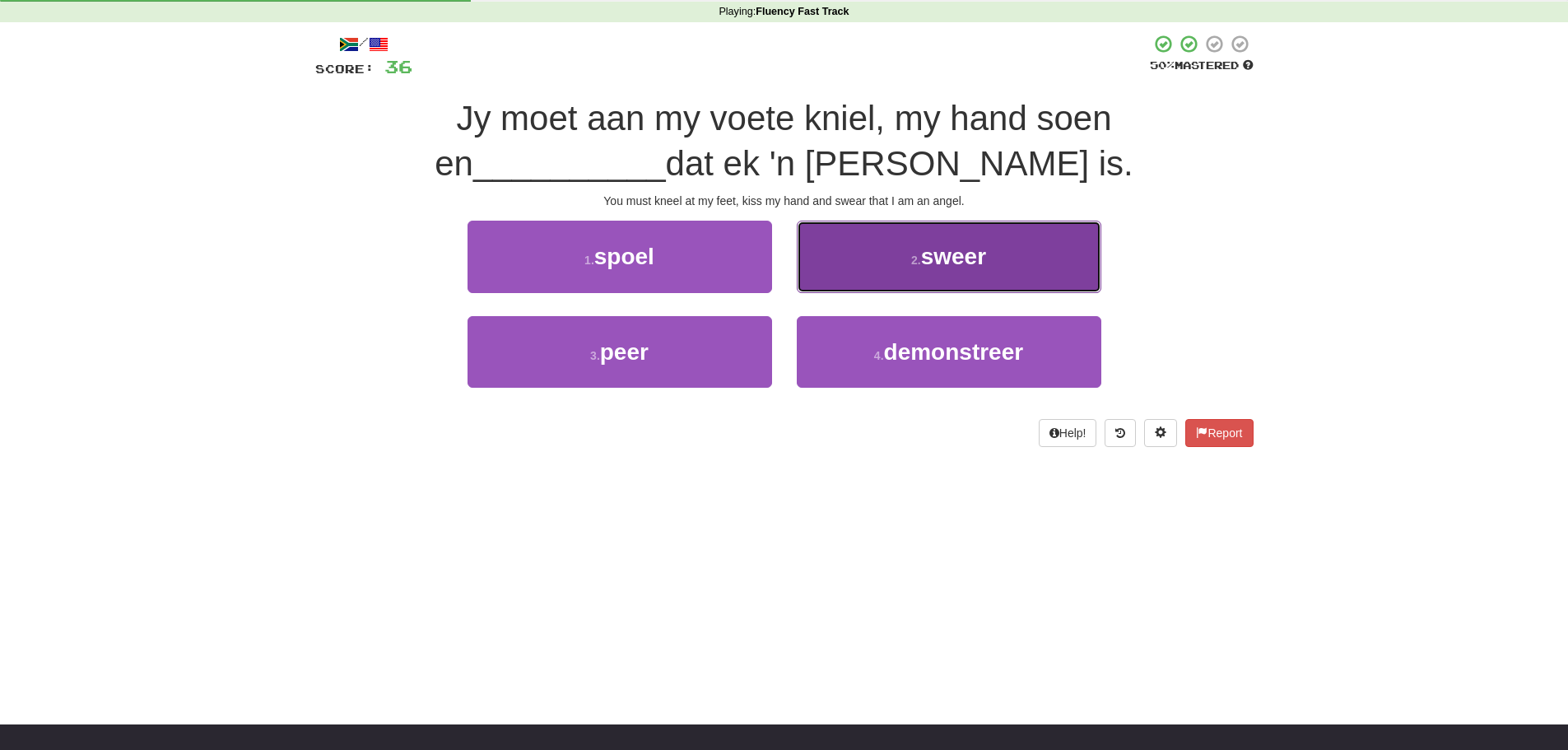
click at [952, 255] on span "sweer" at bounding box center [953, 256] width 65 height 26
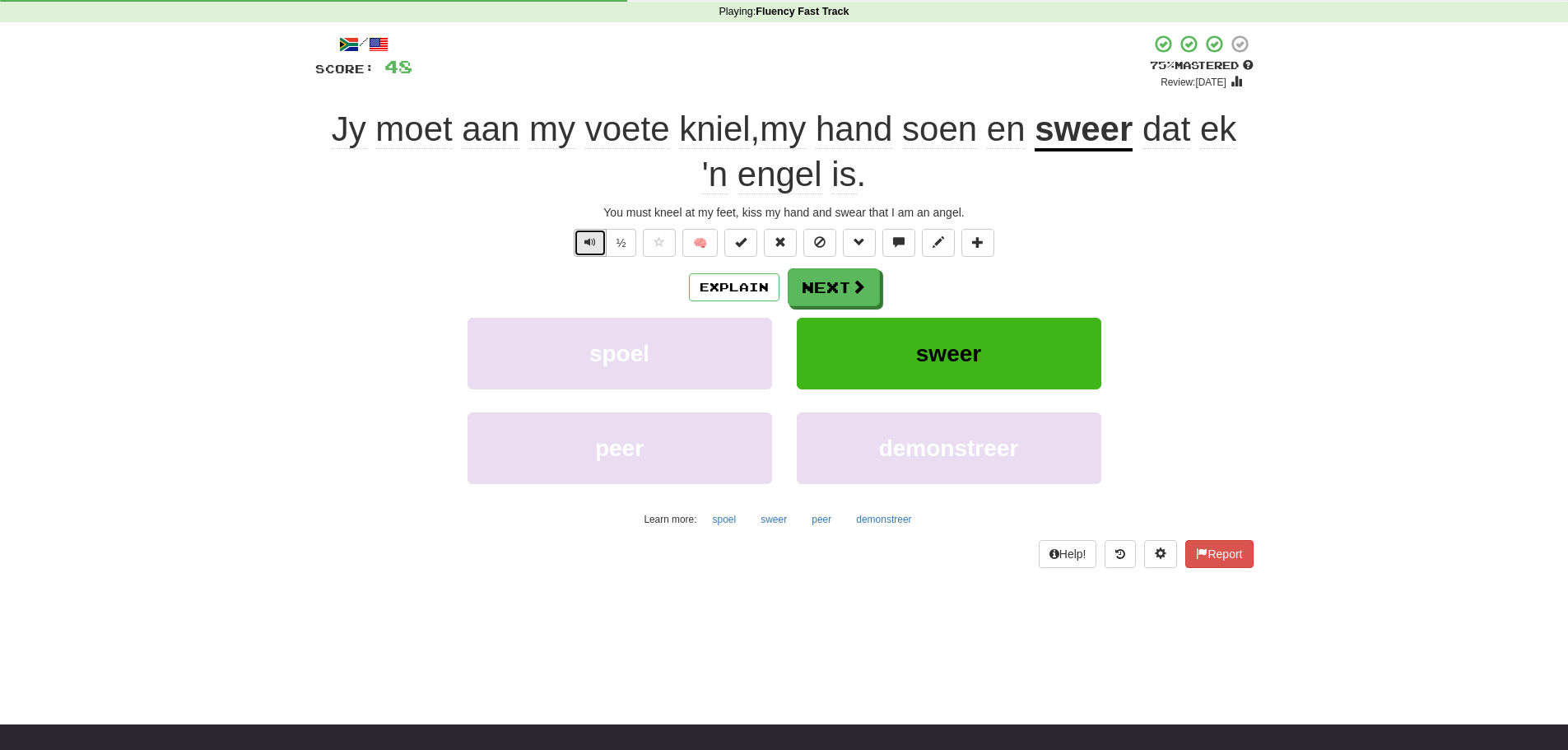
click at [589, 236] on span "Text-to-speech controls" at bounding box center [590, 242] width 12 height 12
drag, startPoint x: 586, startPoint y: 134, endPoint x: 747, endPoint y: 134, distance: 161.0
click at [747, 134] on span "Jy moet aan my voete kniel , my hand soen en" at bounding box center [683, 129] width 704 height 39
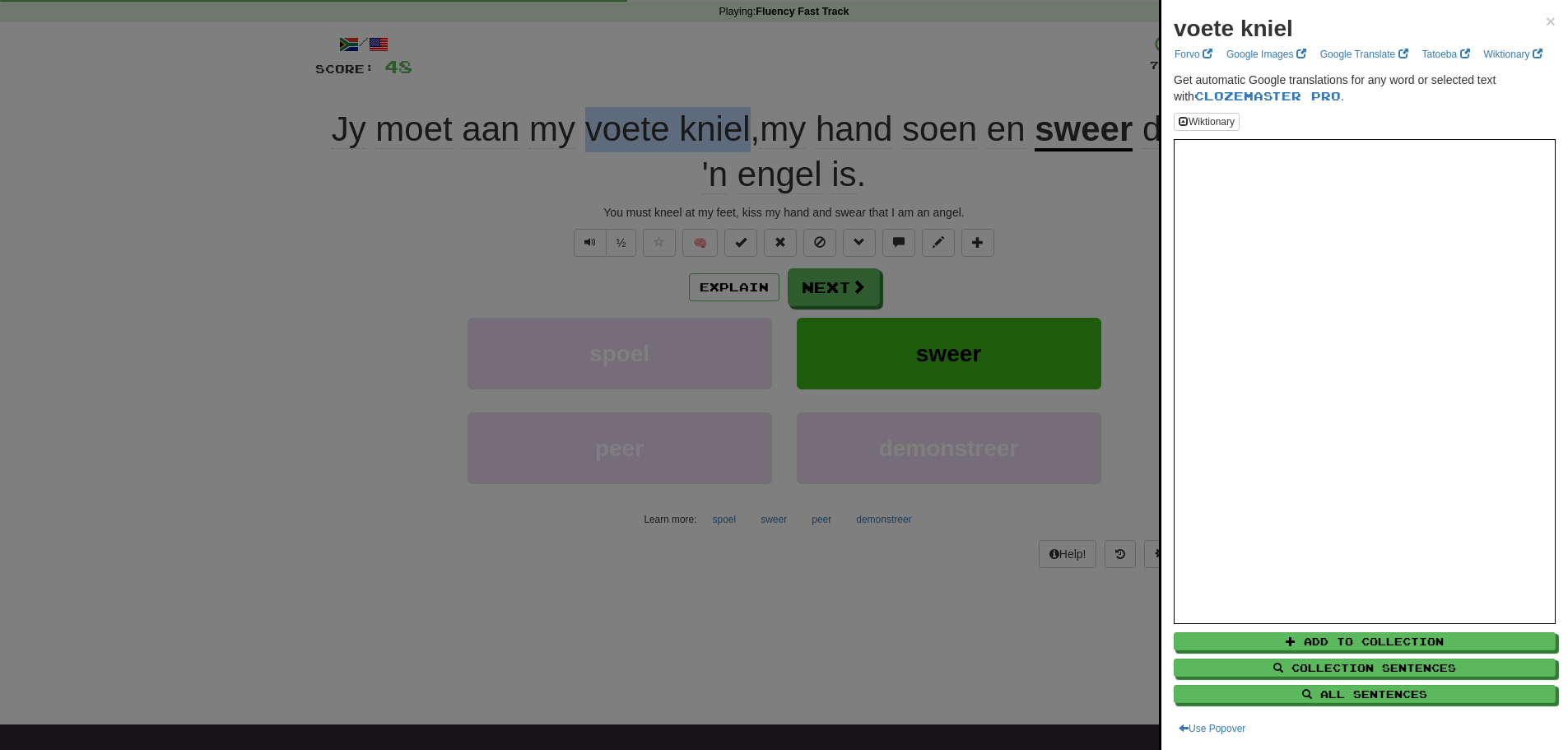
copy span "voete kniel"
click at [426, 441] on div at bounding box center [784, 375] width 1568 height 750
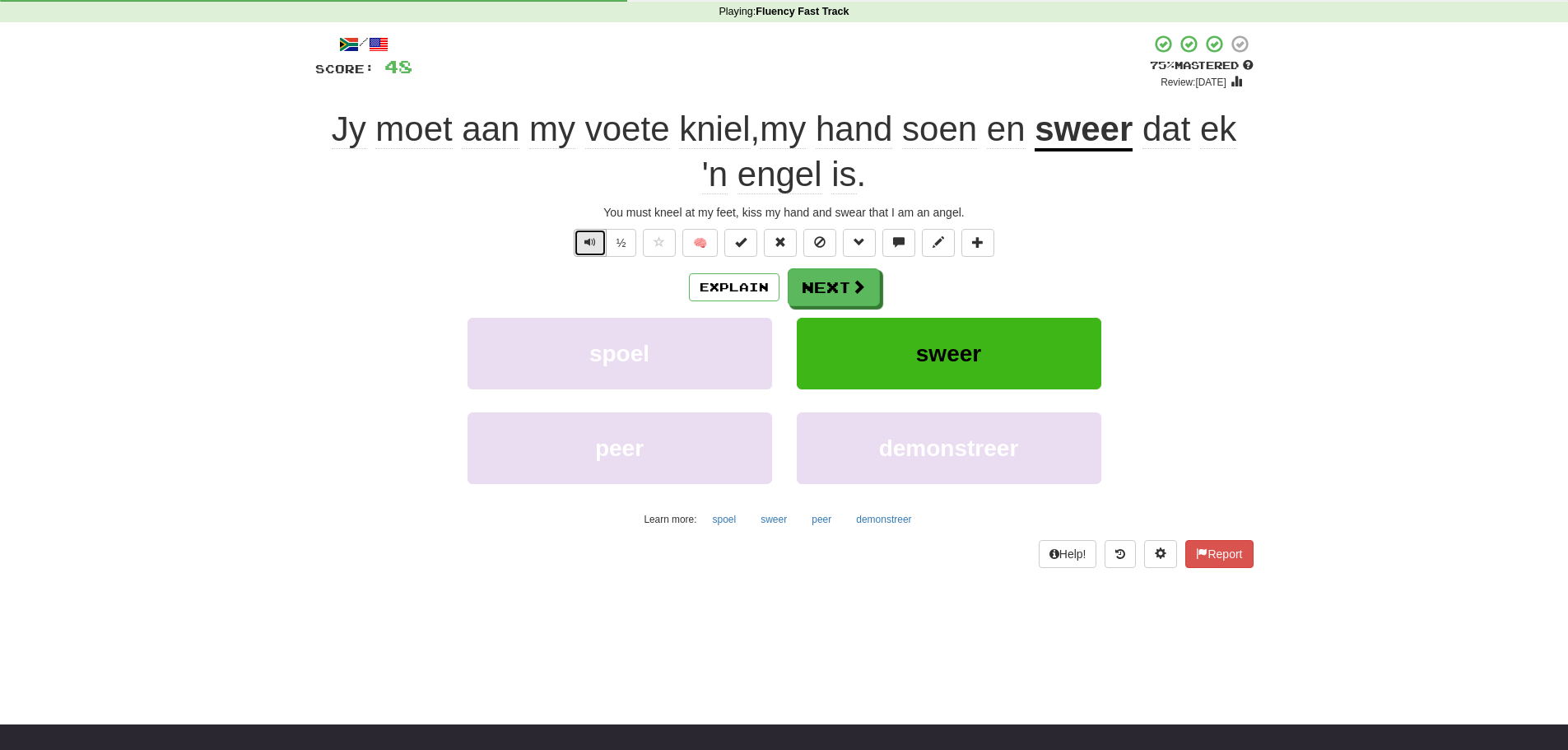
click at [584, 243] on span "Text-to-speech controls" at bounding box center [590, 242] width 12 height 12
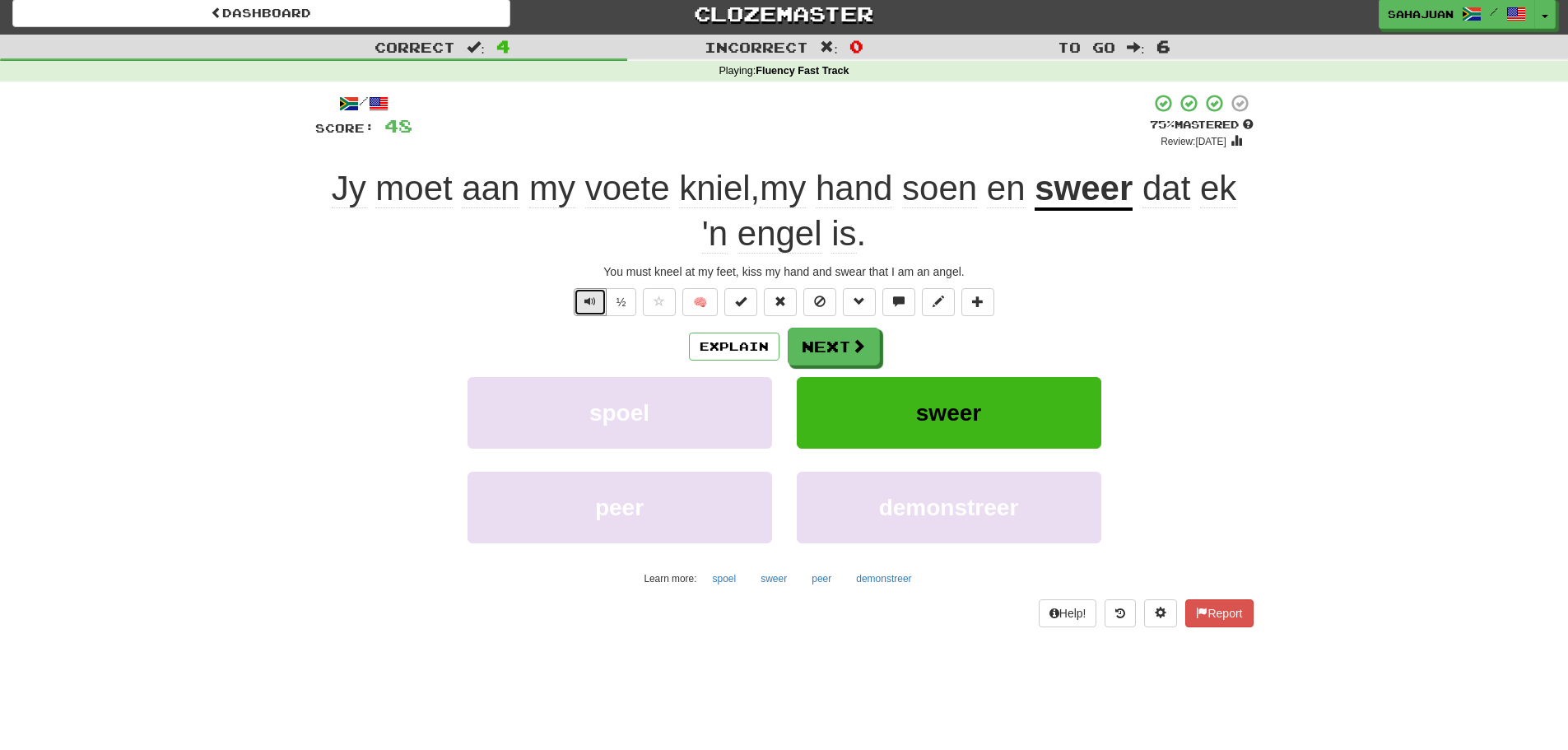
scroll to position [0, 0]
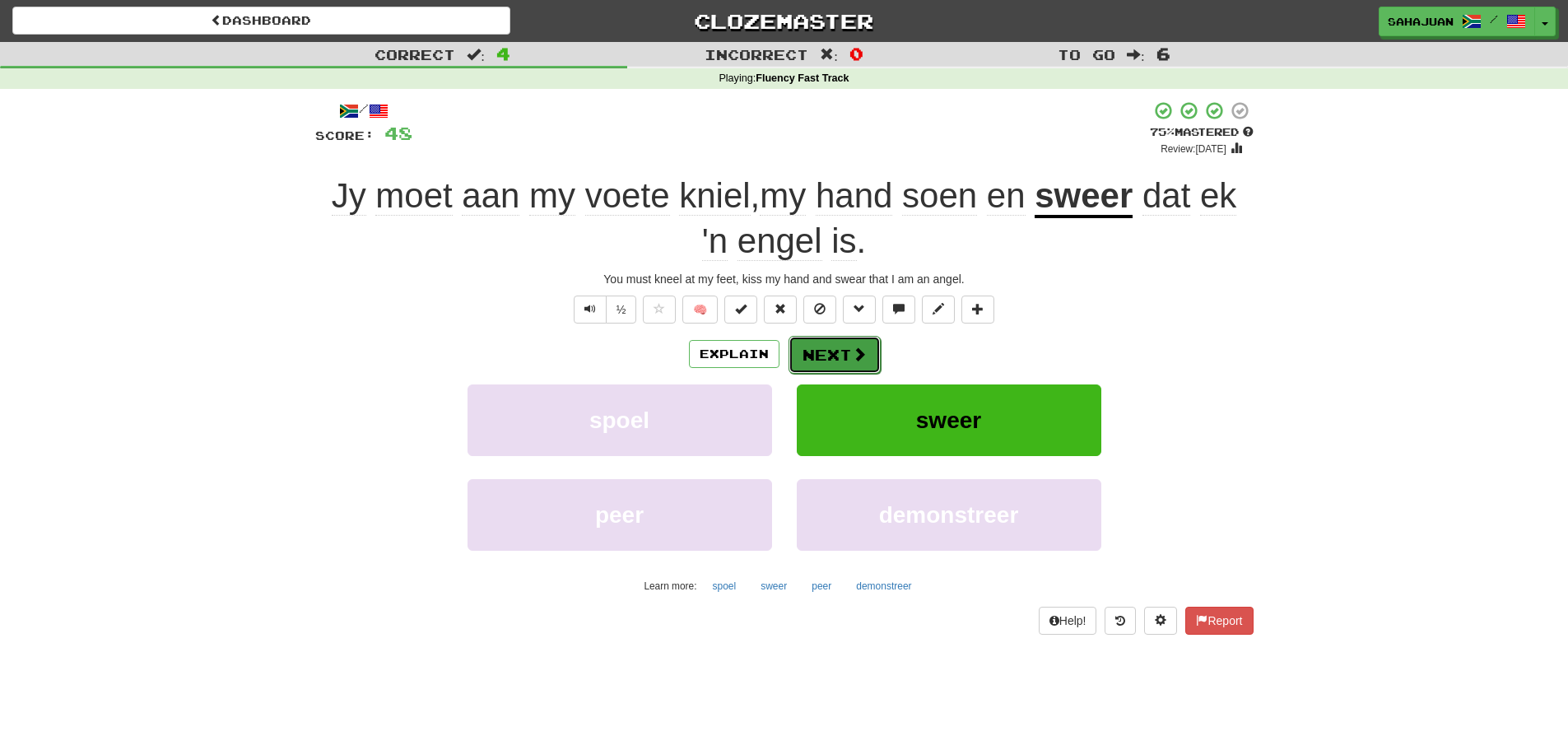
click at [815, 348] on button "Next" at bounding box center [834, 354] width 92 height 37
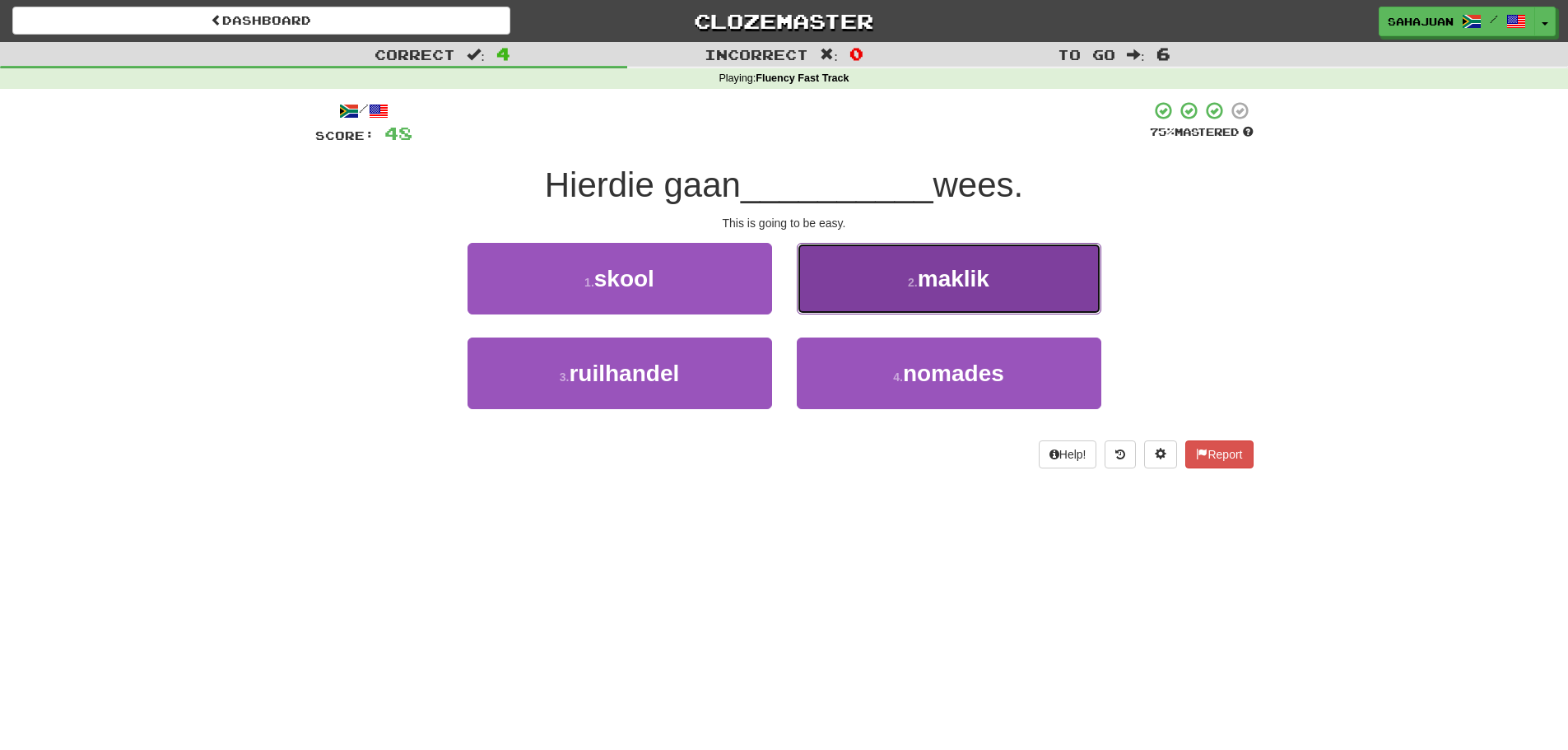
click at [935, 281] on span "maklik" at bounding box center [954, 278] width 71 height 26
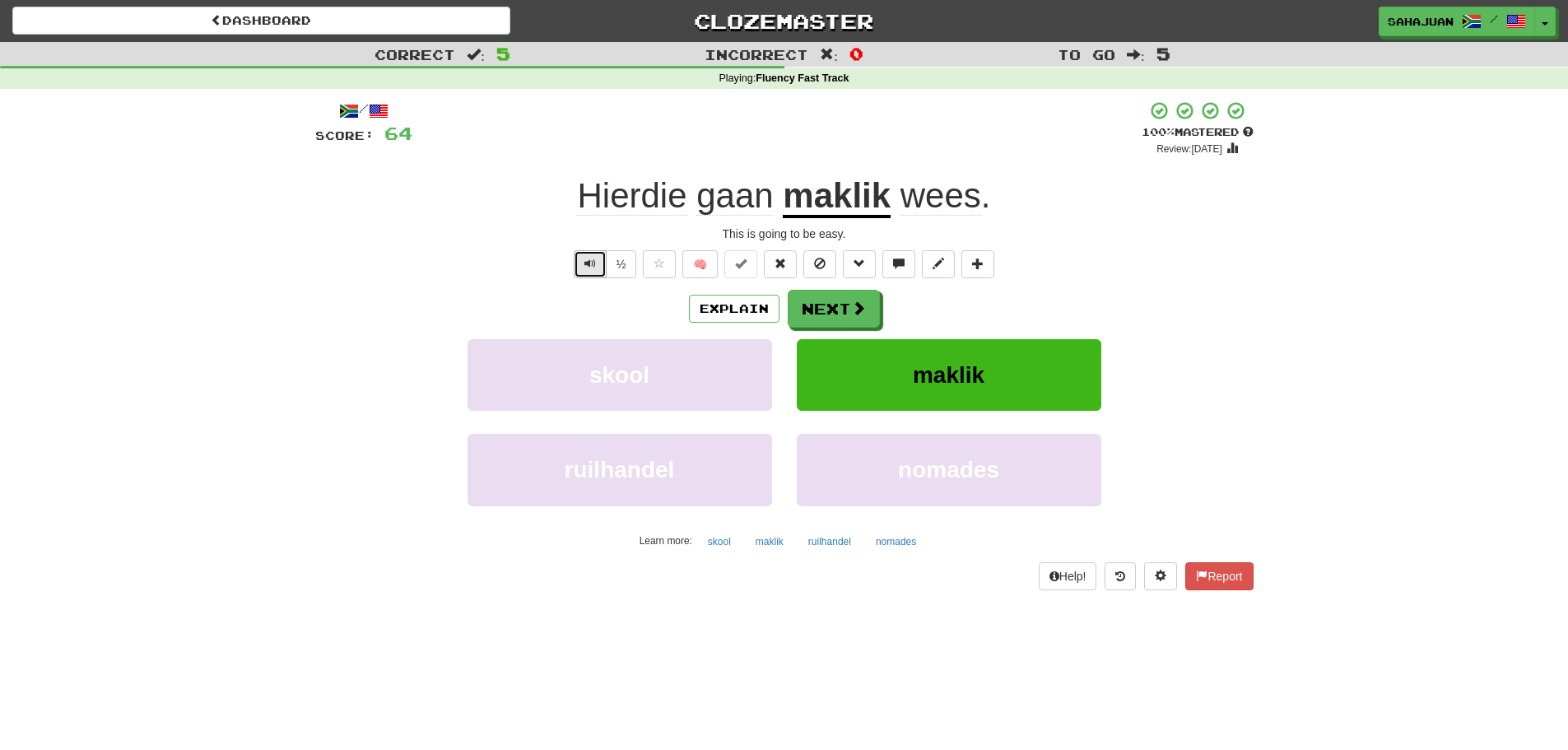
click at [584, 261] on span "Text-to-speech controls" at bounding box center [590, 263] width 12 height 12
click at [826, 306] on button "Next" at bounding box center [834, 308] width 92 height 37
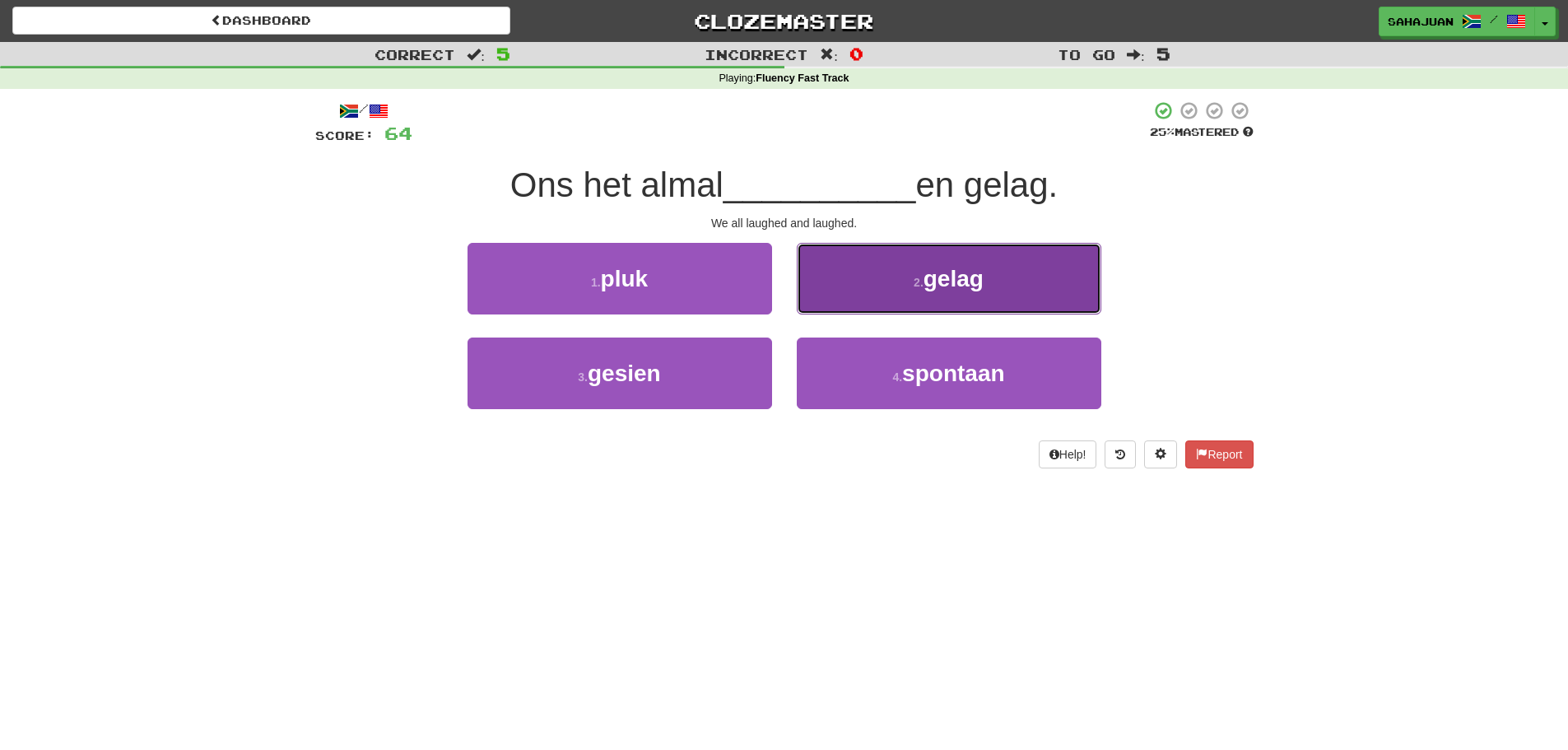
click at [932, 290] on span "gelag" at bounding box center [954, 278] width 60 height 26
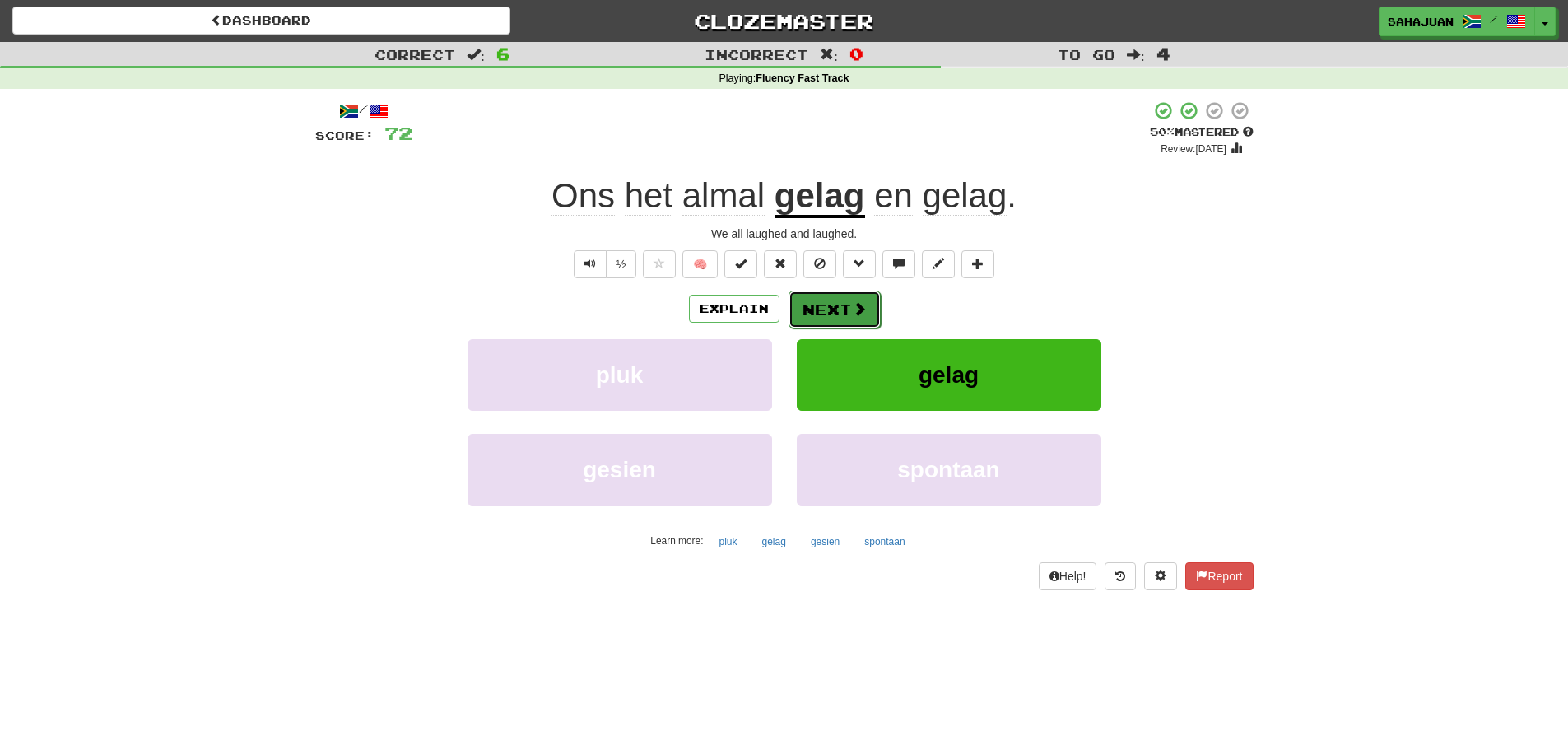
click at [824, 308] on button "Next" at bounding box center [834, 308] width 92 height 37
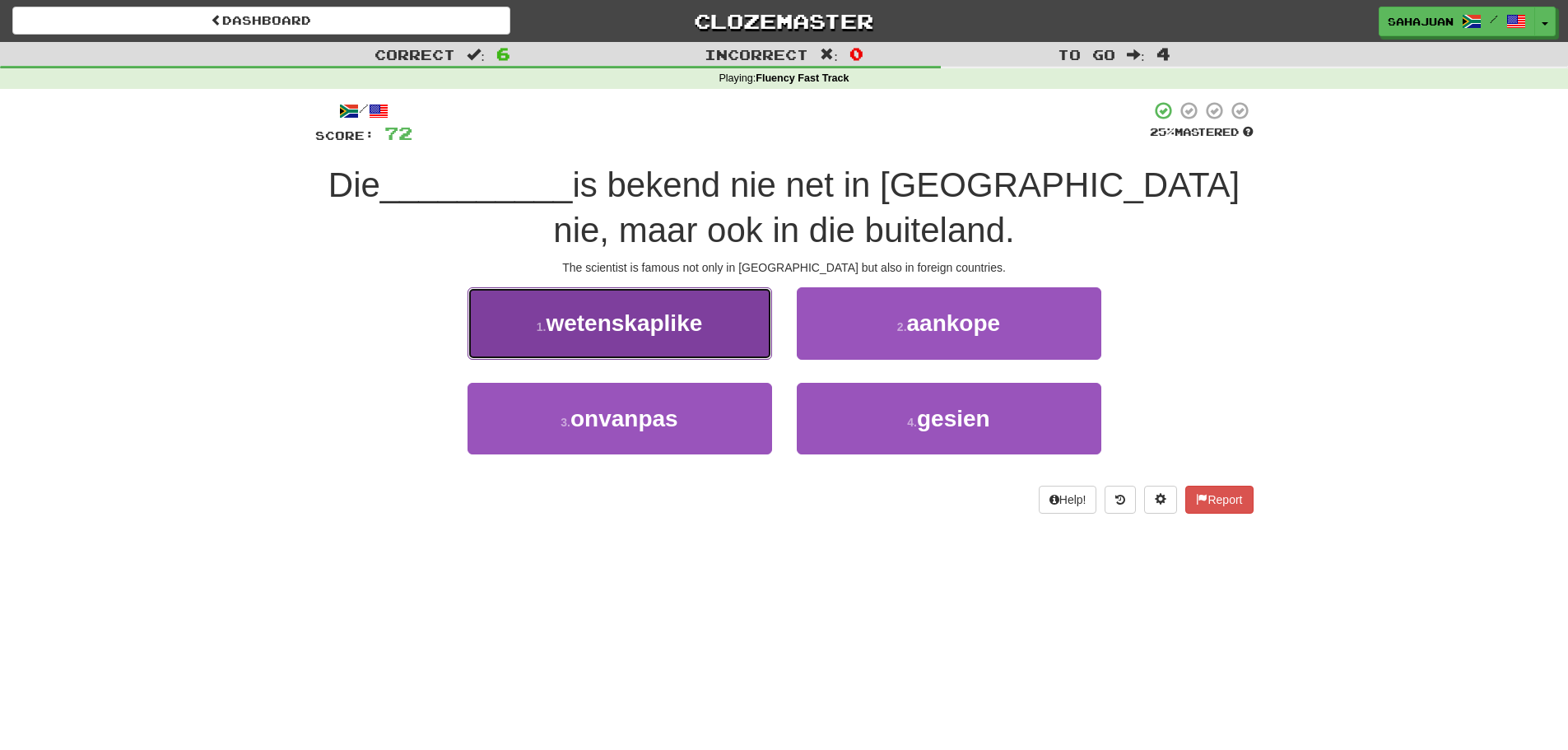
click at [616, 339] on button "1 . wetenskaplike" at bounding box center [620, 323] width 305 height 71
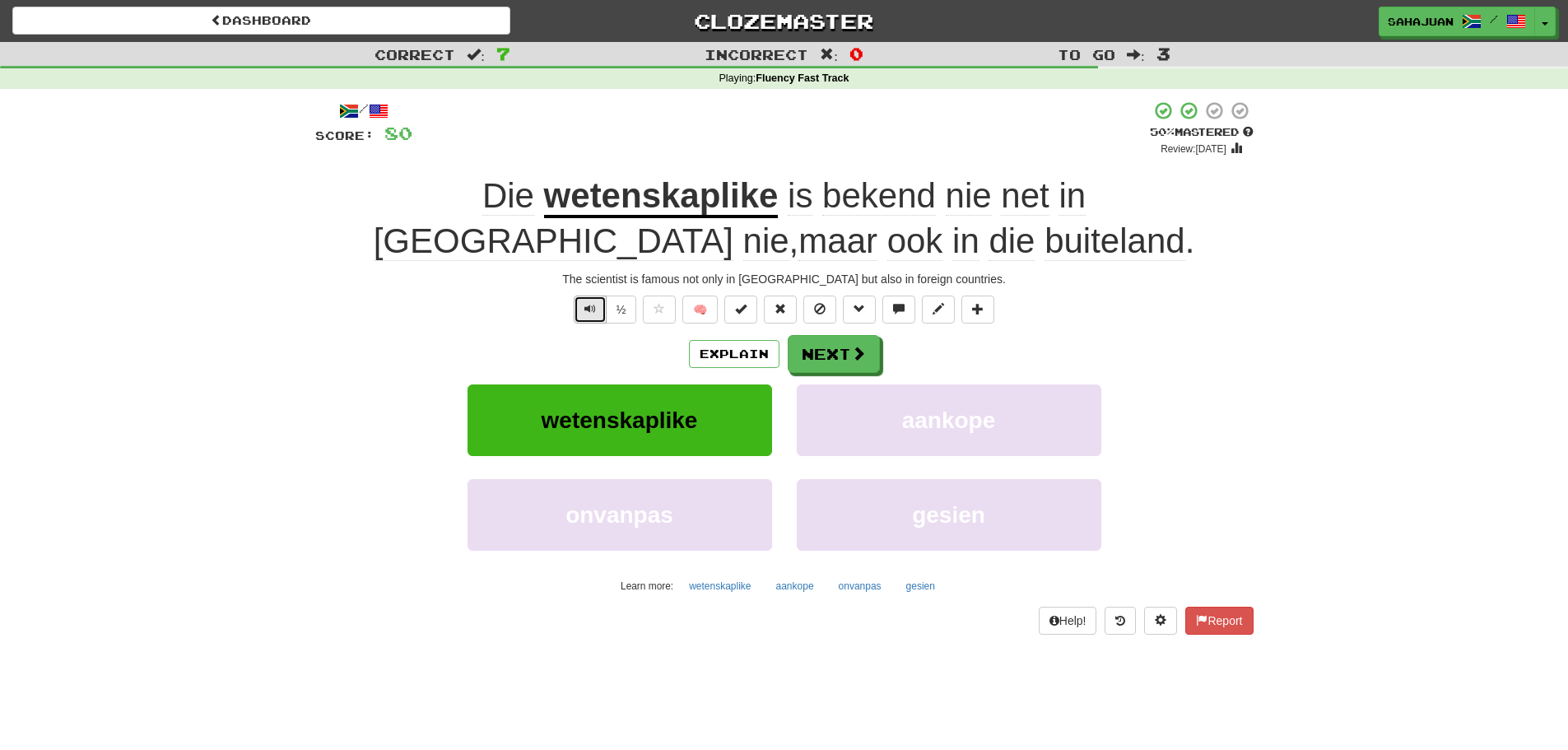
click at [589, 317] on button "Text-to-speech controls" at bounding box center [591, 309] width 33 height 28
click at [721, 354] on button "Explain" at bounding box center [734, 353] width 90 height 28
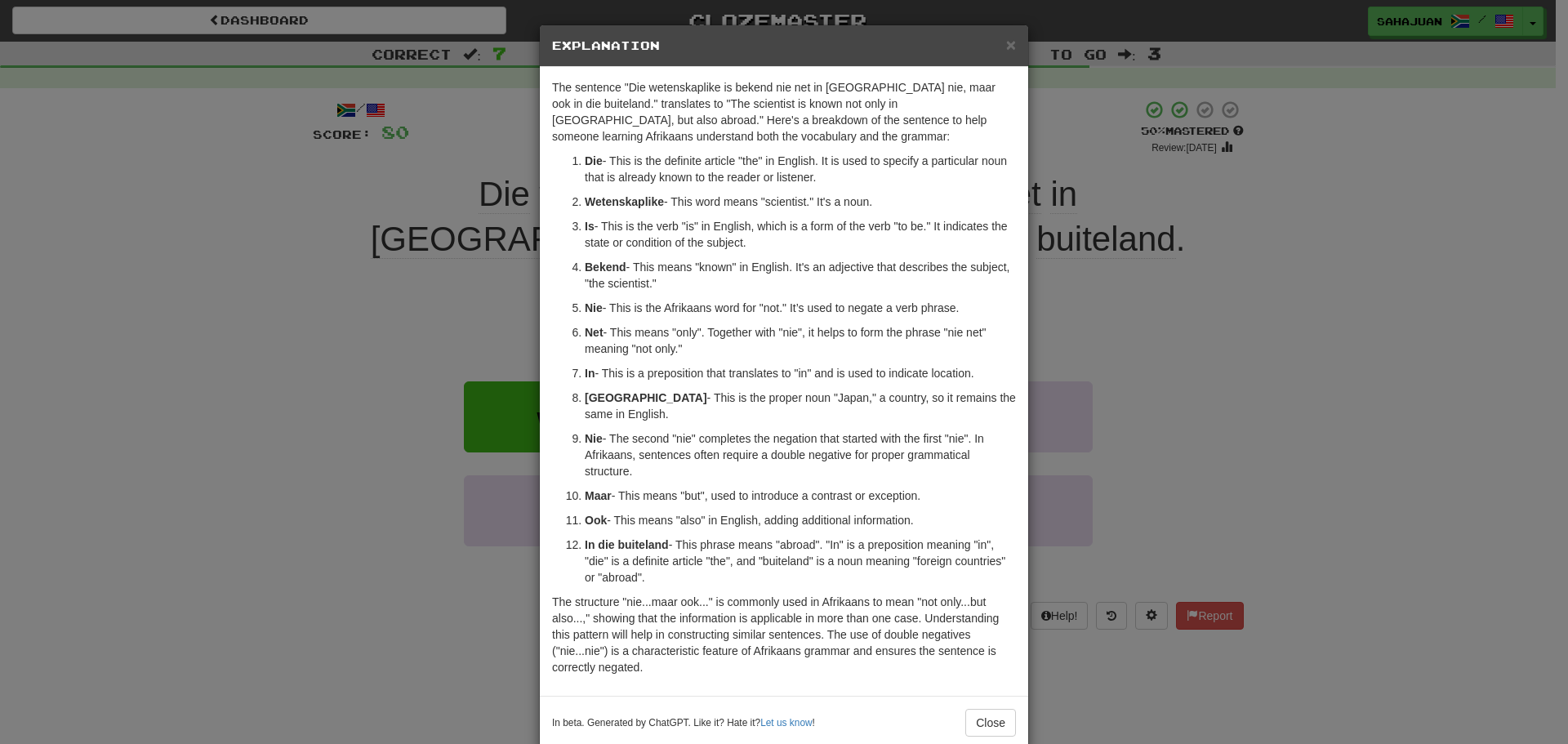
click at [404, 137] on div "× Explanation The sentence "Die wetenskaplike is bekend nie net in Japan nie, m…" at bounding box center [784, 372] width 1568 height 744
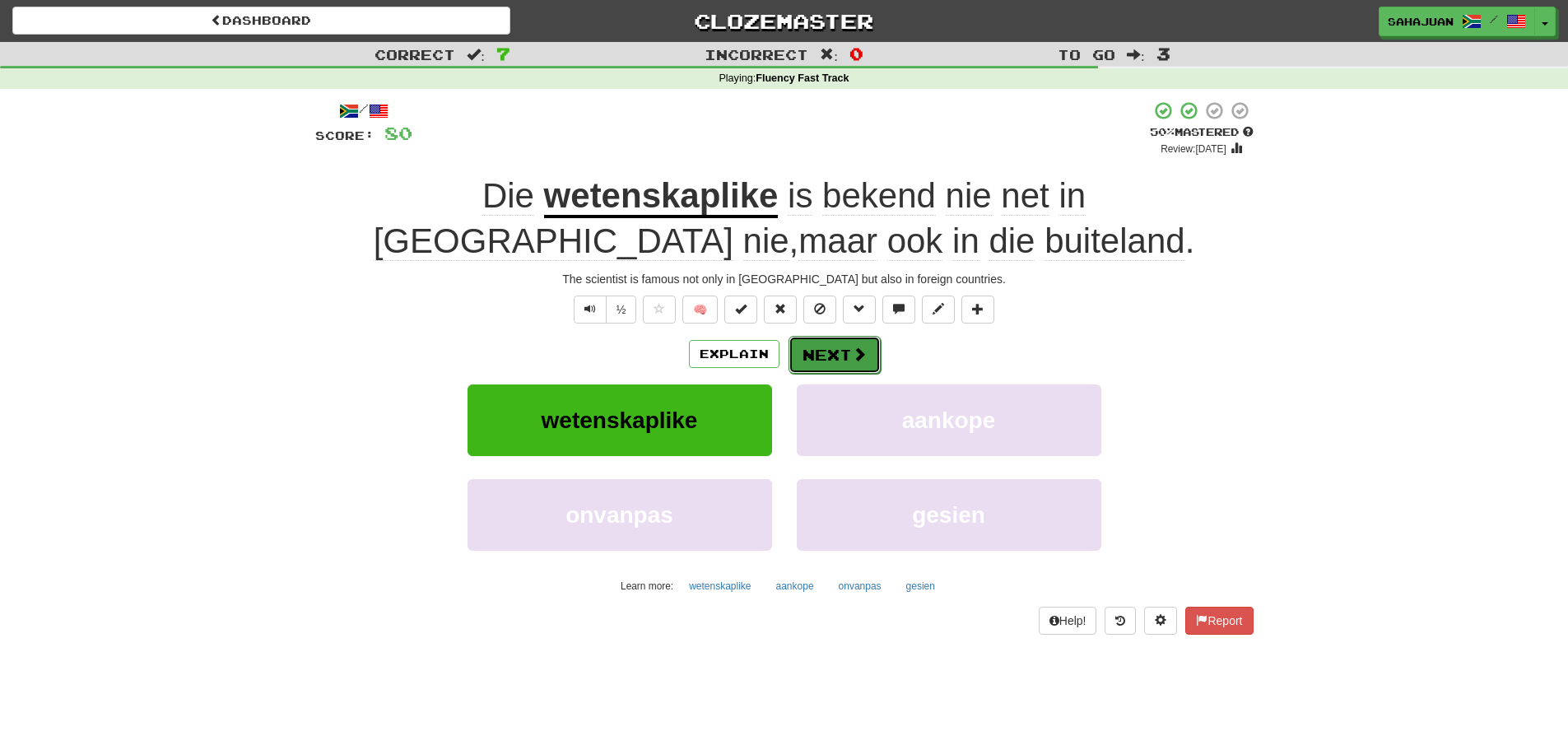
click at [821, 347] on button "Next" at bounding box center [834, 354] width 92 height 37
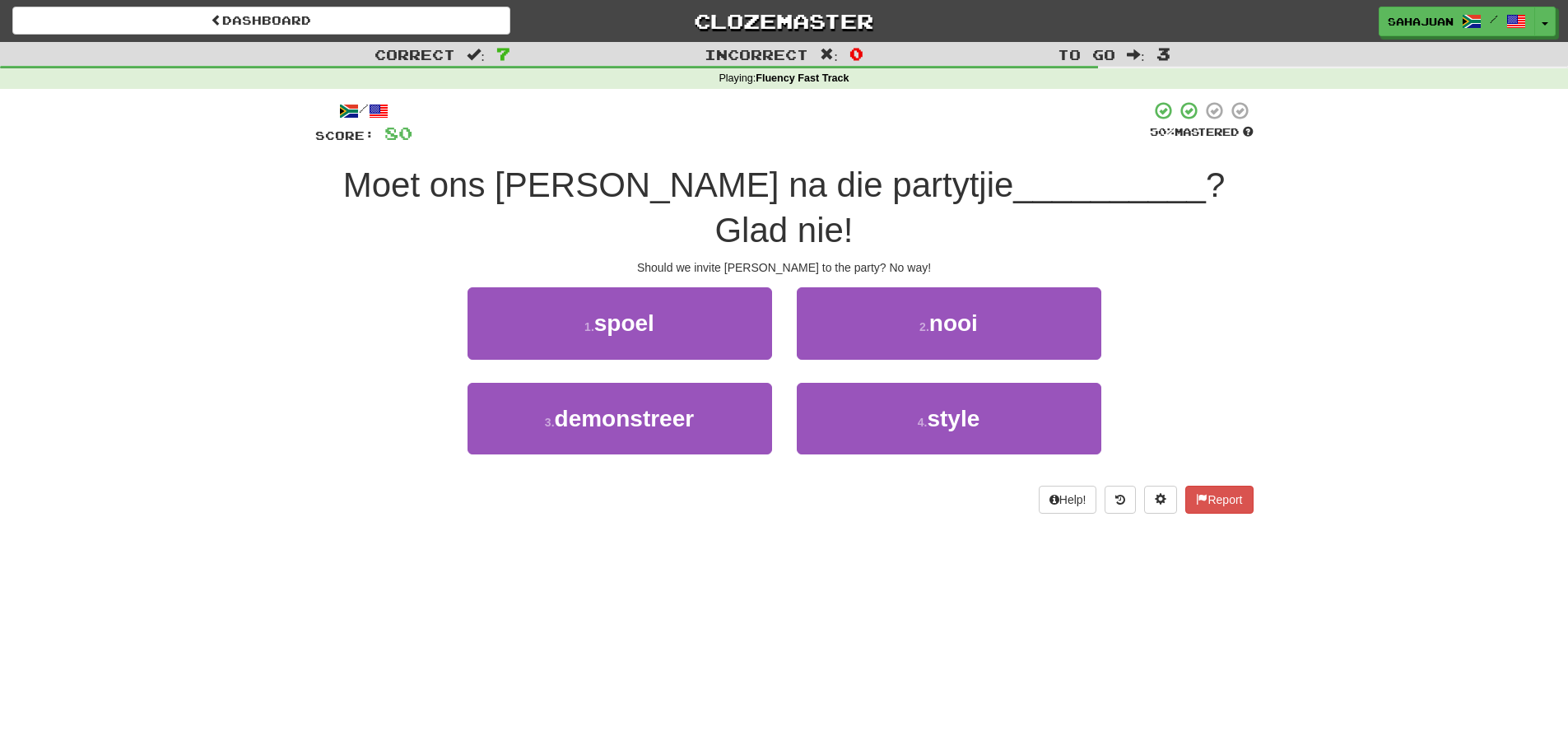
click at [603, 259] on div "Should we invite Dante to the party? No way!" at bounding box center [784, 267] width 938 height 16
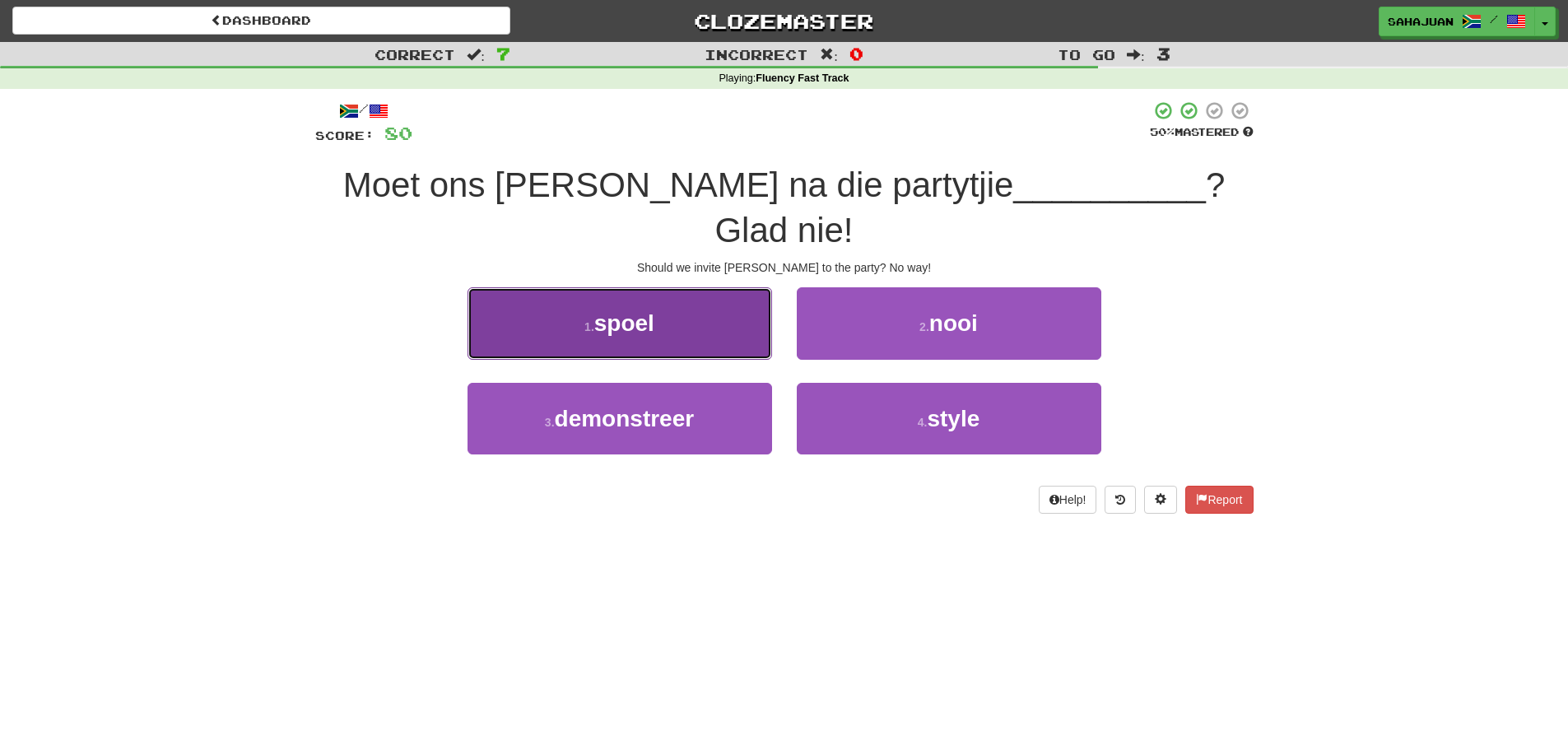
click at [625, 310] on span "spoel" at bounding box center [624, 323] width 60 height 26
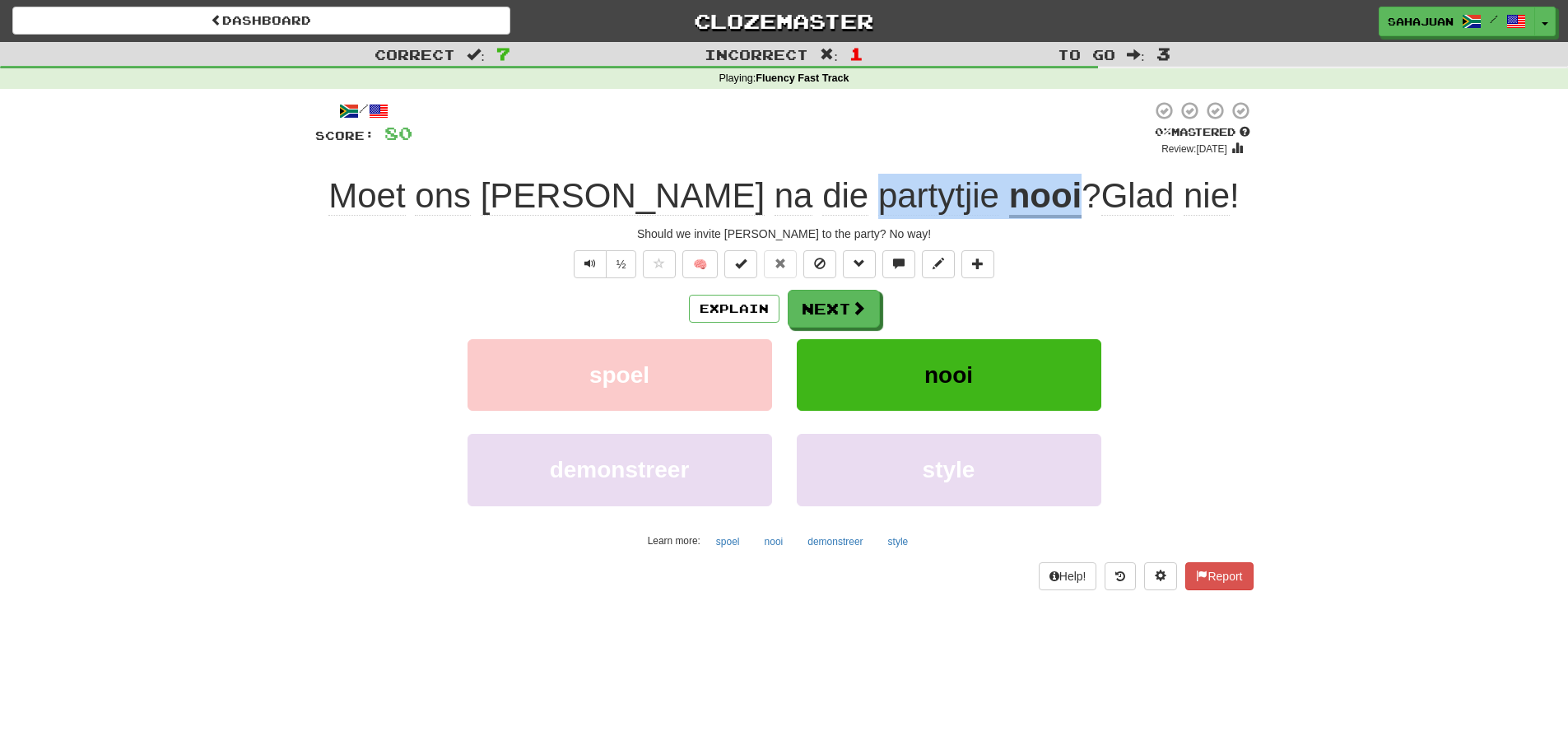
drag, startPoint x: 776, startPoint y: 200, endPoint x: 983, endPoint y: 194, distance: 207.1
click at [983, 194] on div "Moet ons Dante na die partytjie nooi ? Glad nie !" at bounding box center [784, 196] width 938 height 46
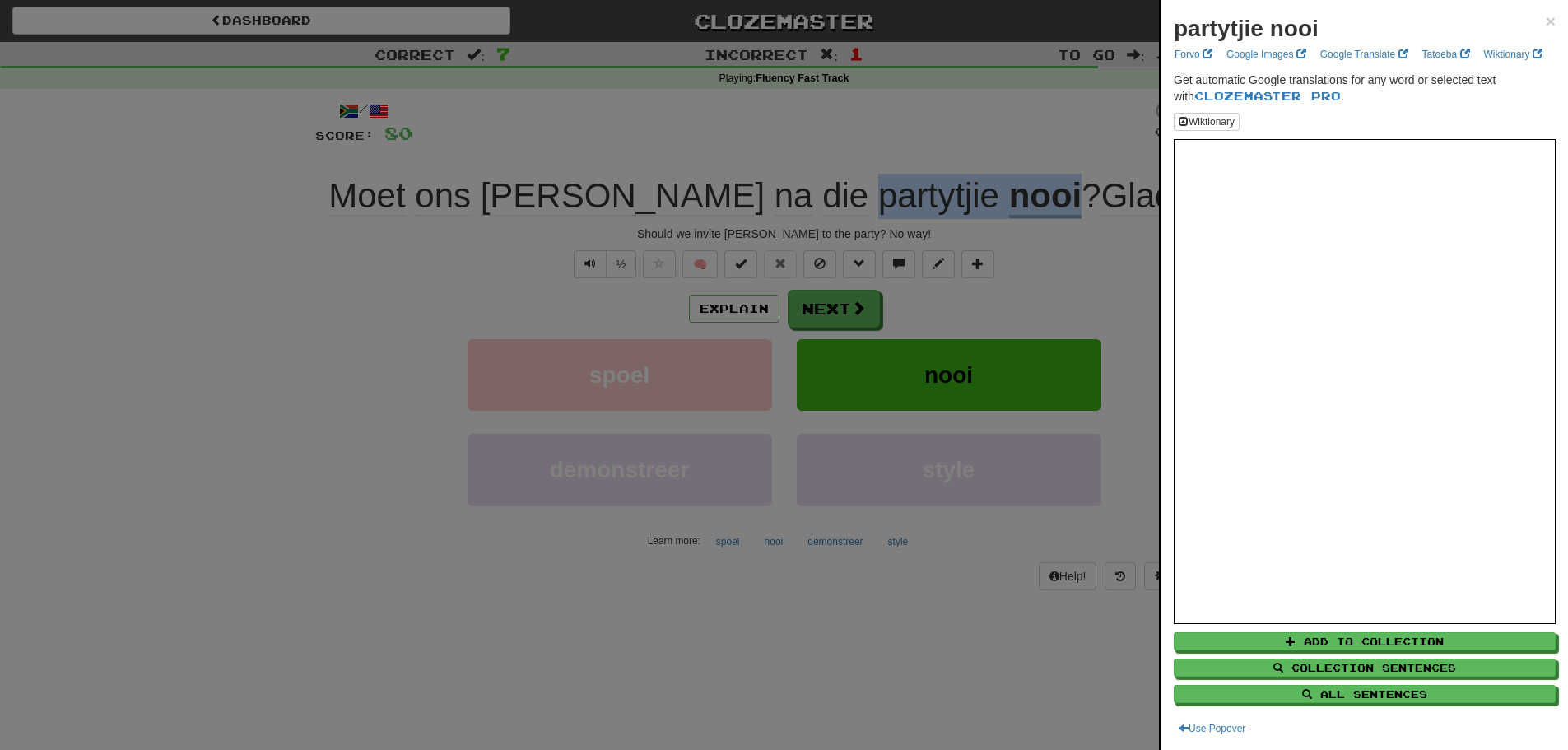
copy div "partytjie nooi"
click at [403, 597] on div at bounding box center [784, 375] width 1568 height 750
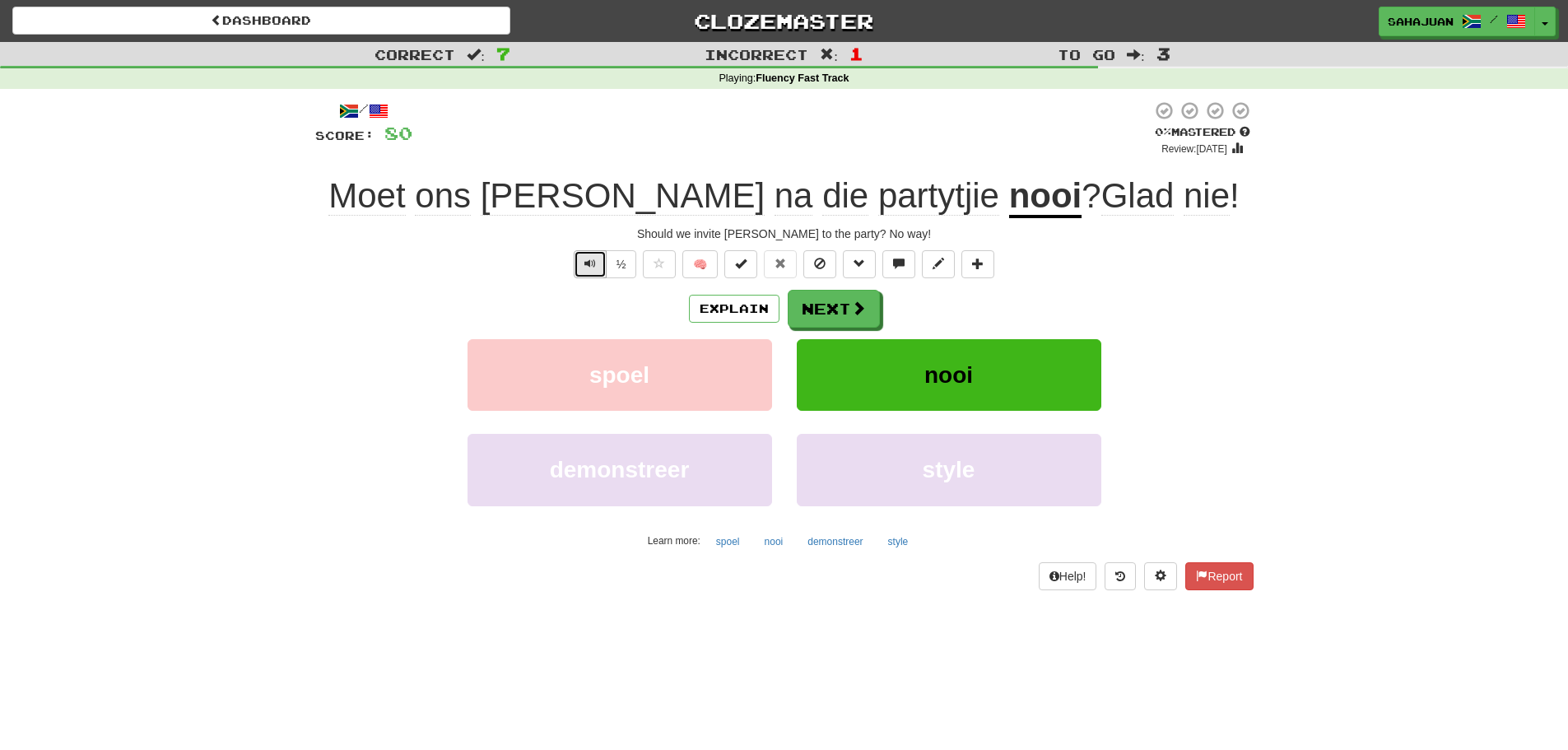
click at [588, 259] on span "Text-to-speech controls" at bounding box center [590, 263] width 12 height 12
click at [833, 301] on button "Next" at bounding box center [834, 308] width 92 height 37
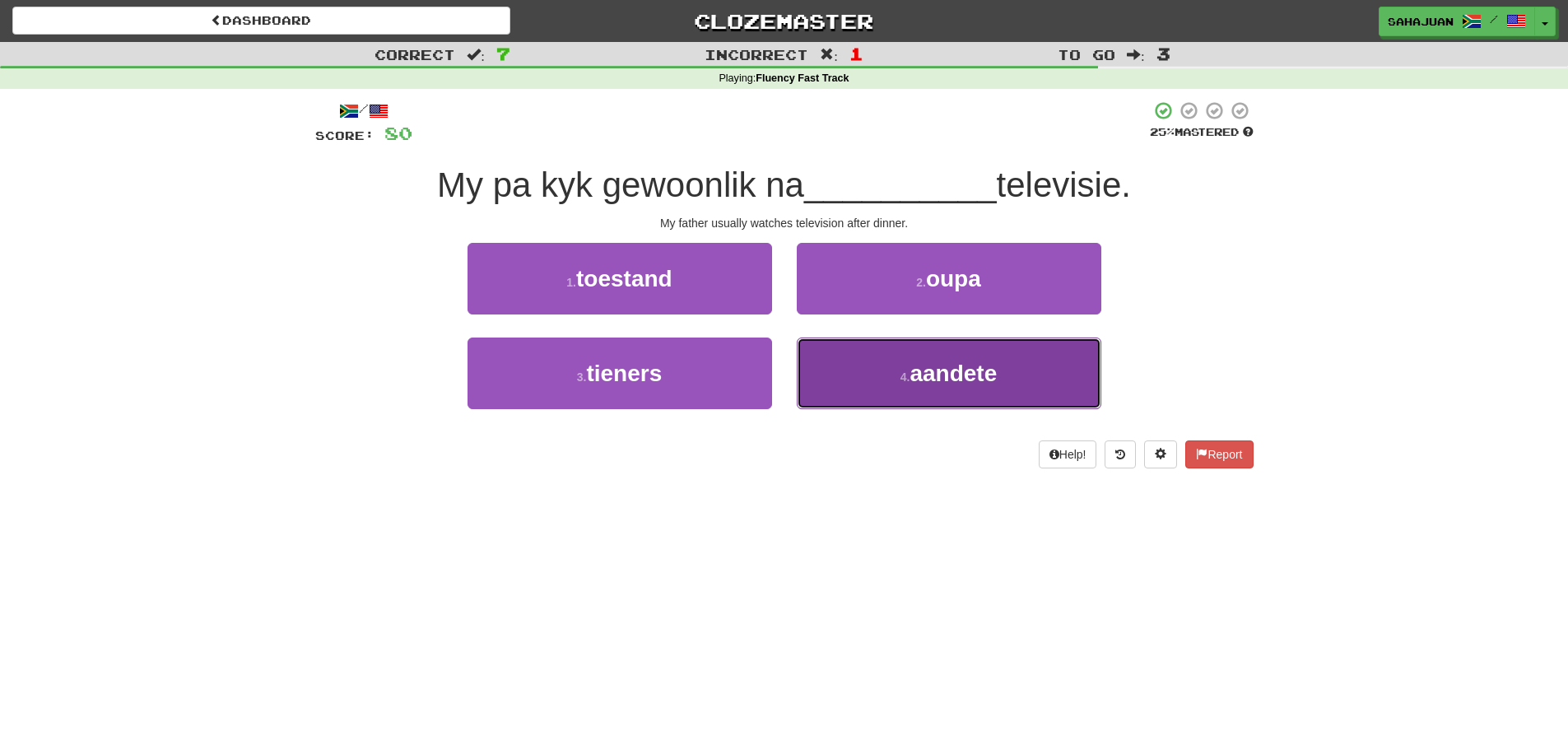
click at [952, 378] on span "aandete" at bounding box center [954, 373] width 88 height 26
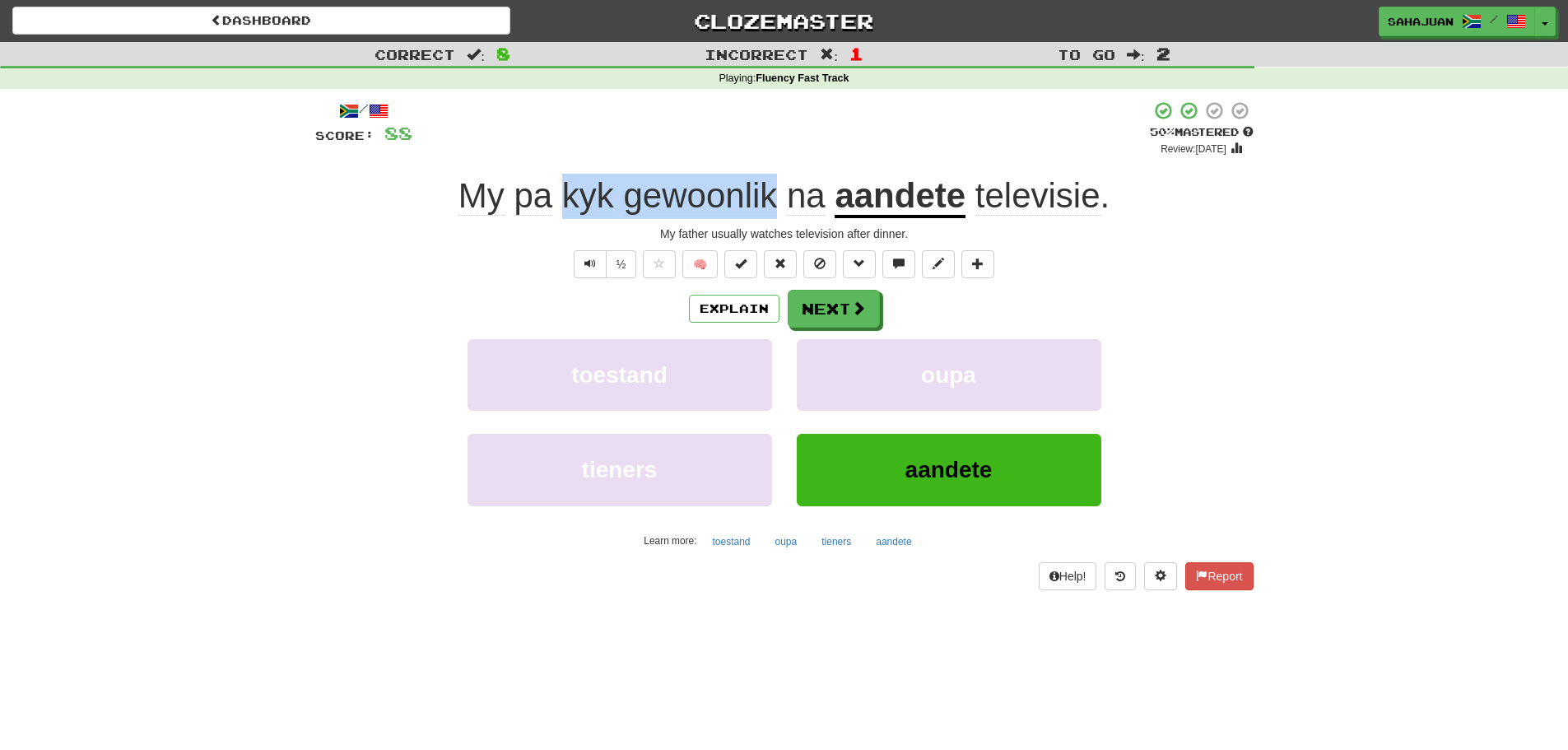
drag, startPoint x: 568, startPoint y: 192, endPoint x: 775, endPoint y: 192, distance: 207.0
click at [775, 192] on span "My pa kyk gewoonlik na" at bounding box center [646, 195] width 377 height 39
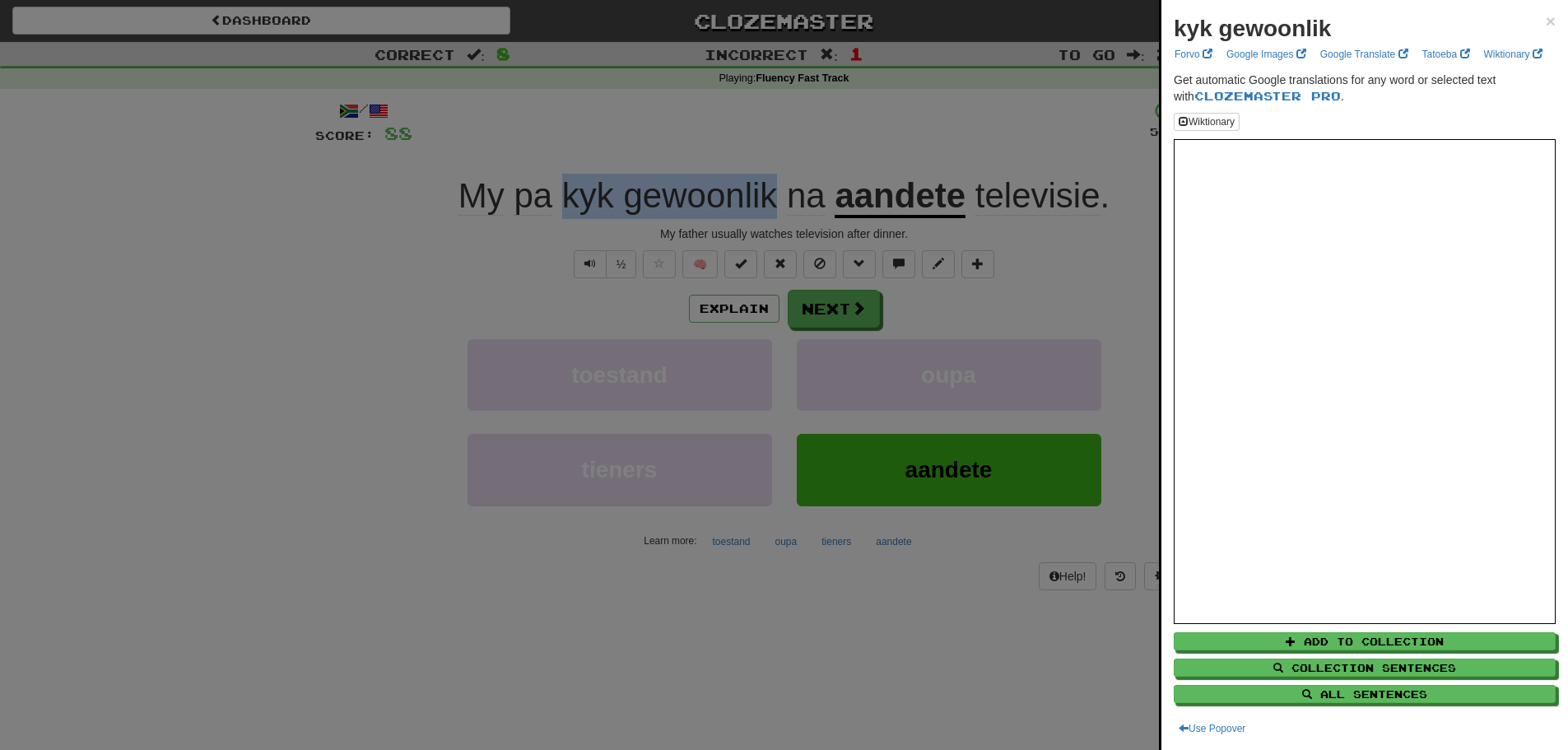
copy span "kyk gewoonlik"
click at [372, 579] on div at bounding box center [784, 375] width 1568 height 750
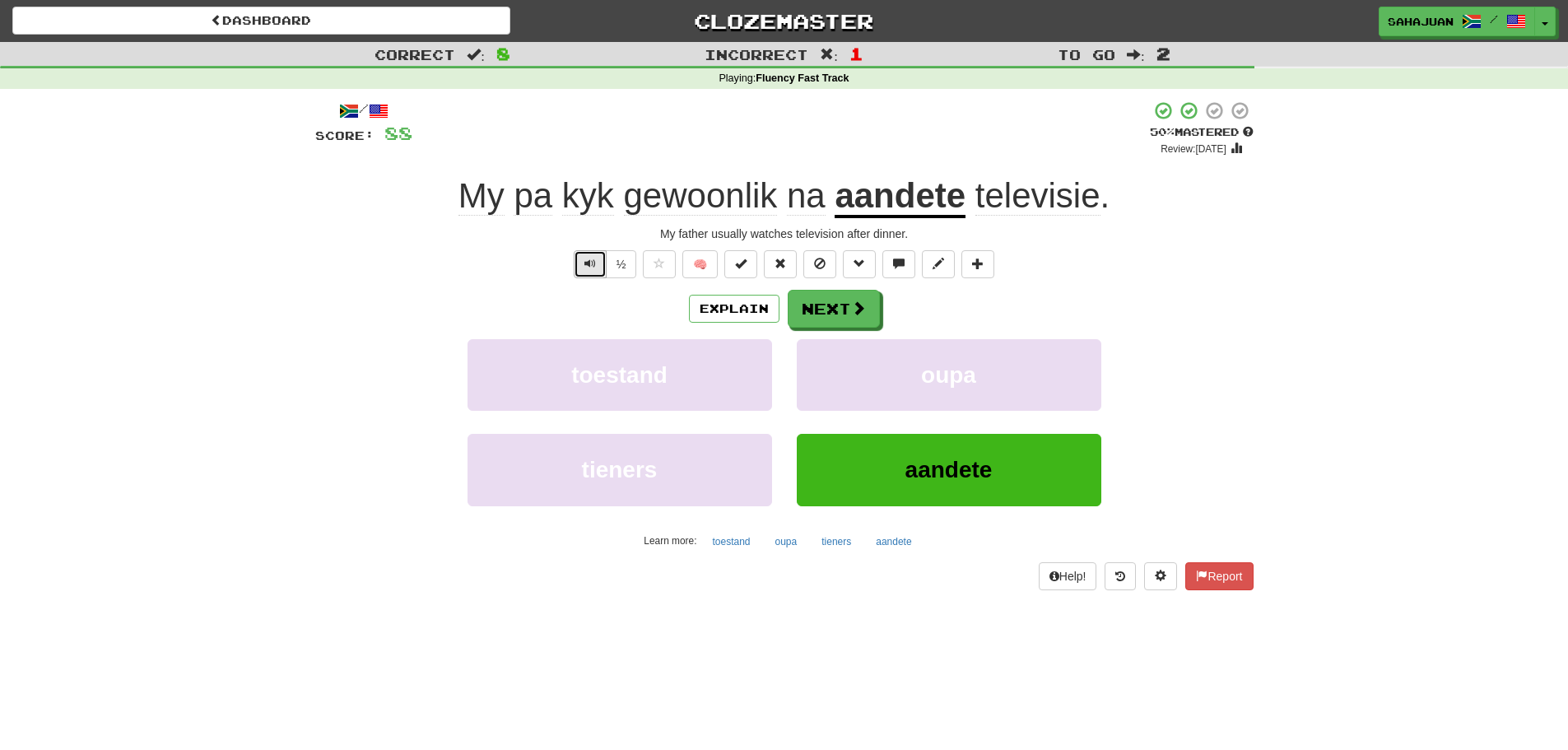
click at [593, 263] on span "Text-to-speech controls" at bounding box center [590, 263] width 12 height 12
click at [818, 314] on button "Next" at bounding box center [834, 308] width 92 height 37
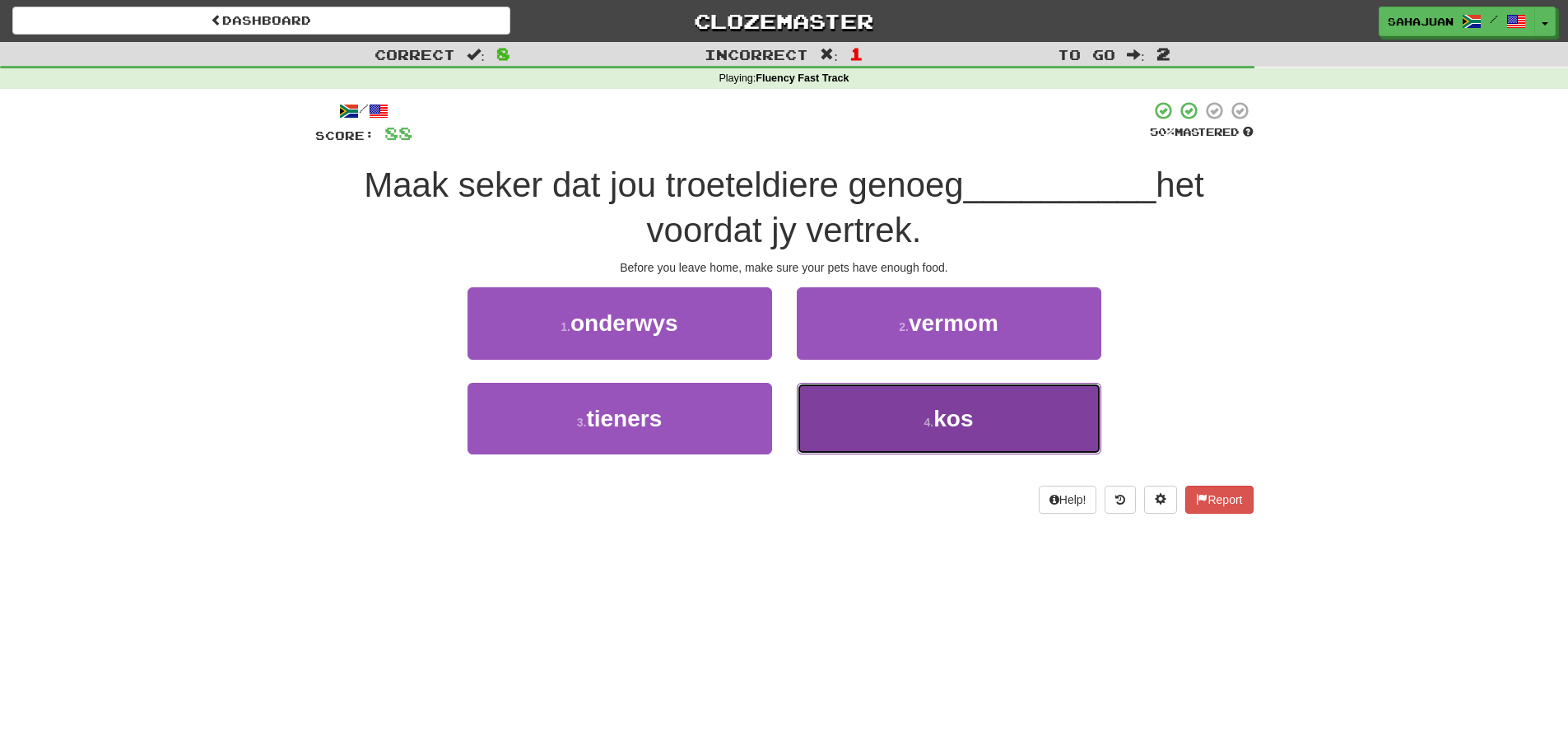
click at [957, 422] on span "kos" at bounding box center [953, 419] width 39 height 26
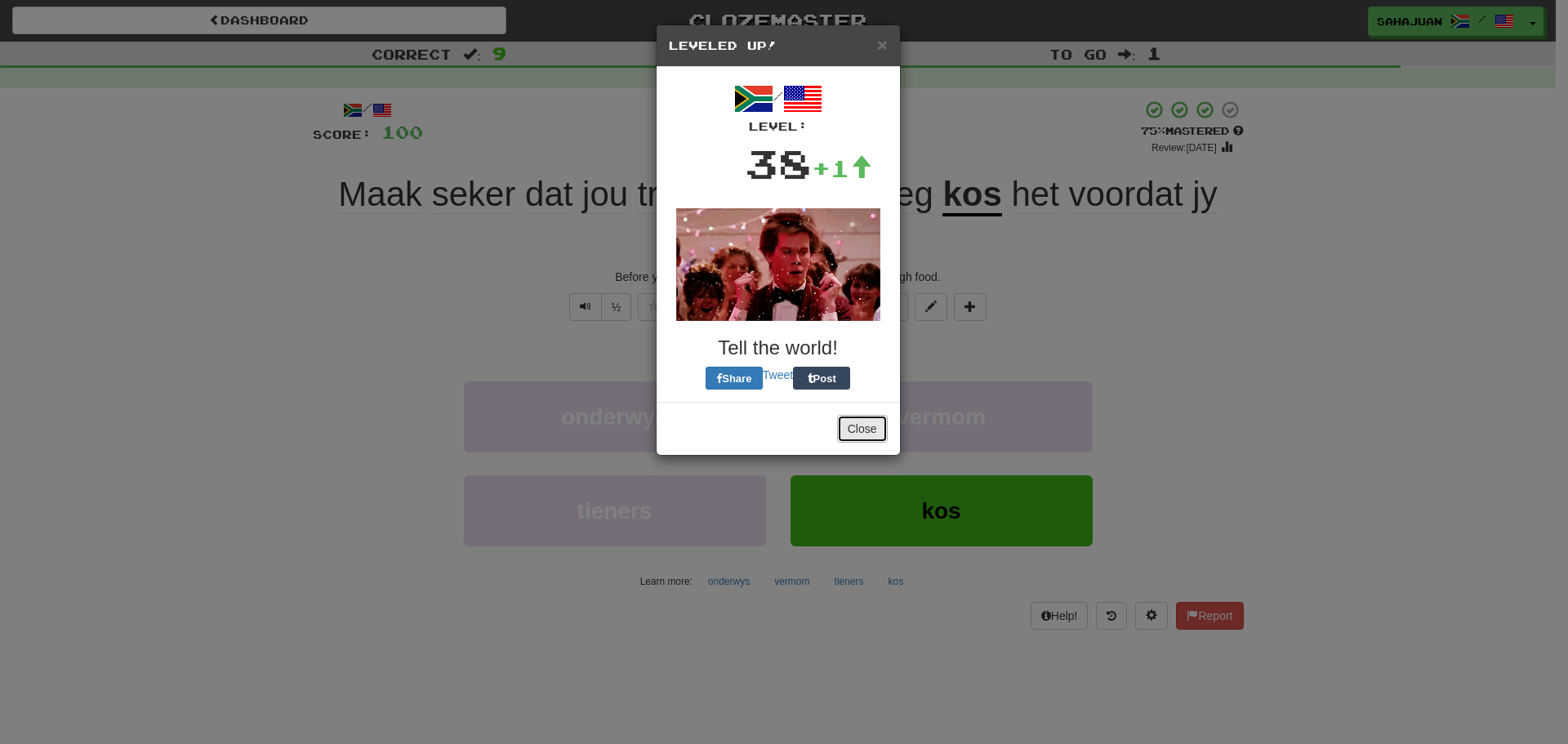
click at [865, 430] on button "Close" at bounding box center [862, 428] width 51 height 28
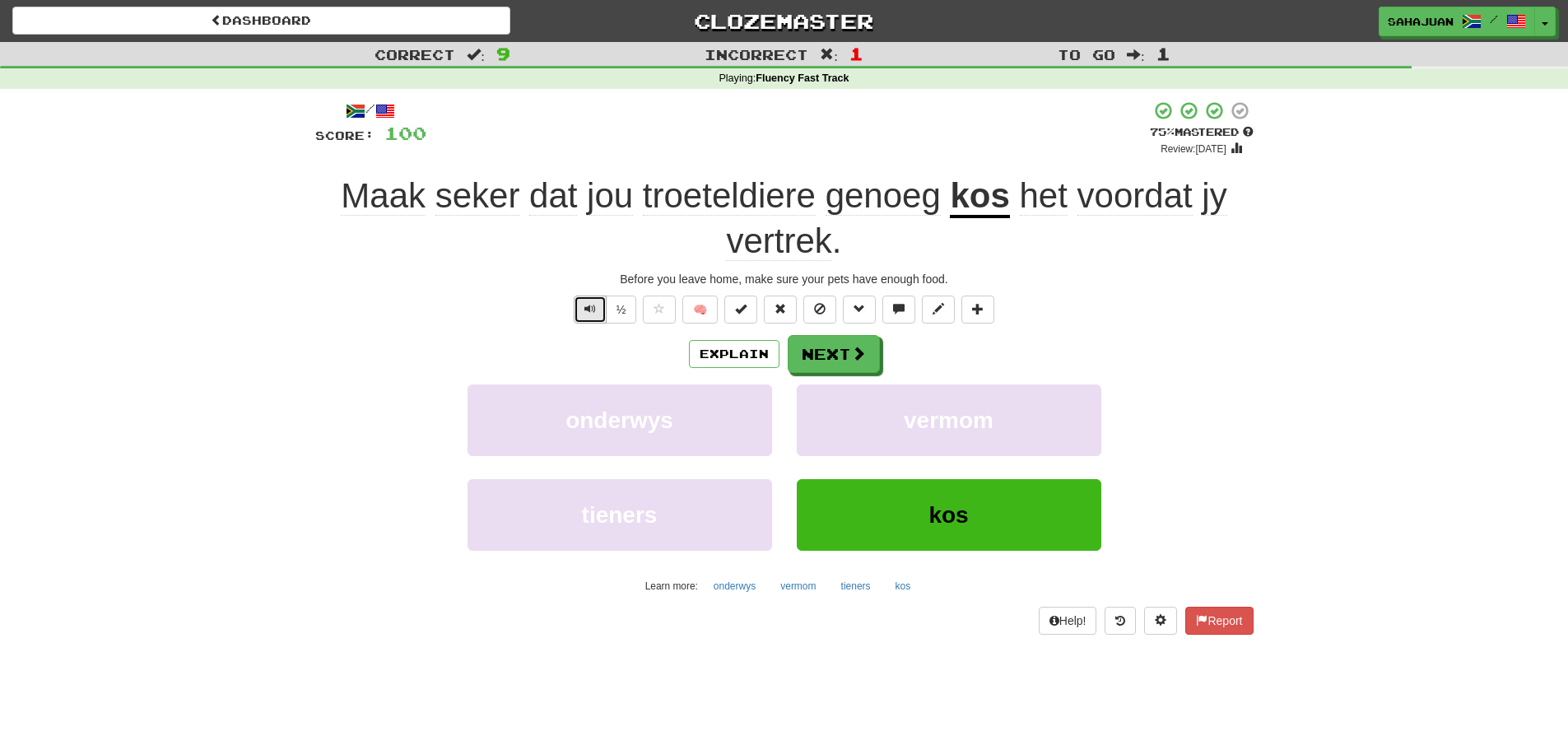
click at [591, 315] on button "Text-to-speech controls" at bounding box center [591, 309] width 33 height 28
click at [846, 349] on button "Next" at bounding box center [834, 354] width 92 height 37
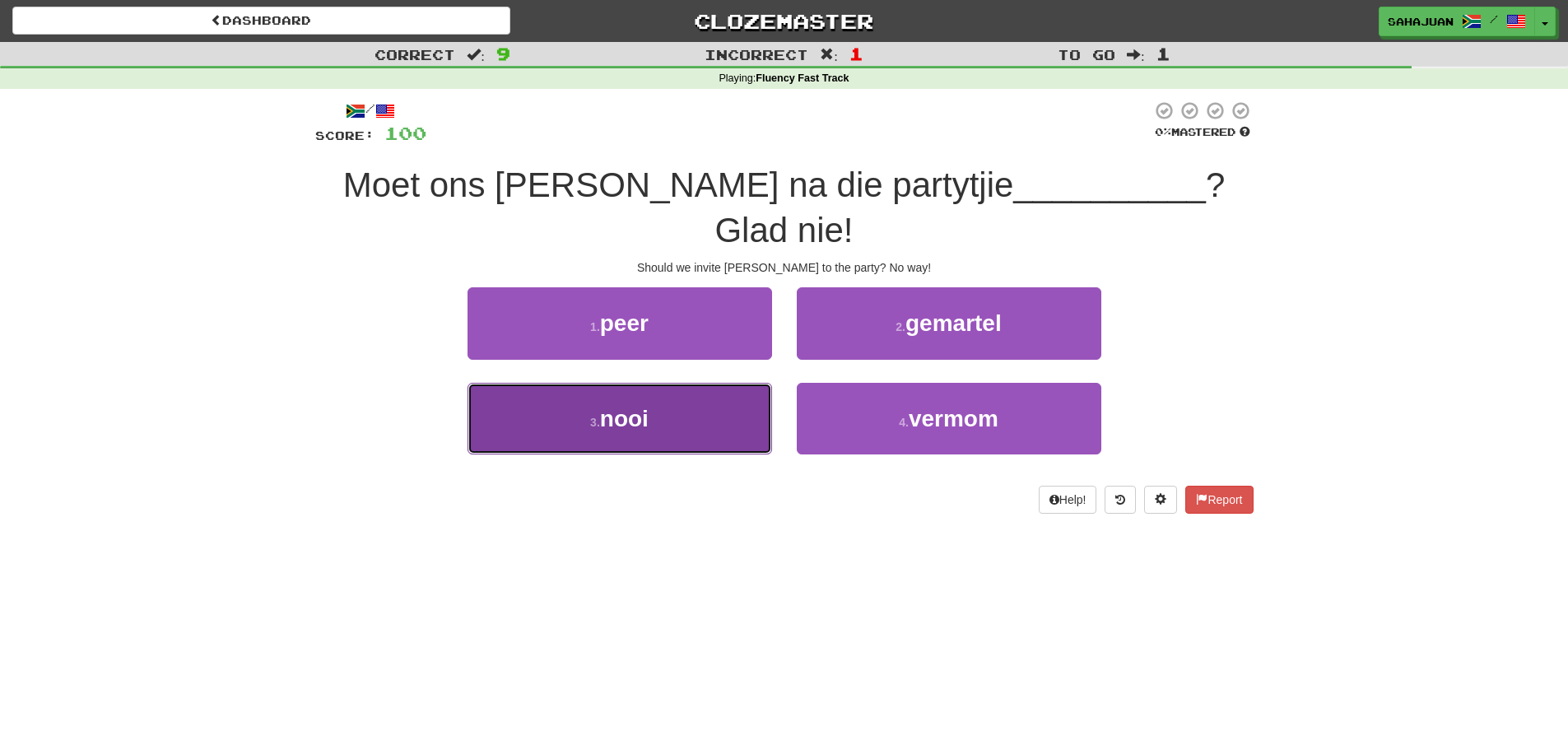
click at [635, 406] on span "nooi" at bounding box center [623, 419] width 48 height 26
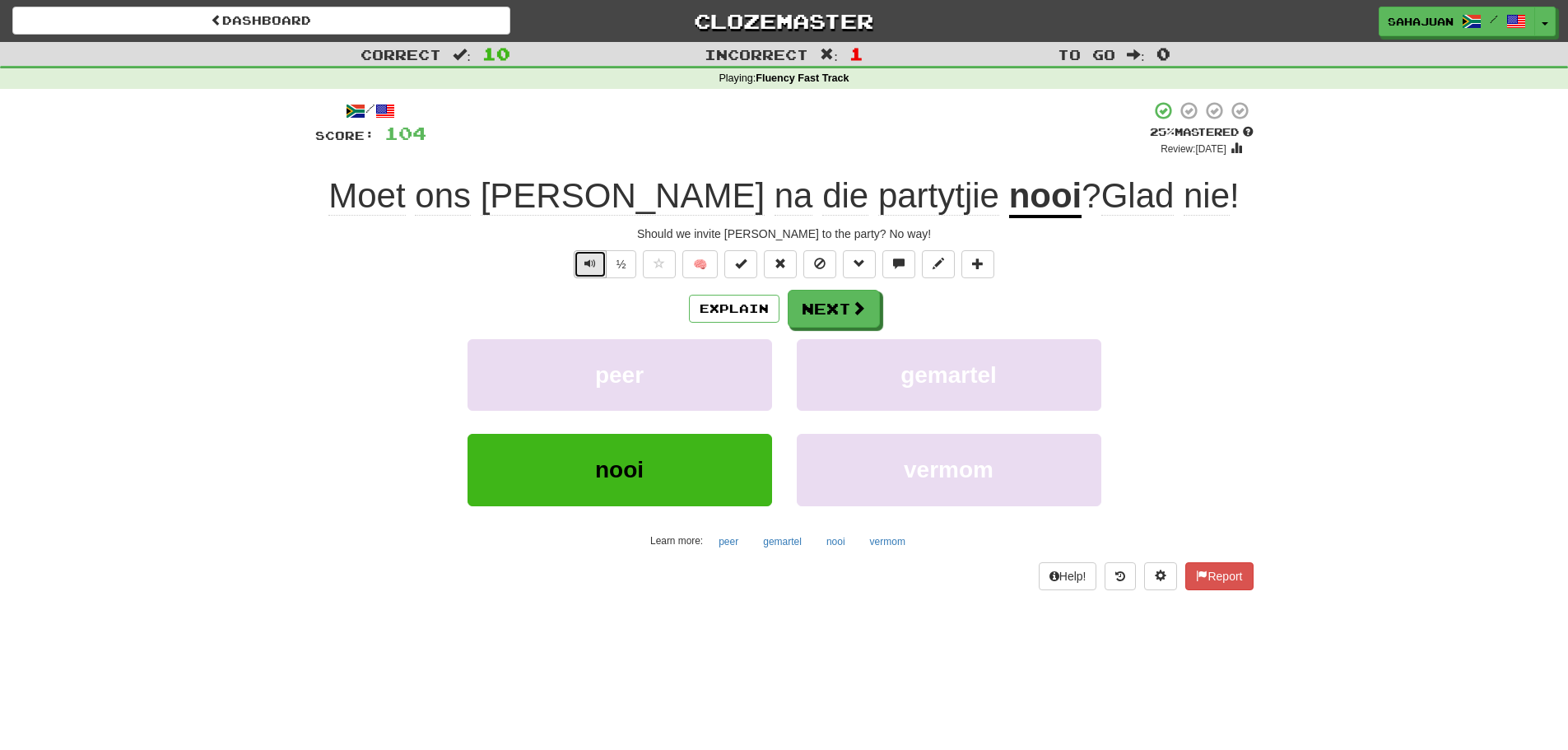
click at [588, 262] on span "Text-to-speech controls" at bounding box center [590, 263] width 12 height 12
click at [824, 318] on button "Next" at bounding box center [834, 308] width 92 height 37
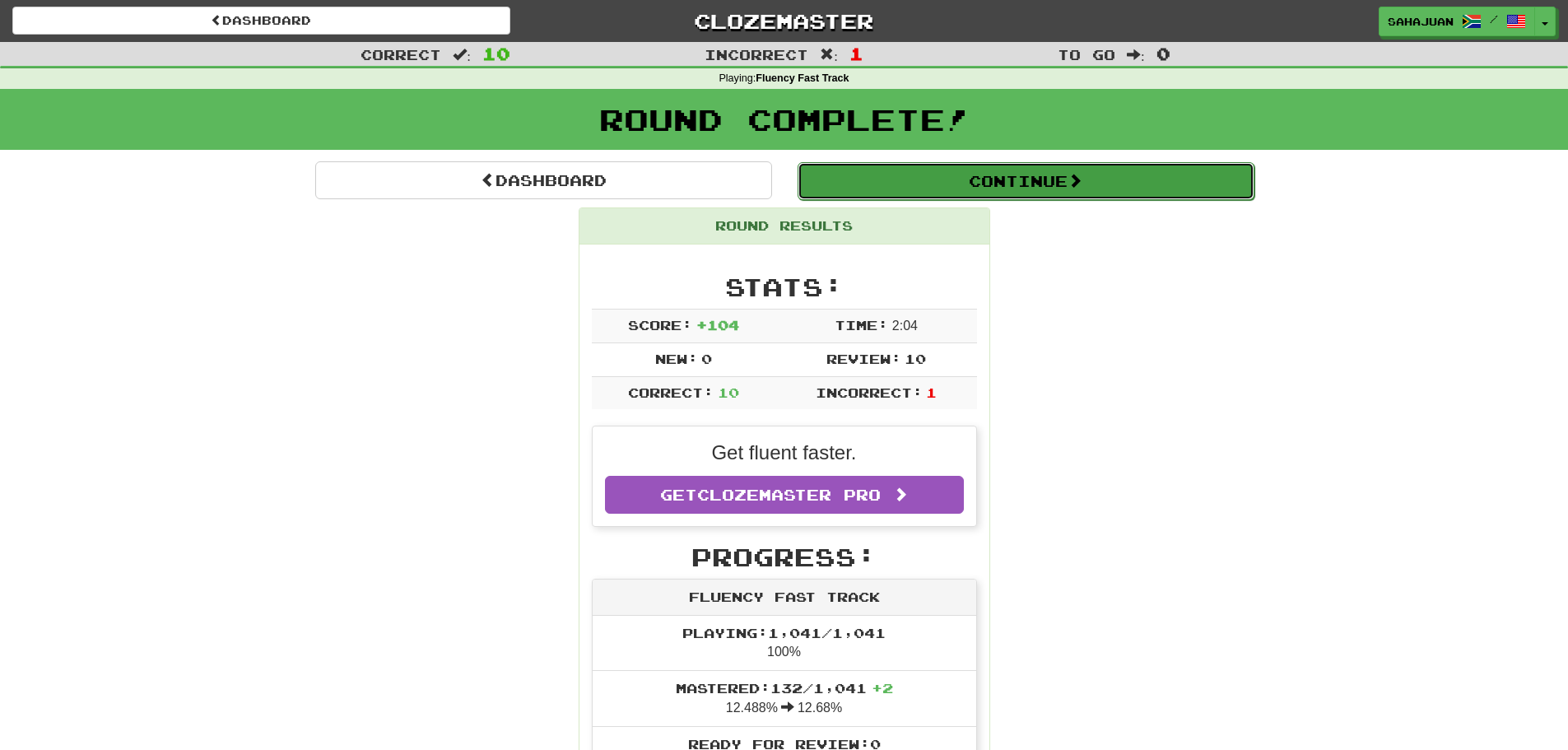
click at [1015, 182] on button "Continue" at bounding box center [1026, 181] width 457 height 37
